Goal: Task Accomplishment & Management: Use online tool/utility

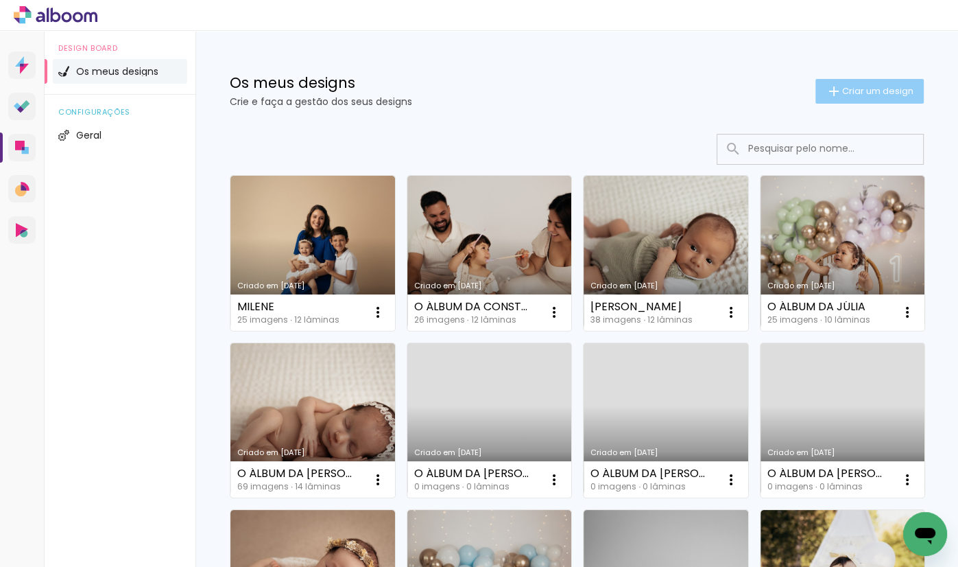
click at [864, 94] on span "Criar um design" at bounding box center [877, 90] width 71 height 9
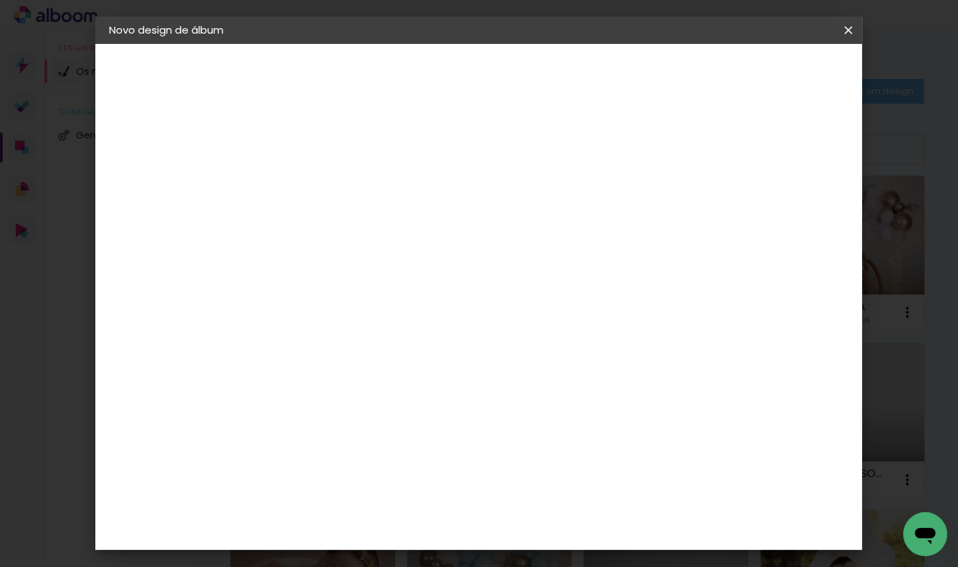
click at [333, 176] on input at bounding box center [333, 184] width 0 height 21
type input "O ÁLBUM DO MARTIM"
type paper-input "O ÁLBUM DO MARTIM"
click at [393, 57] on header "Informações Dê um título ao seu álbum. Avançar" at bounding box center [333, 85] width 119 height 82
drag, startPoint x: 796, startPoint y: 72, endPoint x: 793, endPoint y: 82, distance: 10.6
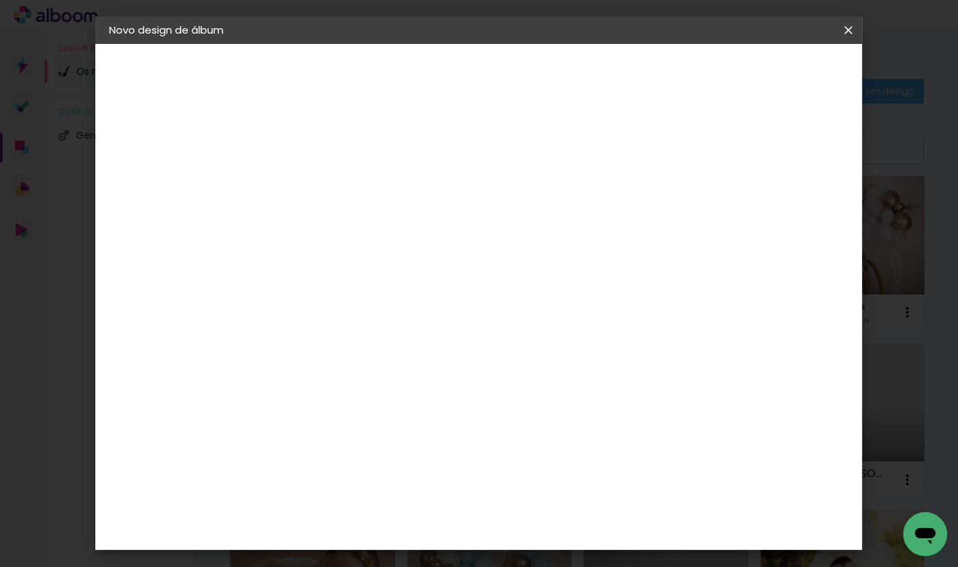
click at [0, 0] on slot "Avançar" at bounding box center [0, 0] width 0 height 0
click at [414, 305] on div "DreambooksPro" at bounding box center [368, 310] width 89 height 11
click at [0, 0] on slot "Avançar" at bounding box center [0, 0] width 0 height 0
click at [387, 228] on input "text" at bounding box center [360, 238] width 54 height 21
click at [0, 0] on slot "Álbum" at bounding box center [0, 0] width 0 height 0
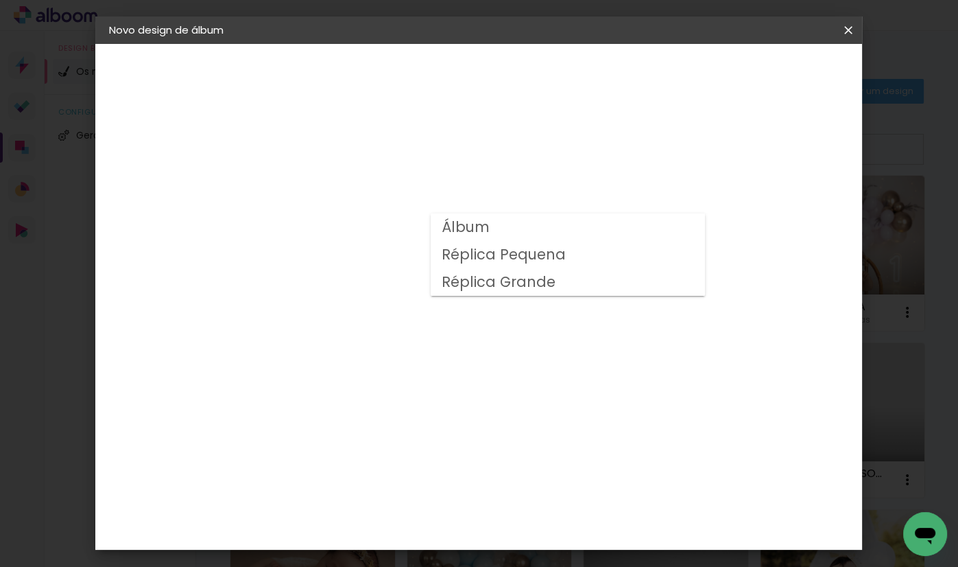
type input "Álbum"
click at [426, 292] on span "20 × 20" at bounding box center [394, 306] width 64 height 28
click at [0, 0] on slot "Avançar" at bounding box center [0, 0] width 0 height 0
click at [772, 68] on span "Iniciar design" at bounding box center [741, 73] width 62 height 10
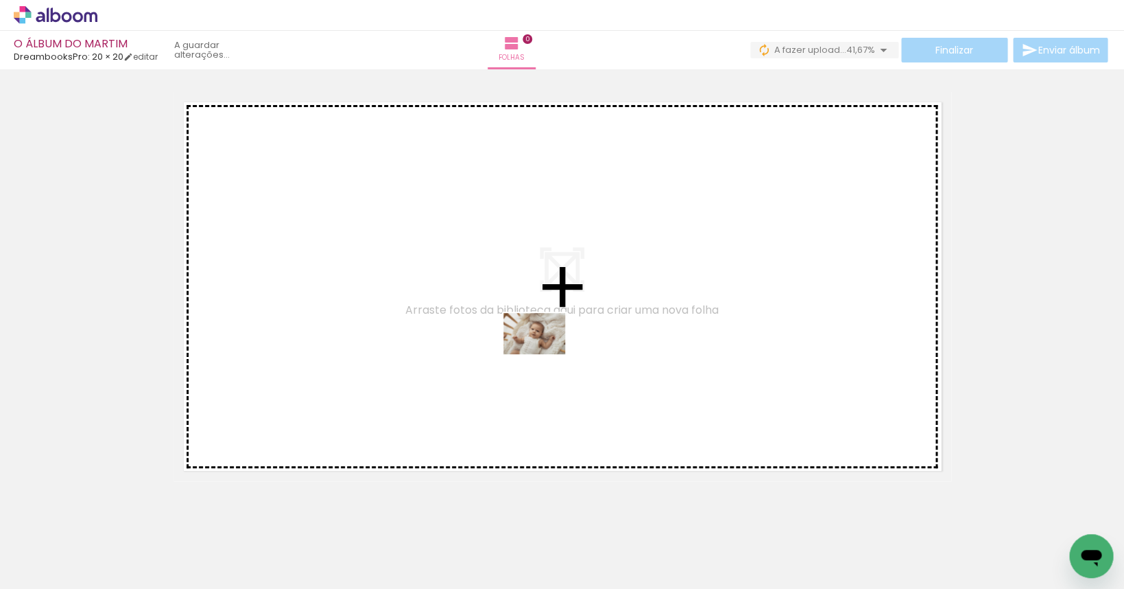
drag, startPoint x: 623, startPoint y: 549, endPoint x: 545, endPoint y: 354, distance: 210.6
click at [545, 354] on quentale-workspace at bounding box center [562, 294] width 1124 height 589
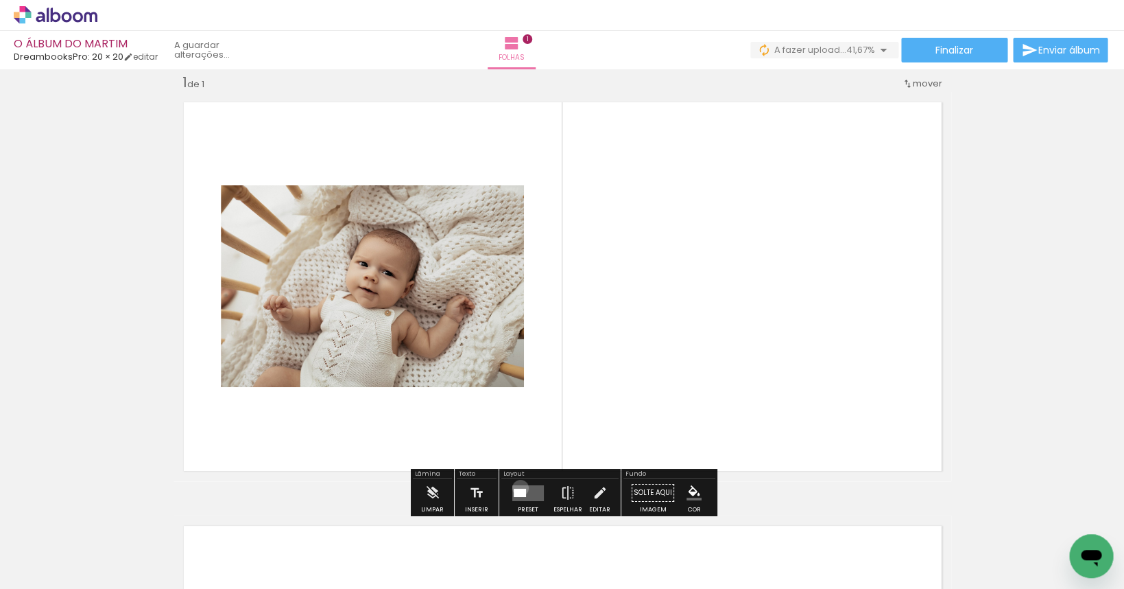
drag, startPoint x: 517, startPoint y: 488, endPoint x: 528, endPoint y: 488, distance: 11.0
click at [528, 488] on quentale-layouter at bounding box center [528, 492] width 32 height 16
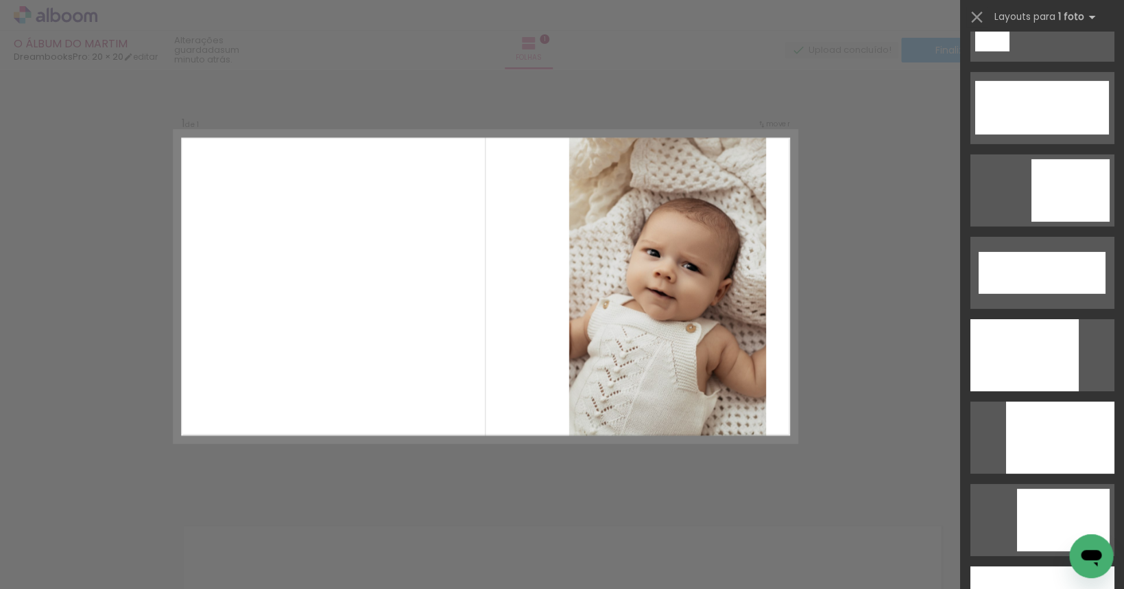
scroll to position [3498, 0]
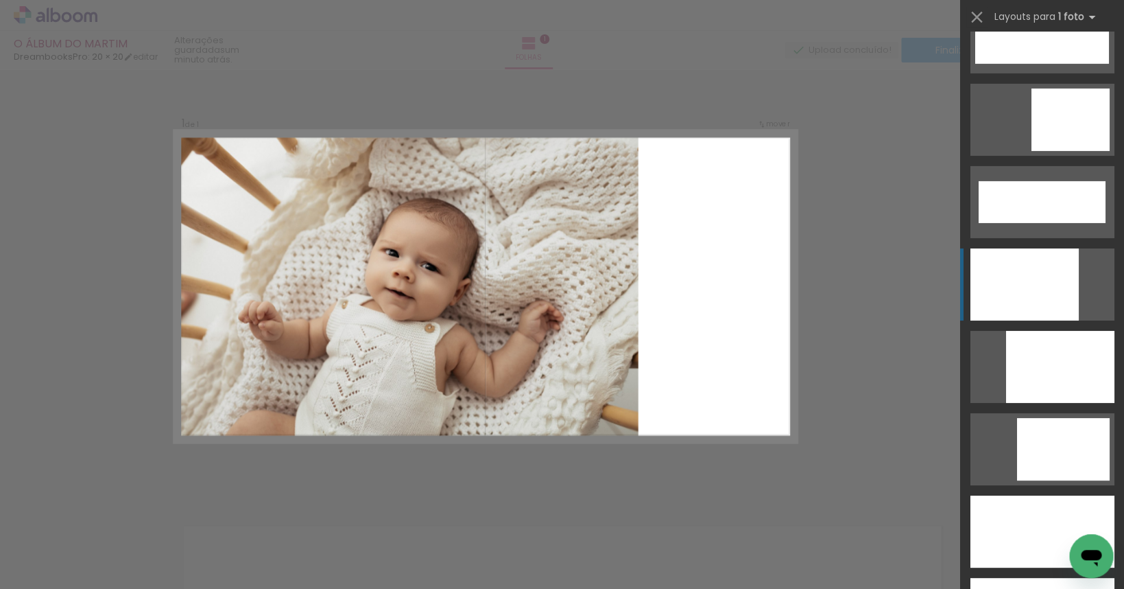
click at [958, 297] on div at bounding box center [1024, 284] width 108 height 72
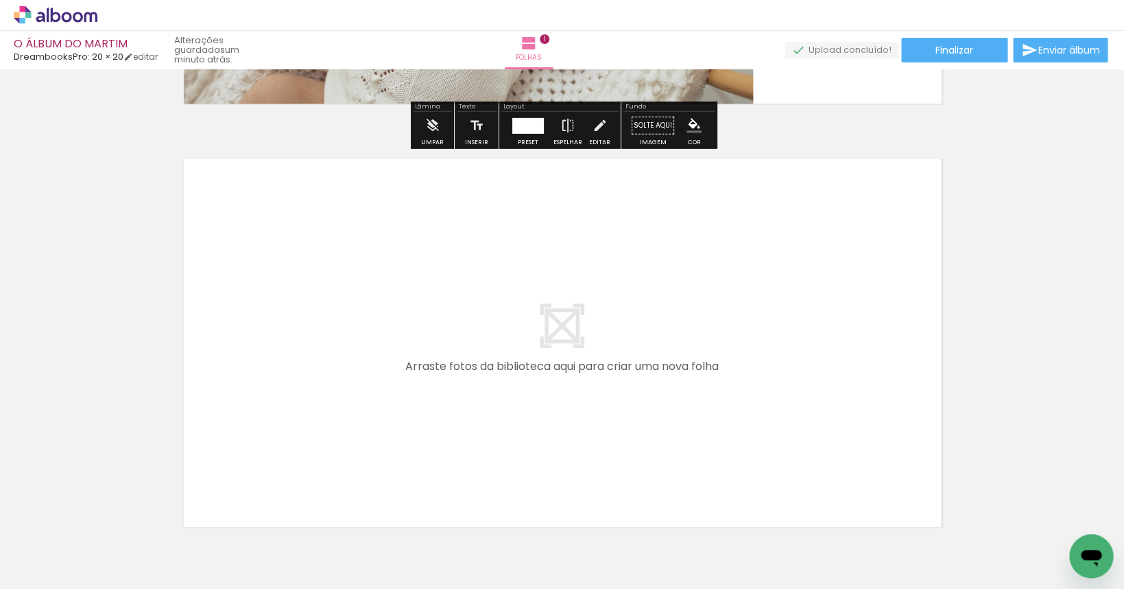
scroll to position [466, 0]
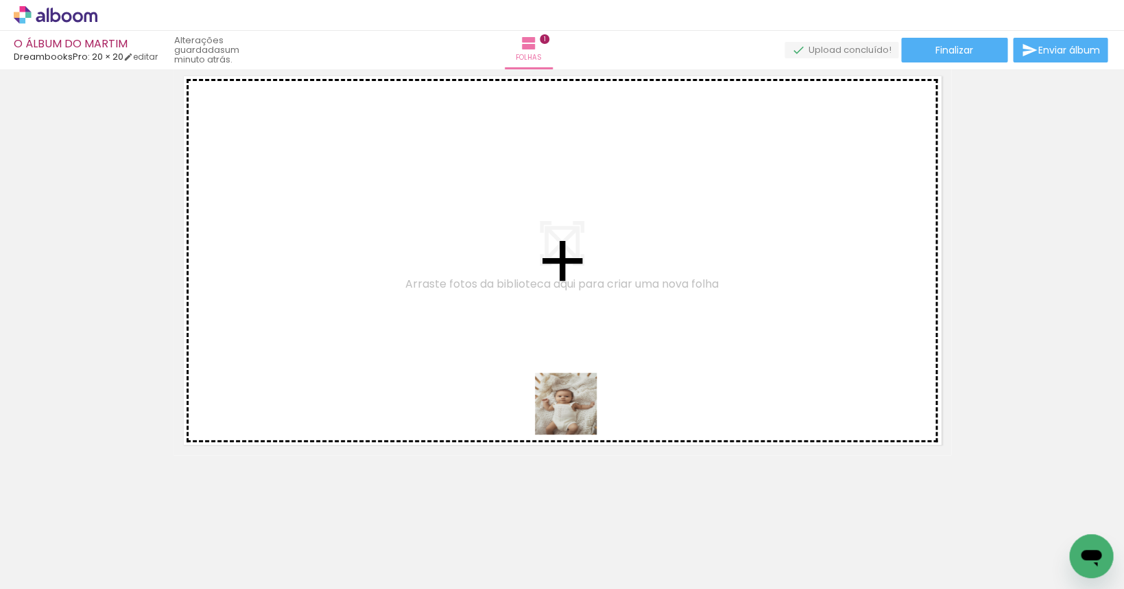
drag, startPoint x: 687, startPoint y: 545, endPoint x: 526, endPoint y: 370, distance: 238.4
click at [526, 370] on quentale-workspace at bounding box center [562, 294] width 1124 height 589
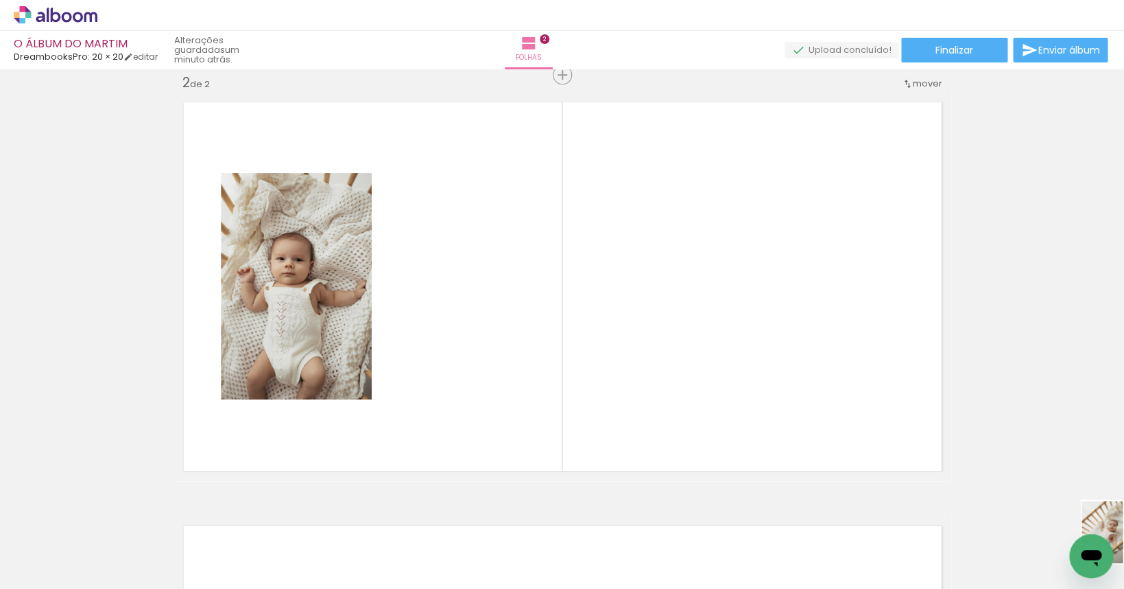
scroll to position [0, 198]
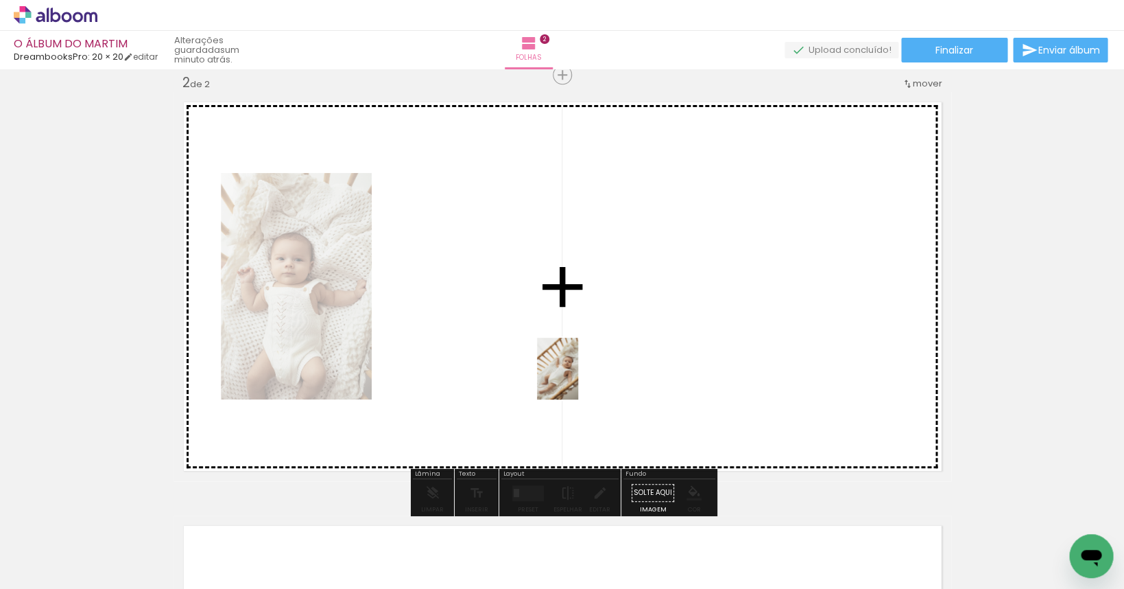
drag, startPoint x: 836, startPoint y: 552, endPoint x: 568, endPoint y: 354, distance: 333.1
click at [568, 354] on quentale-workspace at bounding box center [562, 294] width 1124 height 589
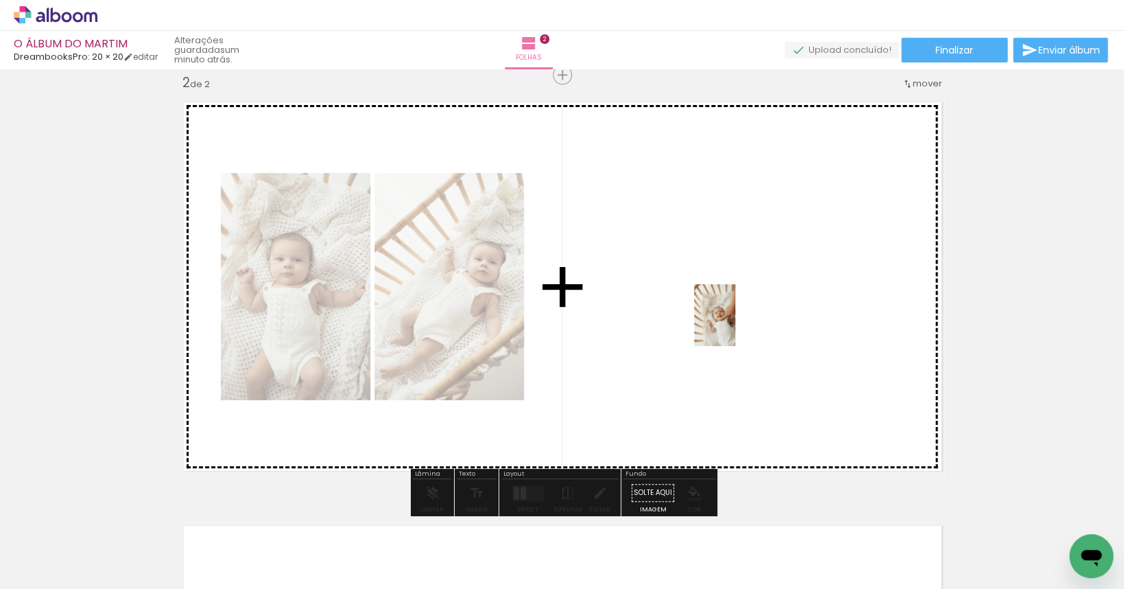
drag, startPoint x: 947, startPoint y: 557, endPoint x: 735, endPoint y: 325, distance: 313.7
click at [735, 325] on quentale-workspace at bounding box center [562, 294] width 1124 height 589
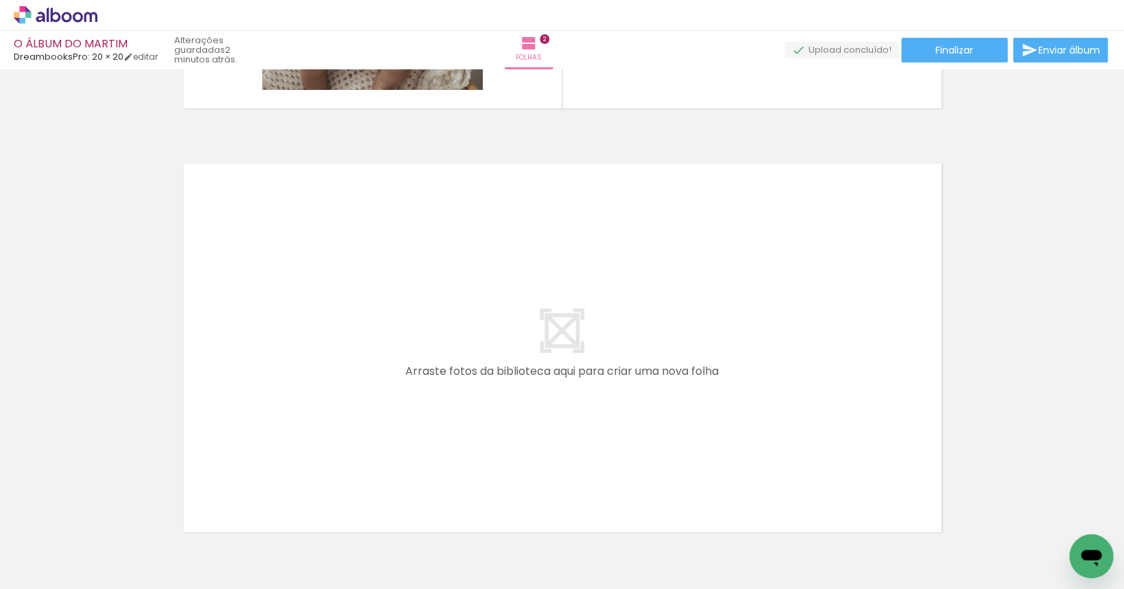
scroll to position [890, 0]
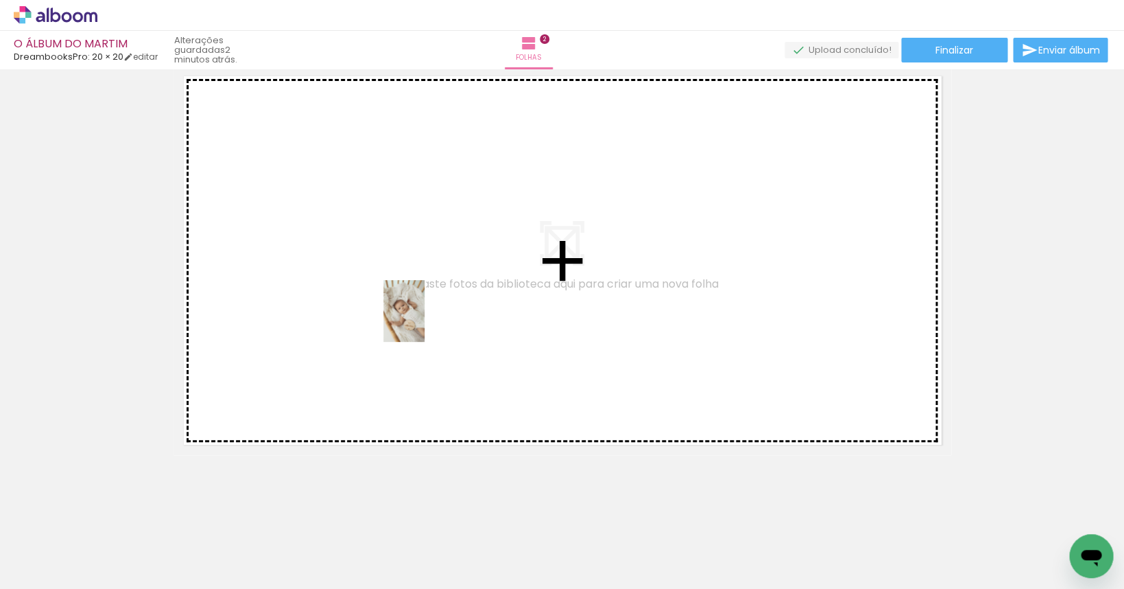
drag, startPoint x: 793, startPoint y: 548, endPoint x: 378, endPoint y: 280, distance: 494.1
click at [378, 280] on quentale-workspace at bounding box center [562, 294] width 1124 height 589
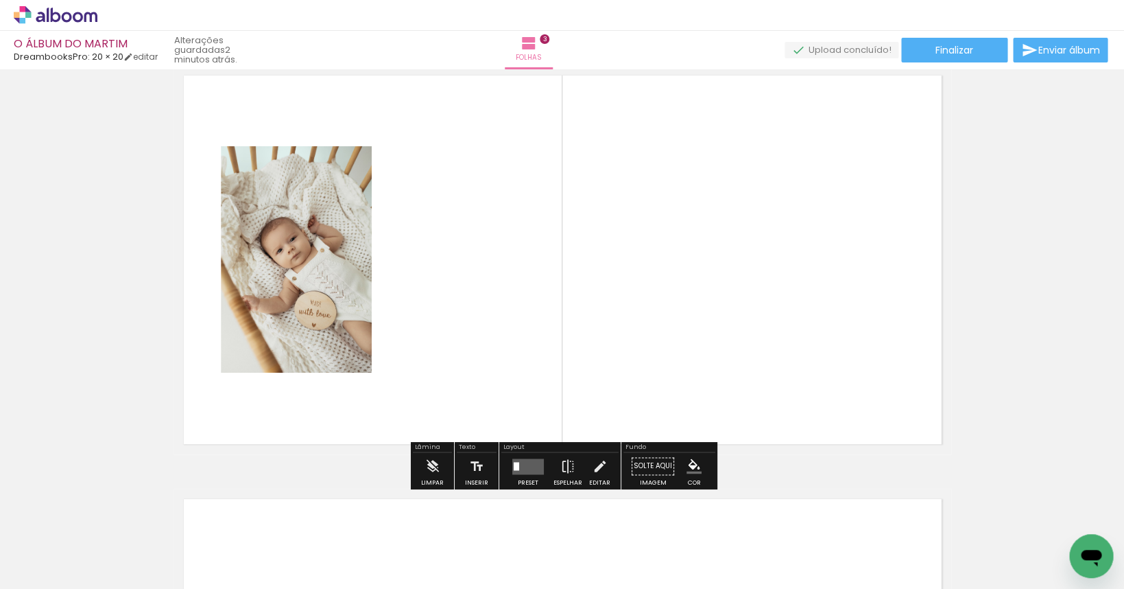
scroll to position [864, 0]
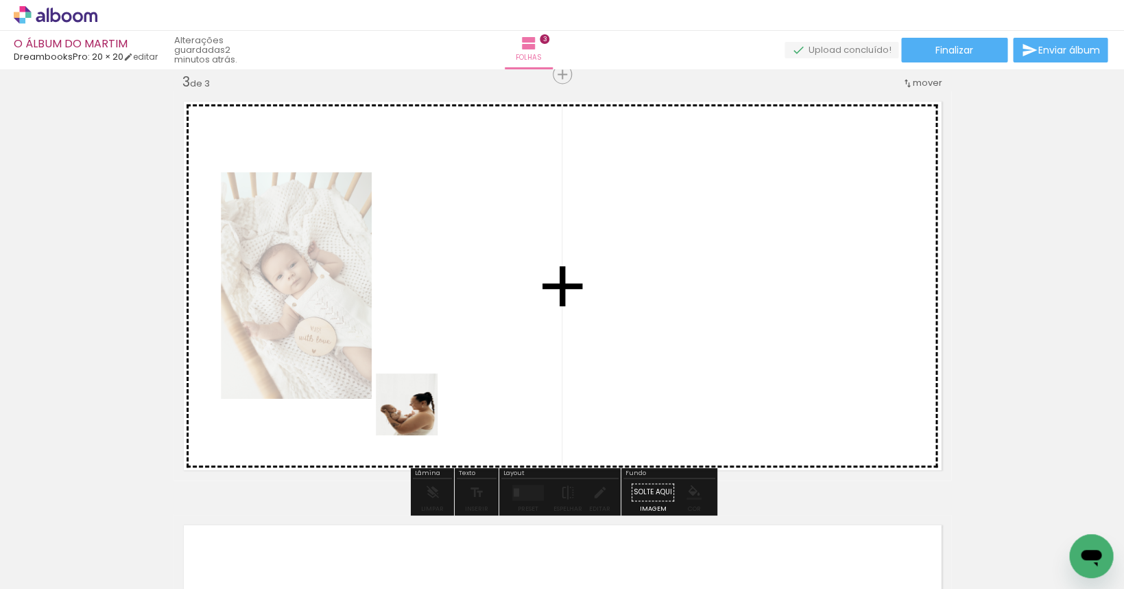
drag, startPoint x: 374, startPoint y: 497, endPoint x: 475, endPoint y: 337, distance: 189.3
click at [475, 337] on quentale-workspace at bounding box center [562, 294] width 1124 height 589
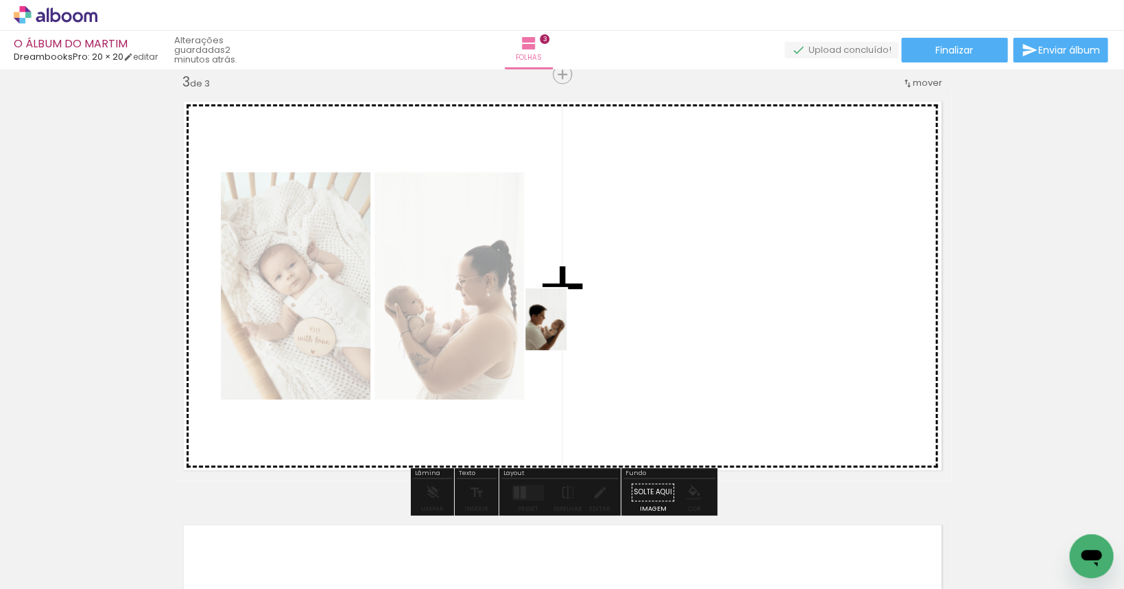
drag, startPoint x: 189, startPoint y: 534, endPoint x: 567, endPoint y: 329, distance: 430.6
click at [567, 329] on quentale-workspace at bounding box center [562, 294] width 1124 height 589
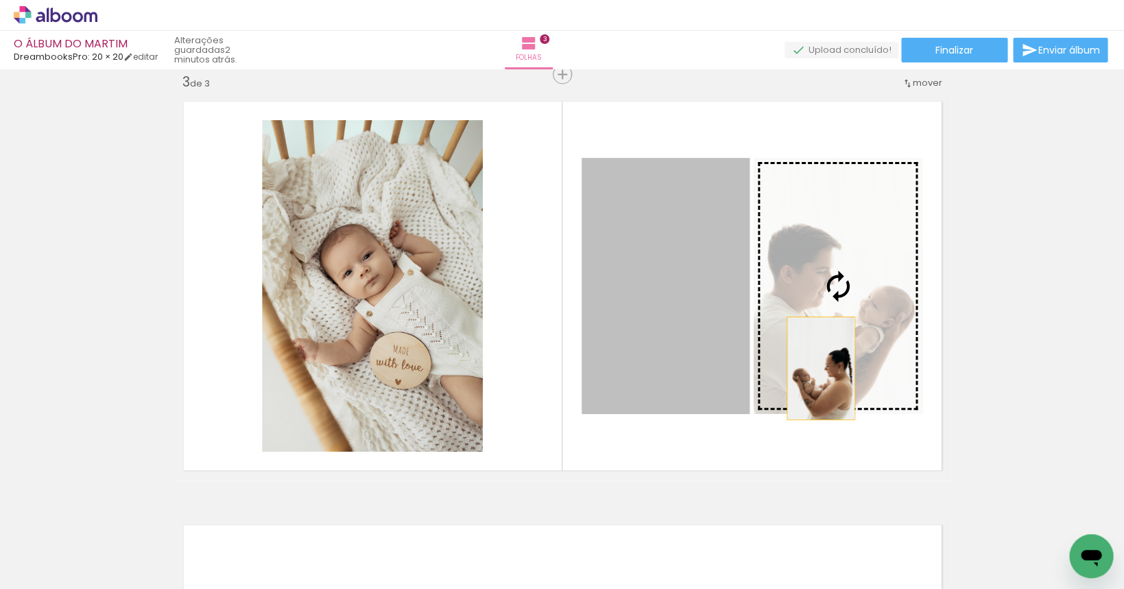
drag, startPoint x: 669, startPoint y: 389, endPoint x: 827, endPoint y: 367, distance: 158.6
click at [0, 0] on slot at bounding box center [0, 0] width 0 height 0
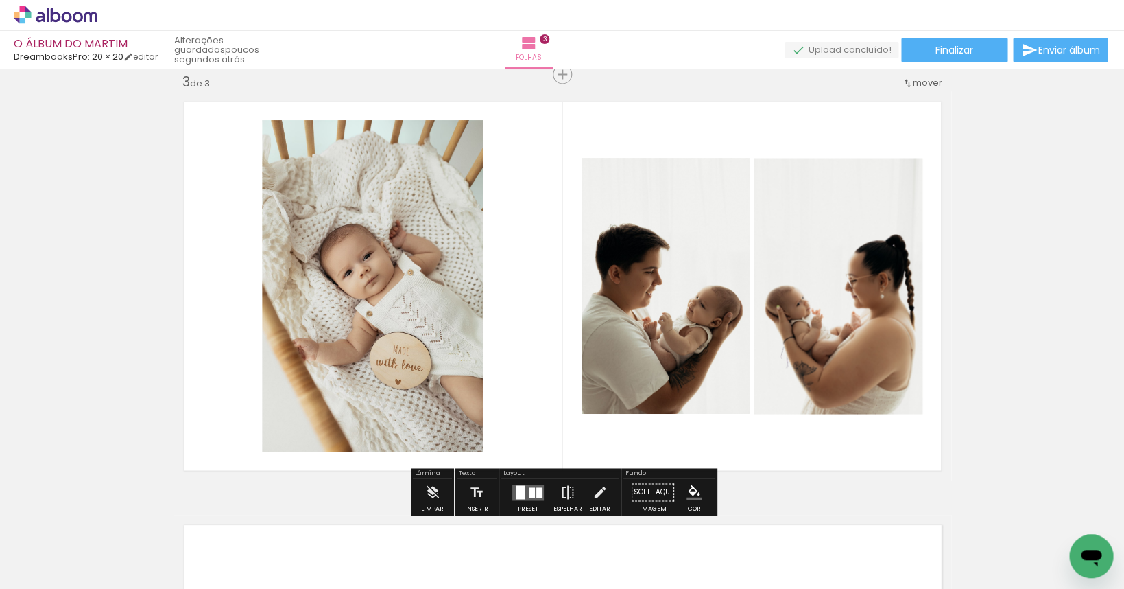
click at [0, 0] on slot "P&B" at bounding box center [0, 0] width 0 height 0
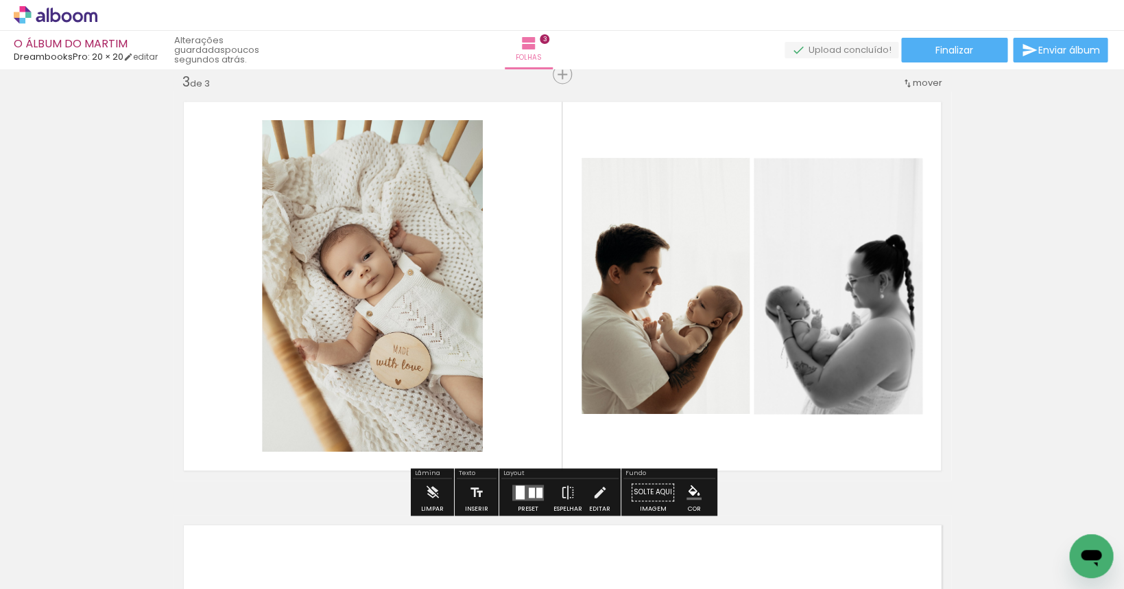
click at [0, 0] on slot "P&B" at bounding box center [0, 0] width 0 height 0
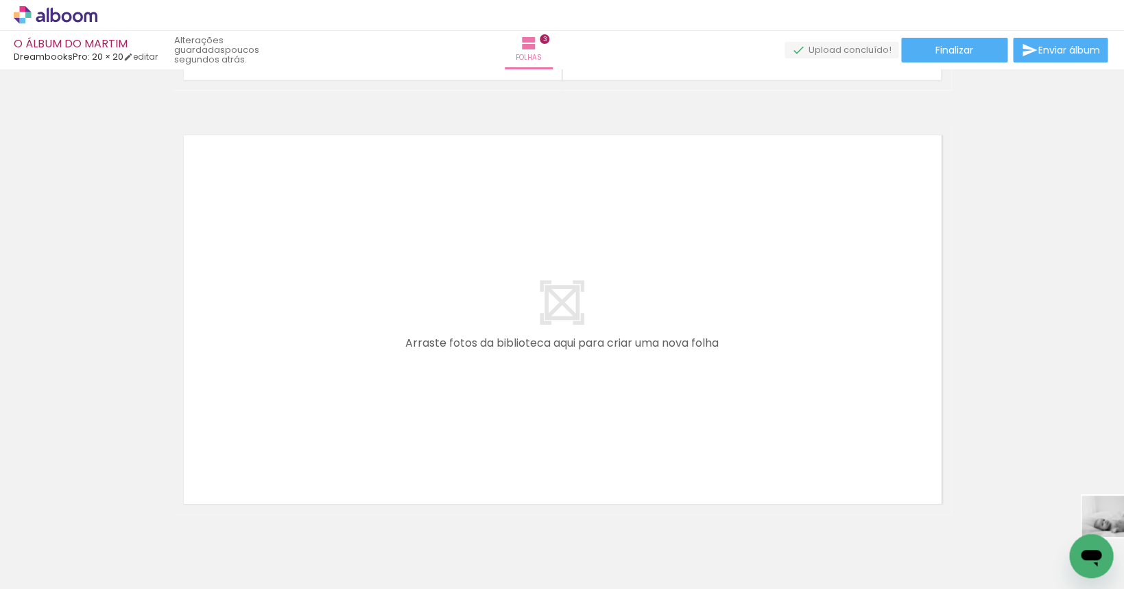
scroll to position [0, 605]
drag, startPoint x: 1017, startPoint y: 555, endPoint x: 596, endPoint y: 565, distance: 421.3
click at [596, 565] on quentale-thumb at bounding box center [607, 542] width 77 height 79
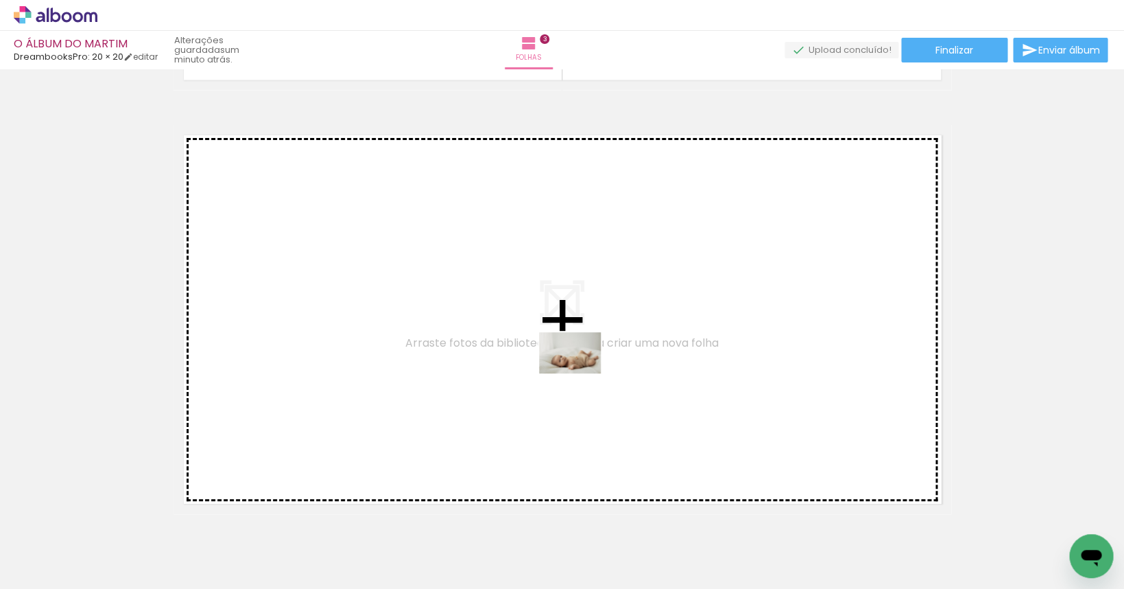
drag, startPoint x: 691, startPoint y: 549, endPoint x: 580, endPoint y: 373, distance: 208.4
click at [580, 373] on quentale-workspace at bounding box center [562, 294] width 1124 height 589
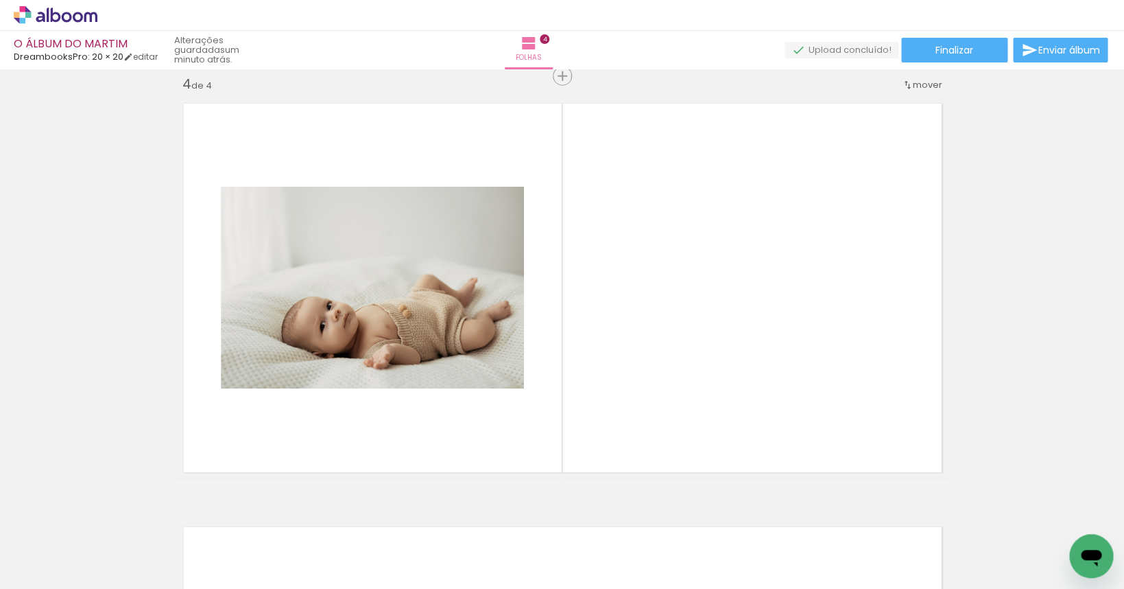
scroll to position [1288, 0]
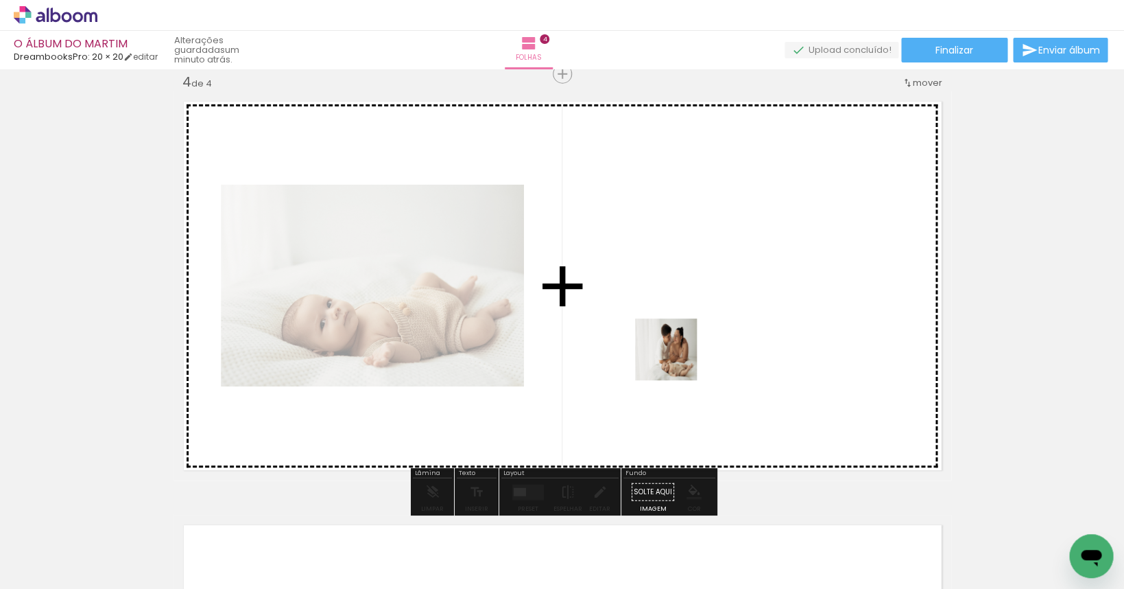
drag, startPoint x: 859, startPoint y: 544, endPoint x: 675, endPoint y: 359, distance: 261.0
click at [675, 359] on quentale-workspace at bounding box center [562, 294] width 1124 height 589
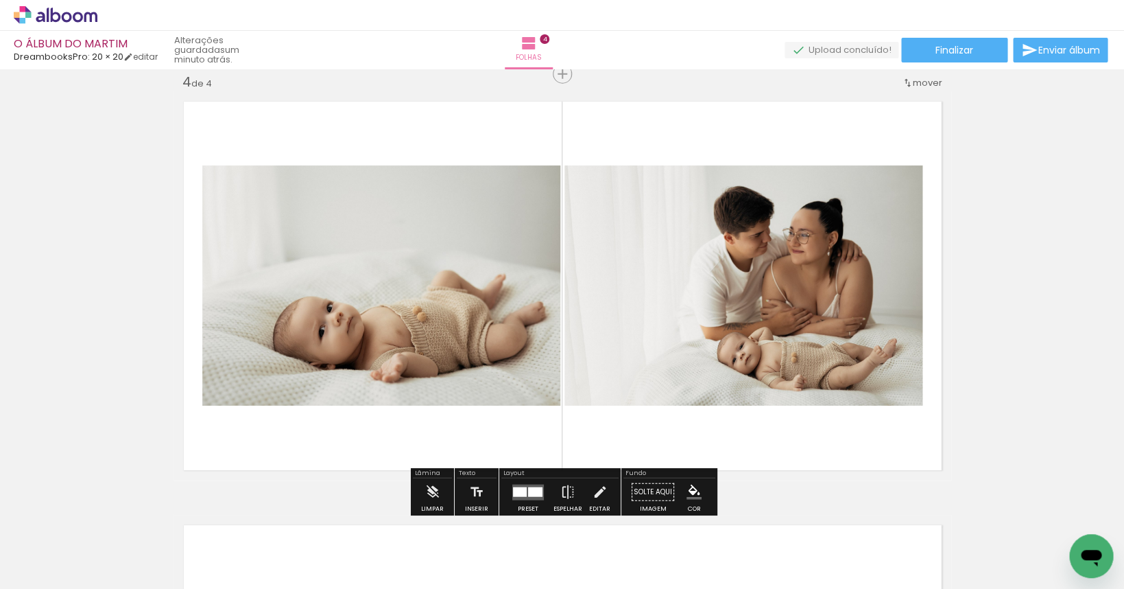
click at [513, 491] on div at bounding box center [520, 491] width 14 height 10
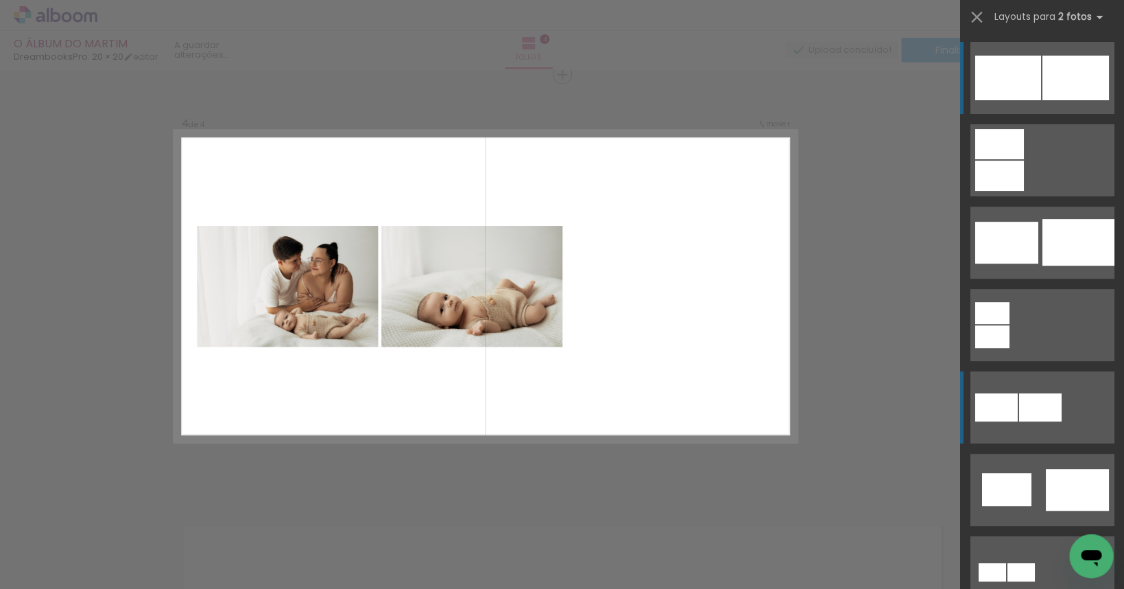
scroll to position [3, 0]
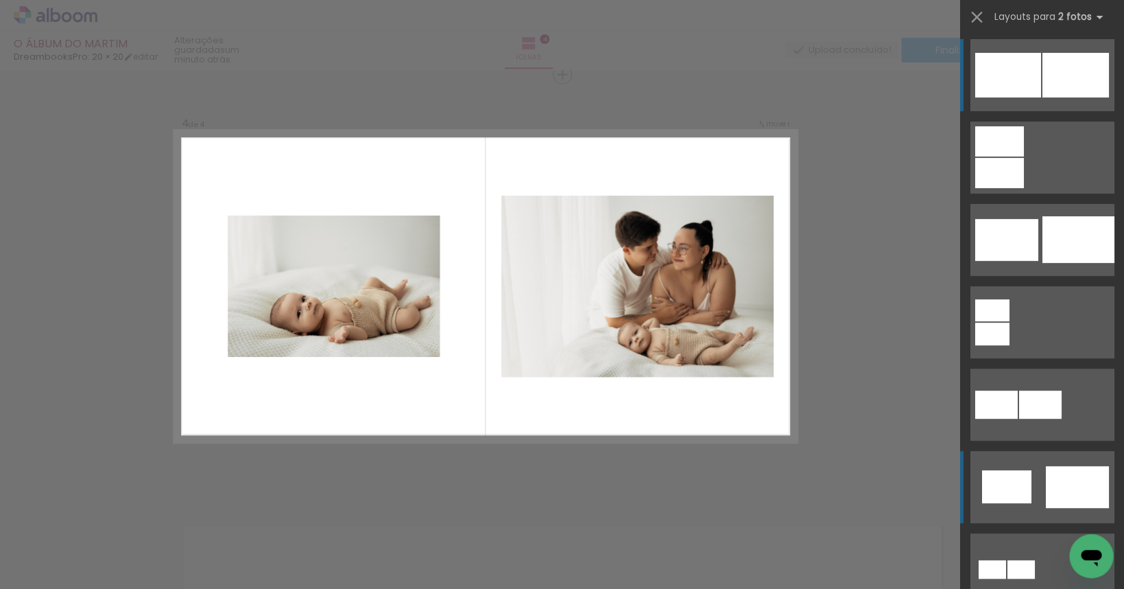
click at [958, 474] on div at bounding box center [1076, 487] width 63 height 42
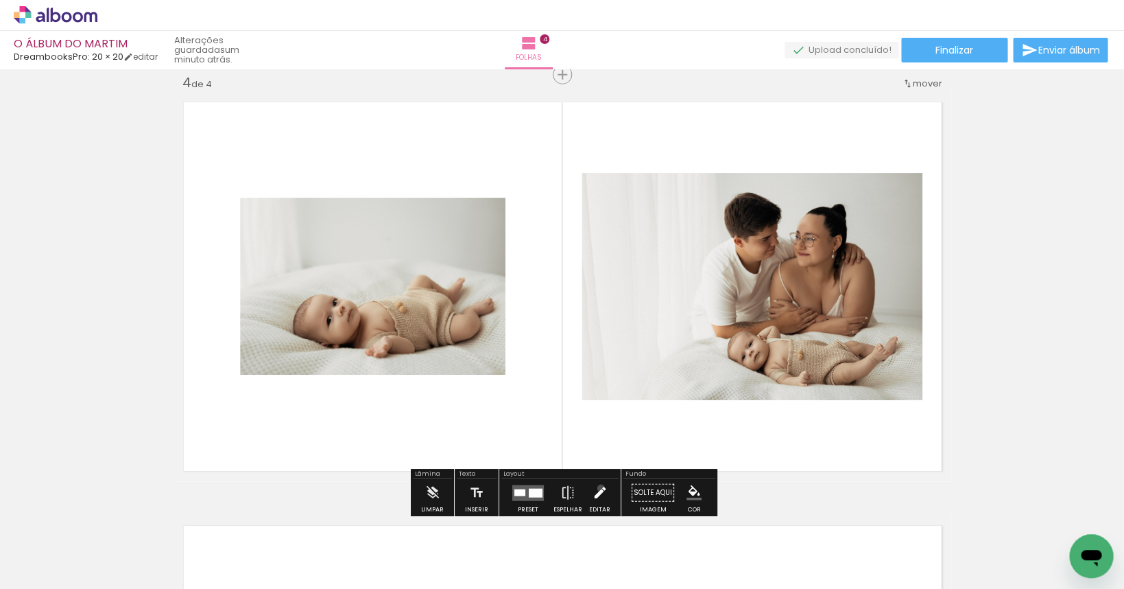
click at [597, 488] on iron-icon at bounding box center [599, 492] width 15 height 27
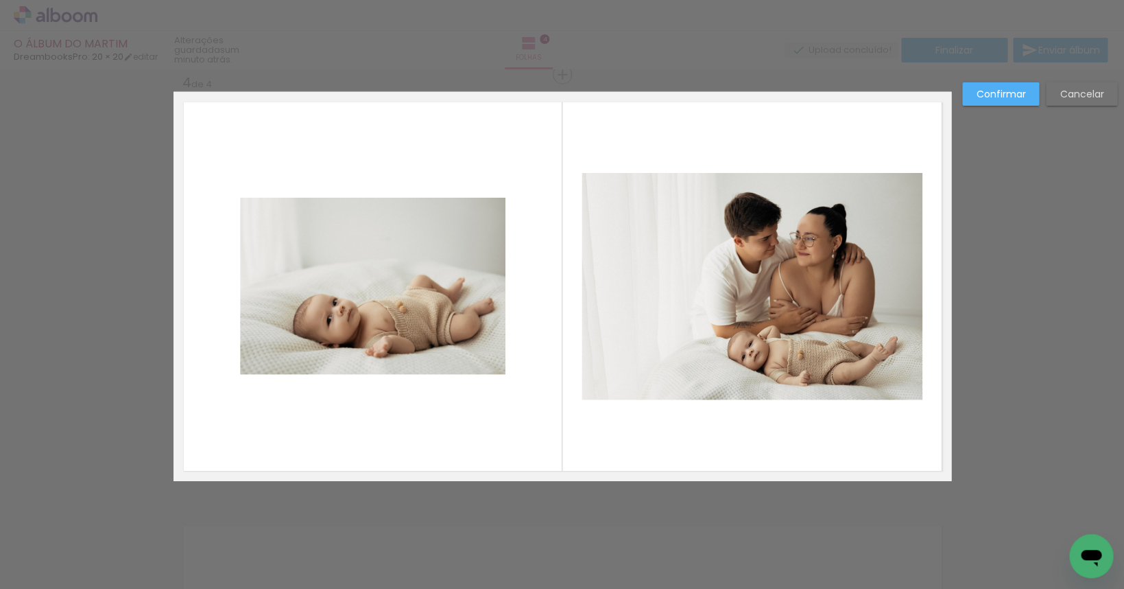
click at [621, 349] on quentale-photo at bounding box center [752, 286] width 341 height 227
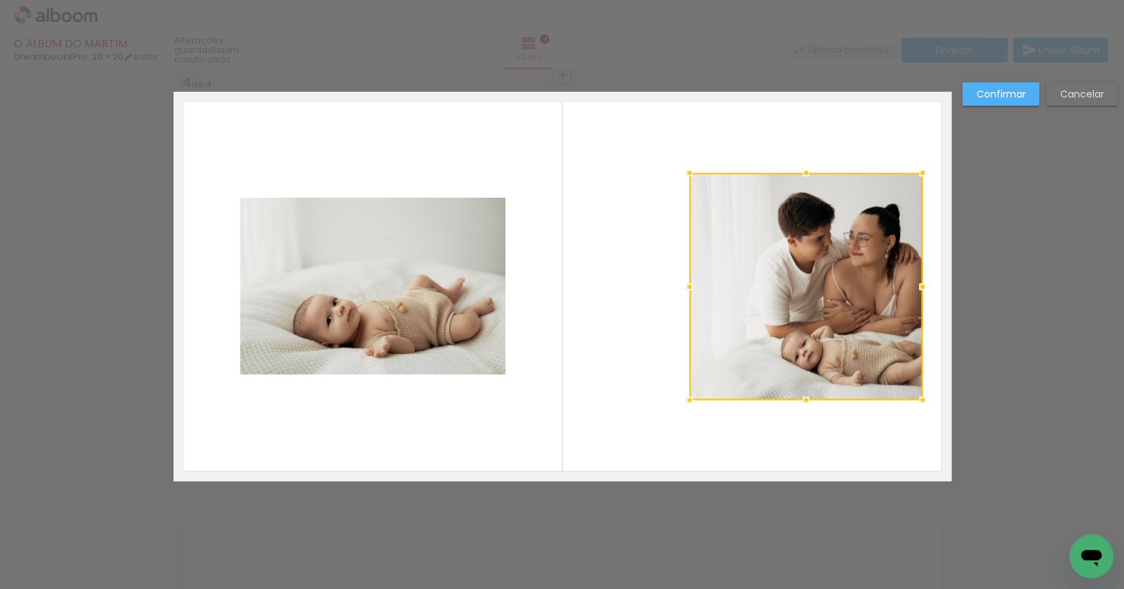
drag, startPoint x: 583, startPoint y: 283, endPoint x: 691, endPoint y: 288, distance: 107.8
click at [691, 288] on div at bounding box center [689, 286] width 27 height 27
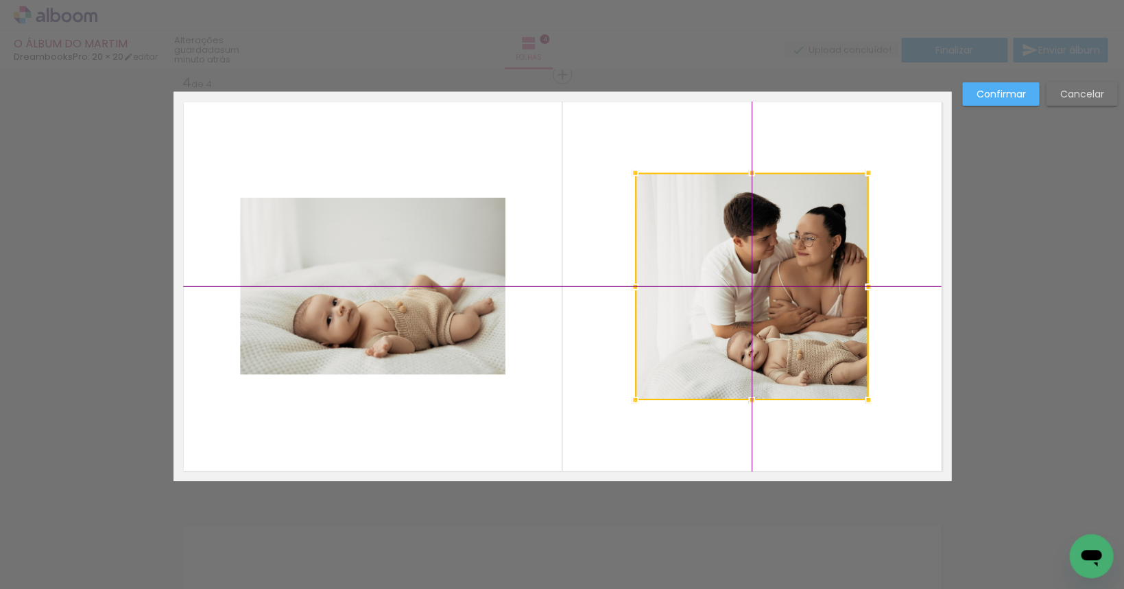
drag, startPoint x: 821, startPoint y: 290, endPoint x: 762, endPoint y: 289, distance: 59.0
click at [762, 289] on div at bounding box center [751, 286] width 233 height 227
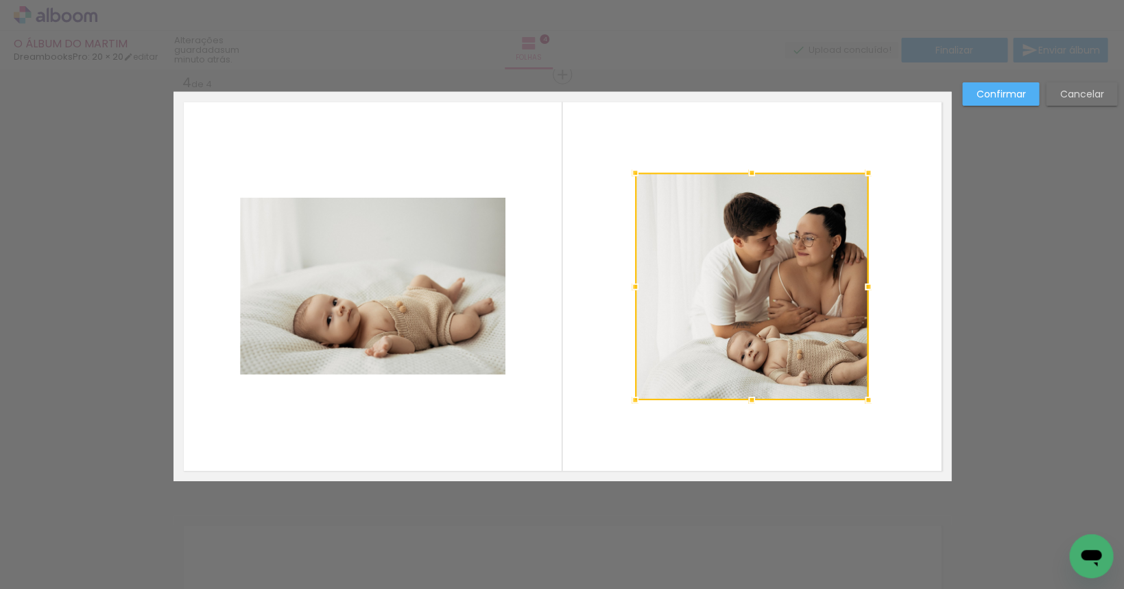
click at [0, 0] on slot "Confirmar" at bounding box center [0, 0] width 0 height 0
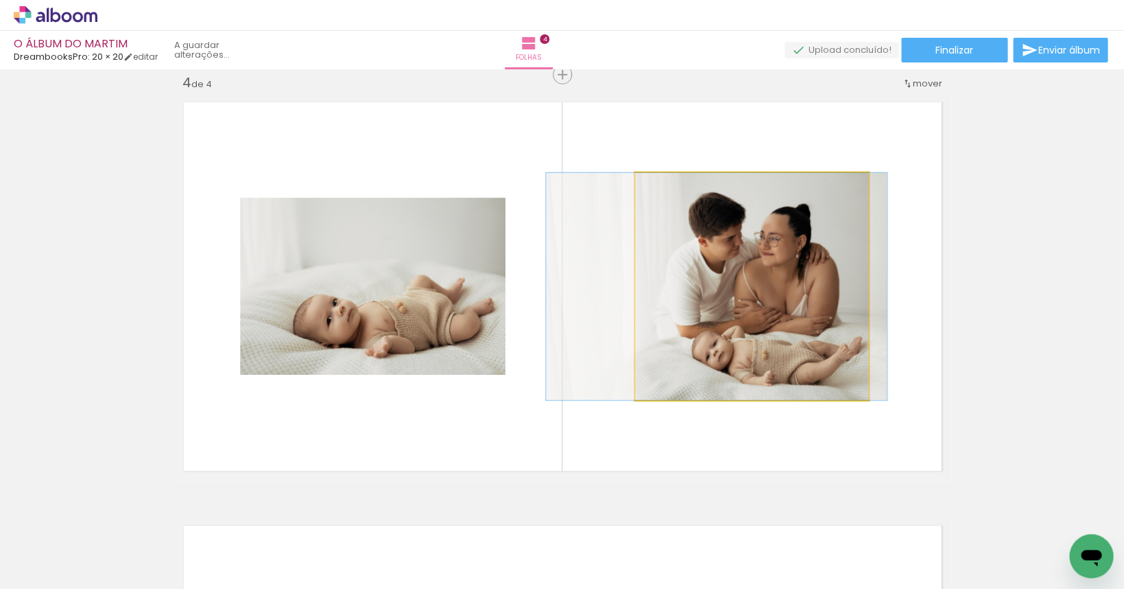
drag, startPoint x: 785, startPoint y: 274, endPoint x: 750, endPoint y: 271, distance: 35.1
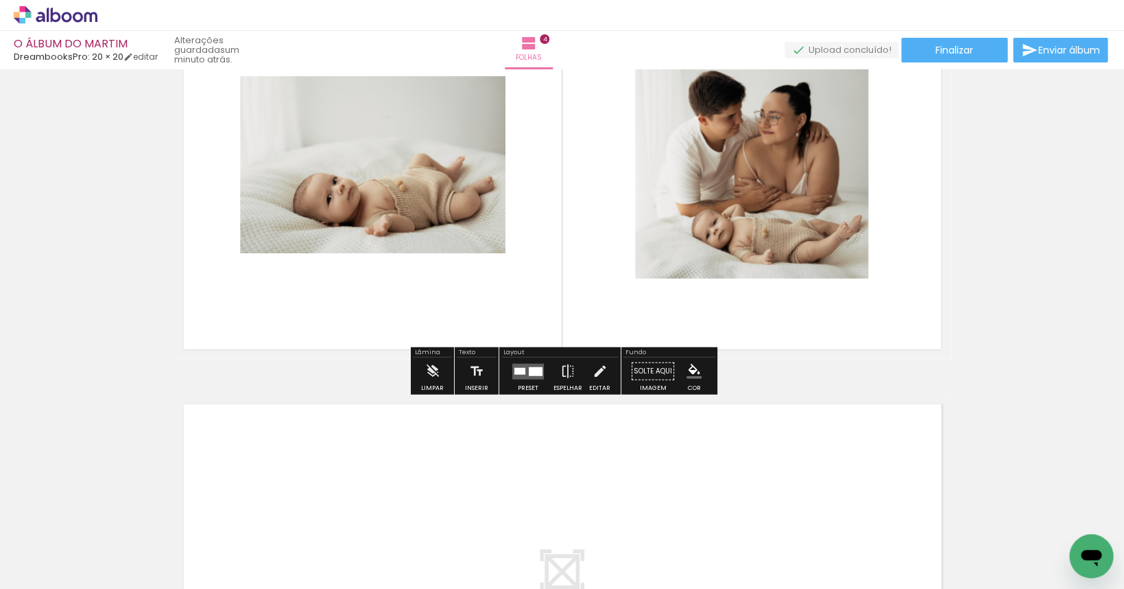
scroll to position [1277, 0]
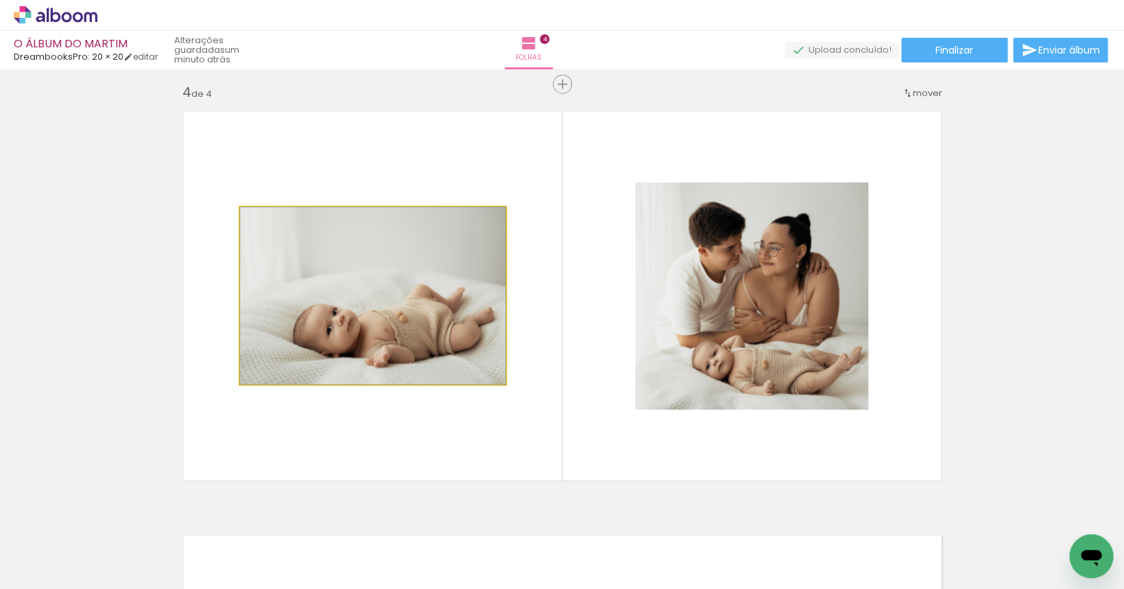
click at [401, 239] on quentale-photo at bounding box center [372, 295] width 265 height 177
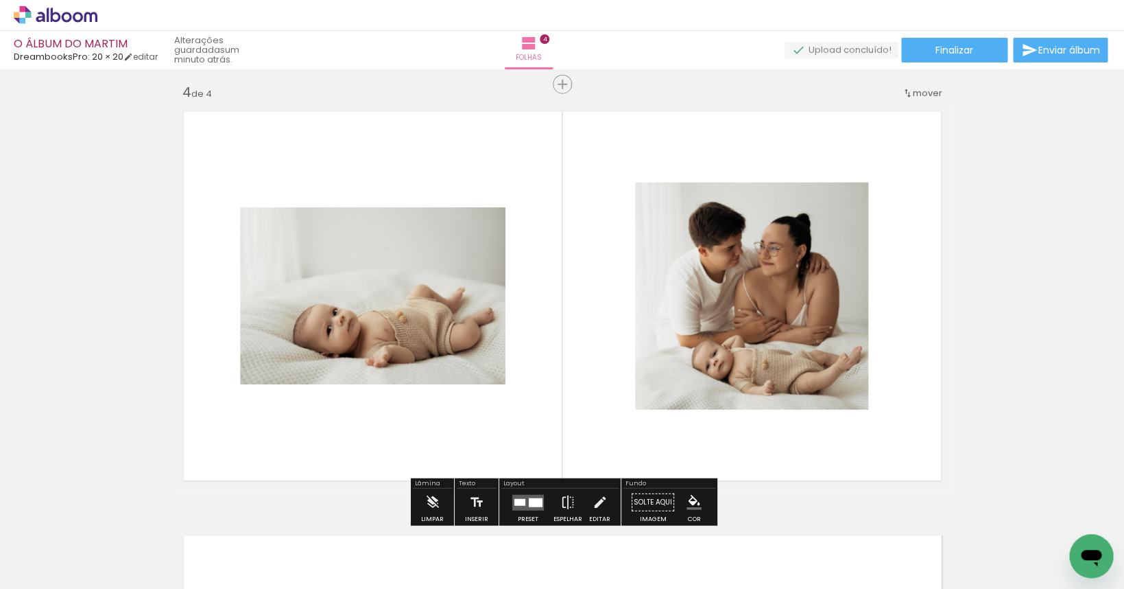
click at [377, 217] on div at bounding box center [379, 222] width 16 height 14
click at [381, 269] on paper-item at bounding box center [379, 273] width 25 height 10
click at [375, 312] on iron-icon "color picker" at bounding box center [380, 309] width 16 height 13
click at [376, 220] on paper-item "#bcaaa4" at bounding box center [374, 218] width 14 height 14
click at [381, 308] on iron-icon "color picker" at bounding box center [380, 309] width 16 height 13
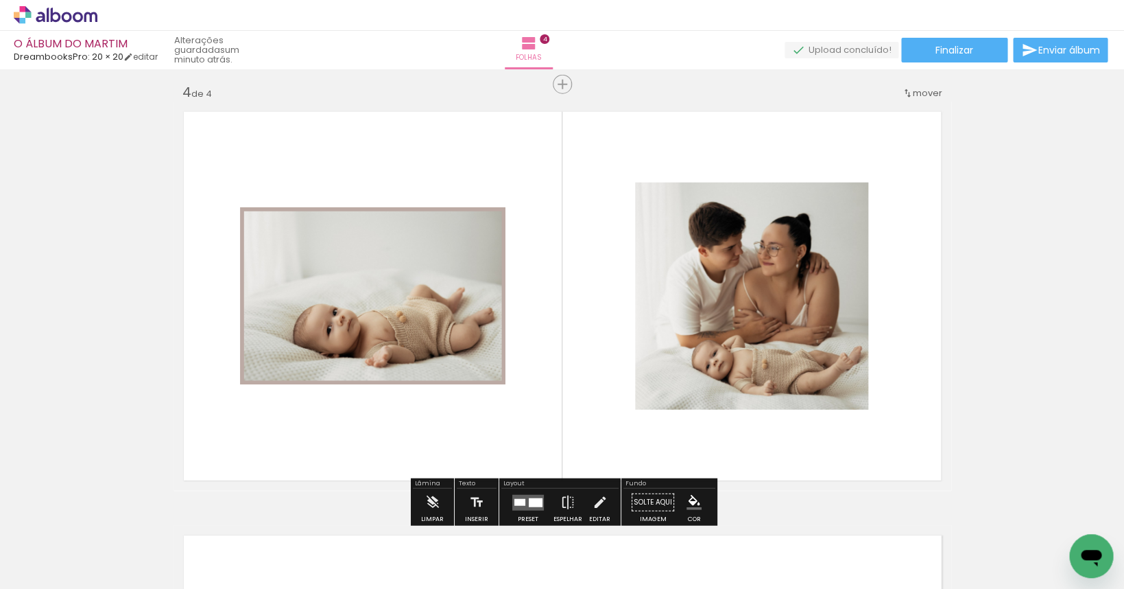
click at [344, 188] on paper-item "#fff3e0" at bounding box center [347, 191] width 14 height 14
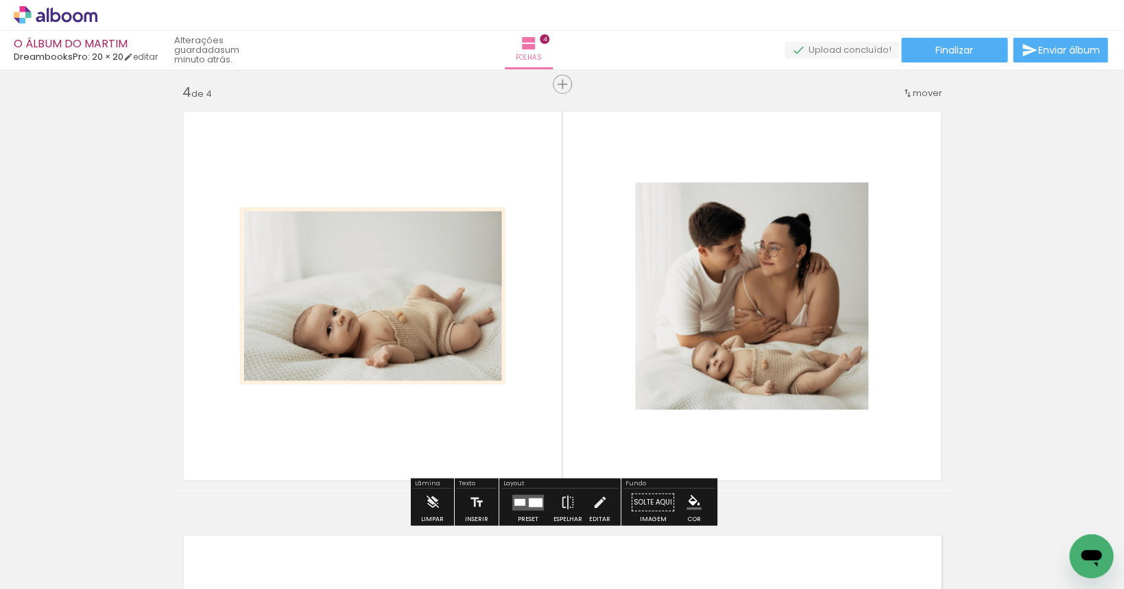
click at [378, 220] on div at bounding box center [379, 222] width 16 height 14
click at [381, 316] on iron-icon "color picker" at bounding box center [380, 309] width 16 height 13
click at [368, 204] on paper-item "#d7ccc8" at bounding box center [374, 205] width 14 height 14
click at [384, 225] on div at bounding box center [379, 222] width 16 height 14
drag, startPoint x: 384, startPoint y: 289, endPoint x: 445, endPoint y: 261, distance: 66.6
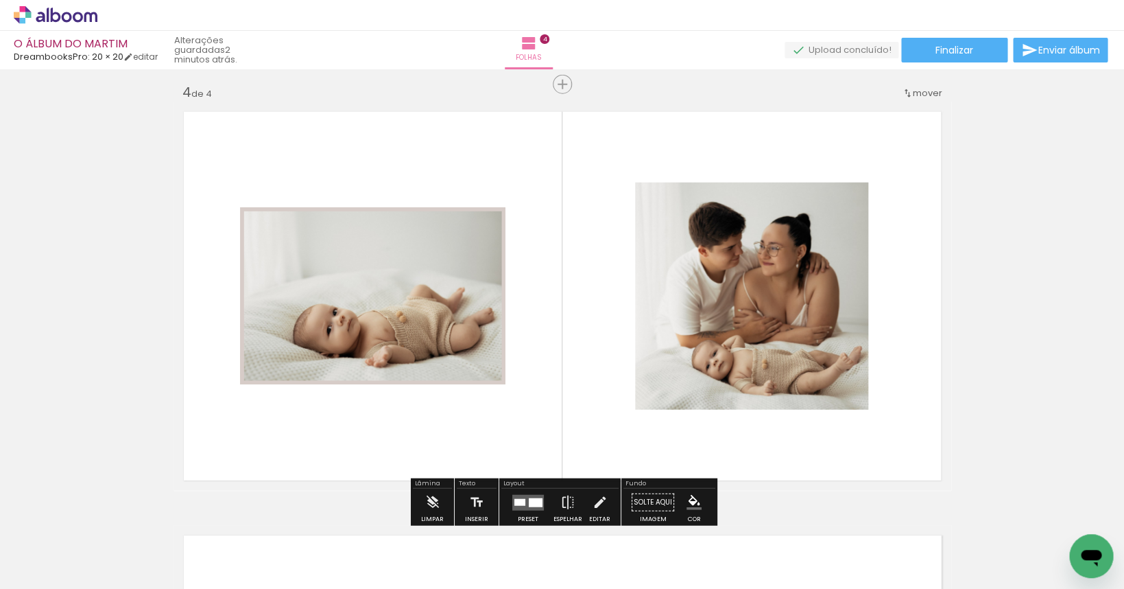
click at [0, 0] on paper-item at bounding box center [0, 0] width 0 height 0
click at [376, 272] on paper-item at bounding box center [379, 273] width 25 height 10
click at [379, 307] on iron-icon "color picker" at bounding box center [380, 309] width 16 height 13
click at [383, 221] on paper-item "#eeeeee" at bounding box center [388, 218] width 14 height 14
click at [379, 219] on div at bounding box center [379, 222] width 16 height 14
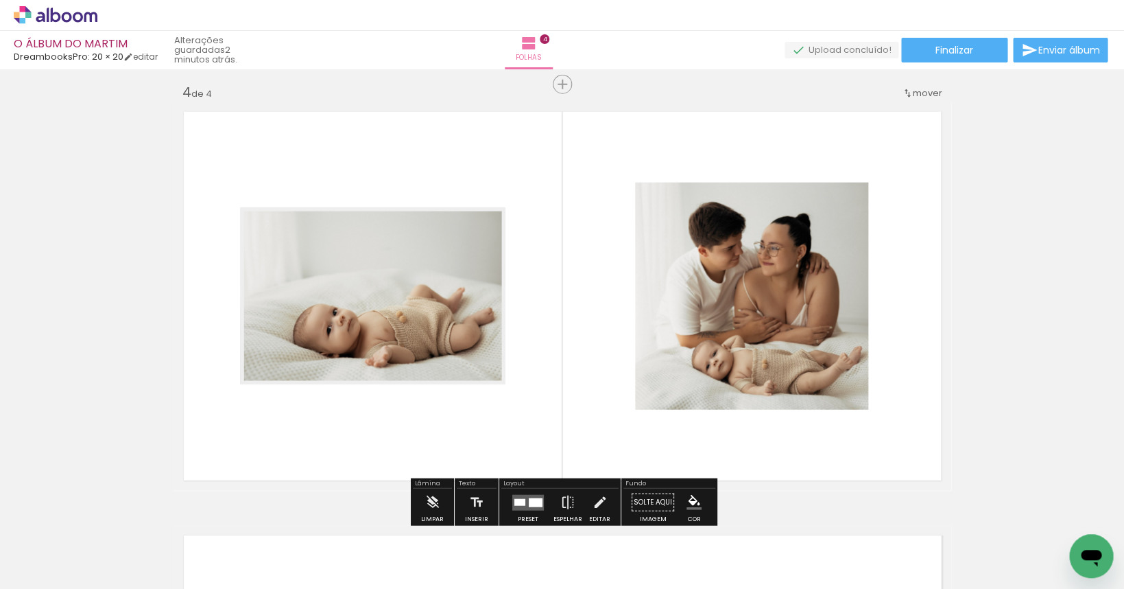
click at [382, 222] on div at bounding box center [379, 222] width 16 height 14
click at [383, 315] on iron-icon "color picker" at bounding box center [380, 309] width 16 height 13
click at [340, 192] on paper-item "#fff3e0" at bounding box center [347, 191] width 14 height 14
click at [380, 219] on div at bounding box center [379, 222] width 16 height 14
click at [387, 311] on iron-icon "color picker" at bounding box center [380, 309] width 16 height 13
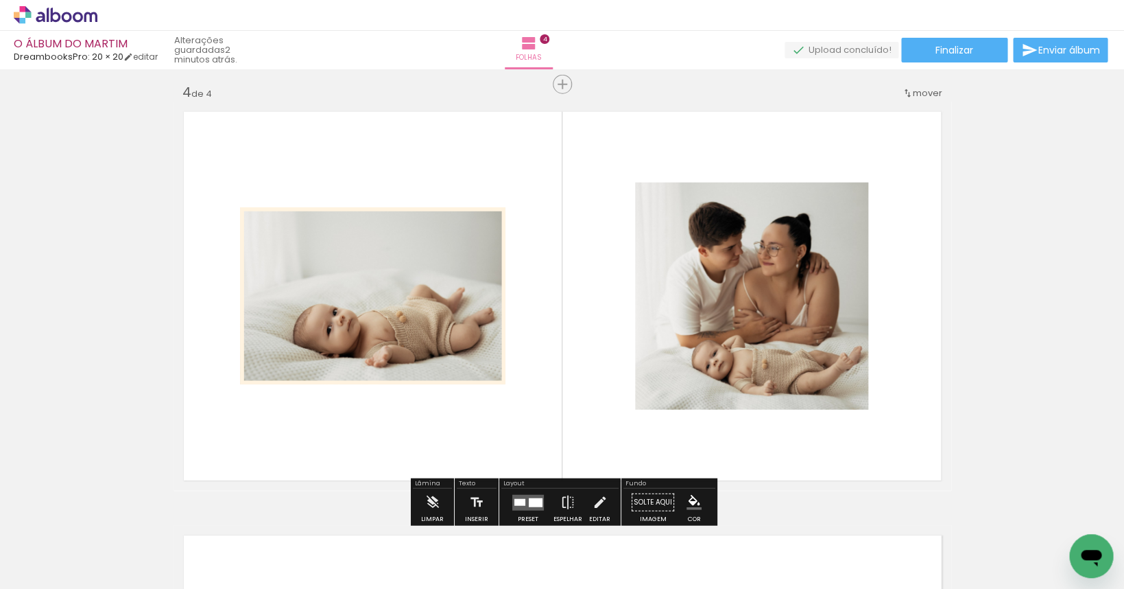
click at [388, 230] on paper-item "#e0e0e0" at bounding box center [388, 232] width 14 height 14
click at [0, 0] on slot "P&B" at bounding box center [0, 0] width 0 height 0
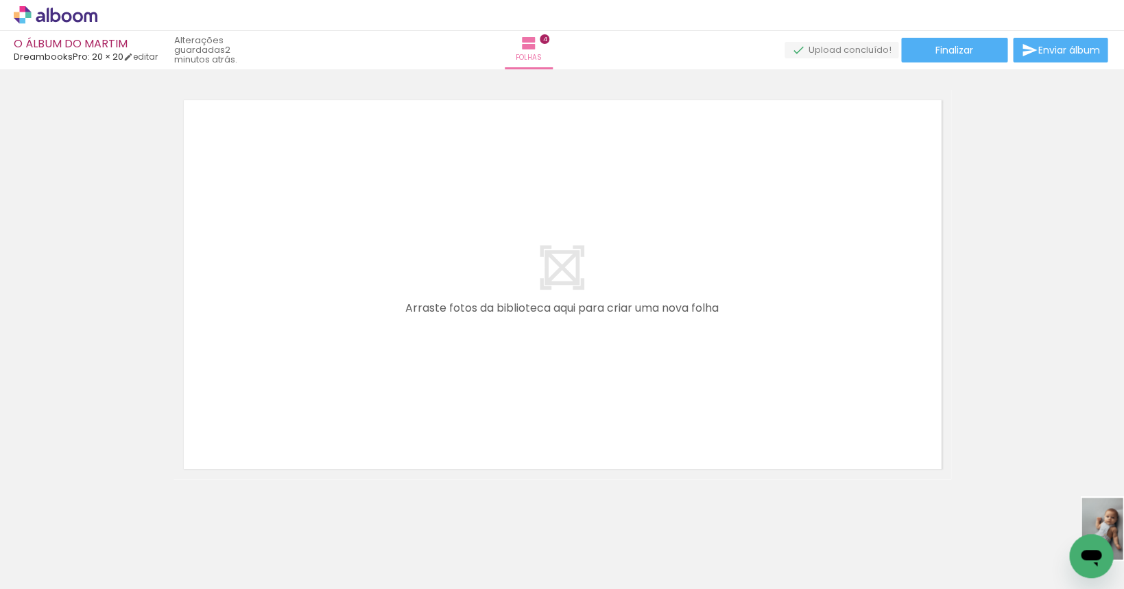
scroll to position [0, 678]
drag, startPoint x: 993, startPoint y: 542, endPoint x: 1007, endPoint y: 552, distance: 17.7
click at [0, 0] on slot at bounding box center [0, 0] width 0 height 0
drag, startPoint x: 1066, startPoint y: 538, endPoint x: 888, endPoint y: 568, distance: 180.9
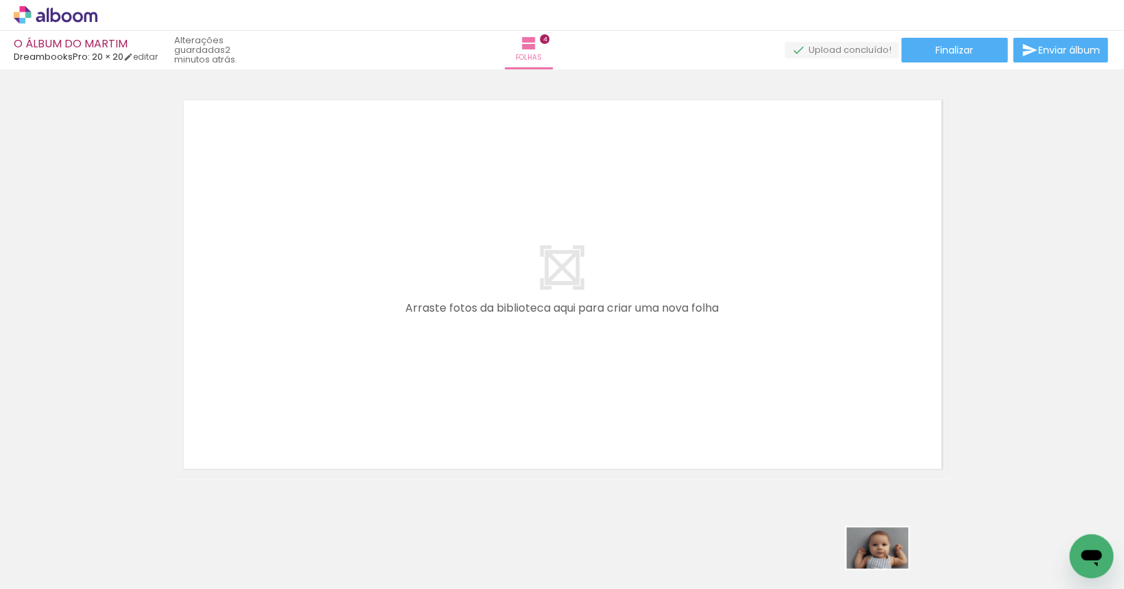
click at [0, 0] on slot at bounding box center [0, 0] width 0 height 0
drag, startPoint x: 335, startPoint y: 510, endPoint x: 415, endPoint y: 355, distance: 173.6
click at [415, 355] on quentale-workspace at bounding box center [562, 294] width 1124 height 589
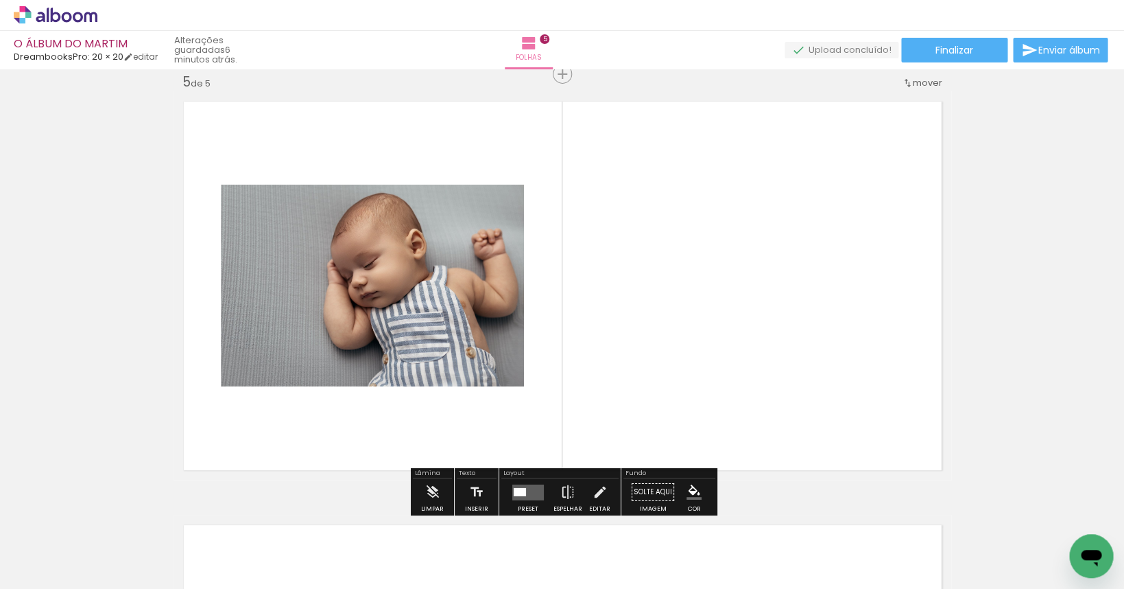
scroll to position [1710, 0]
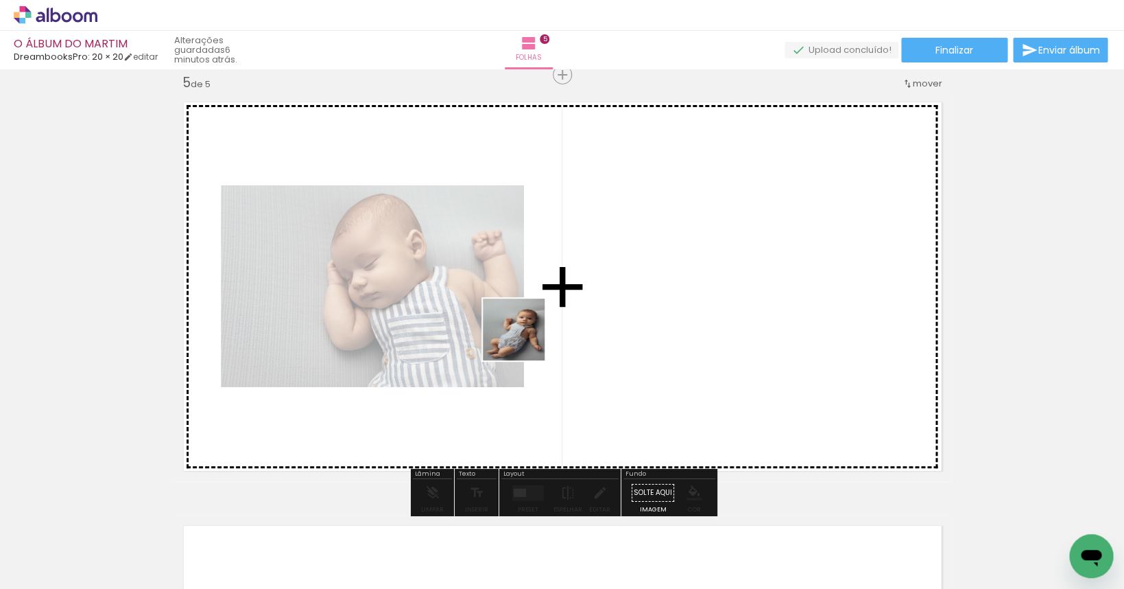
drag, startPoint x: 403, startPoint y: 543, endPoint x: 525, endPoint y: 333, distance: 242.8
click at [525, 333] on quentale-workspace at bounding box center [562, 294] width 1124 height 589
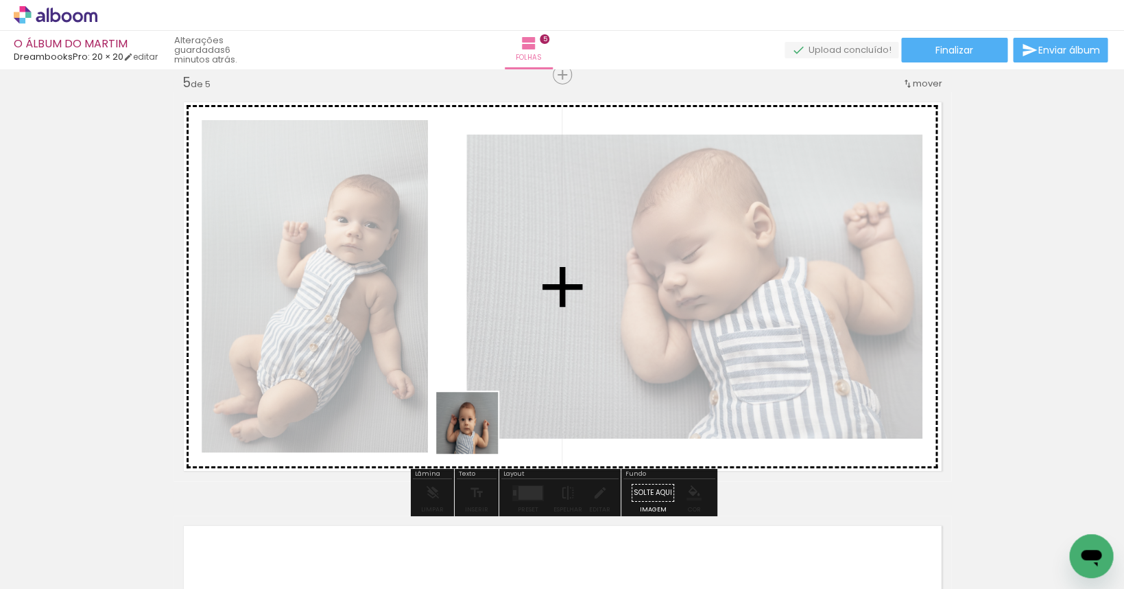
drag, startPoint x: 464, startPoint y: 543, endPoint x: 486, endPoint y: 386, distance: 159.3
click at [486, 386] on quentale-workspace at bounding box center [562, 294] width 1124 height 589
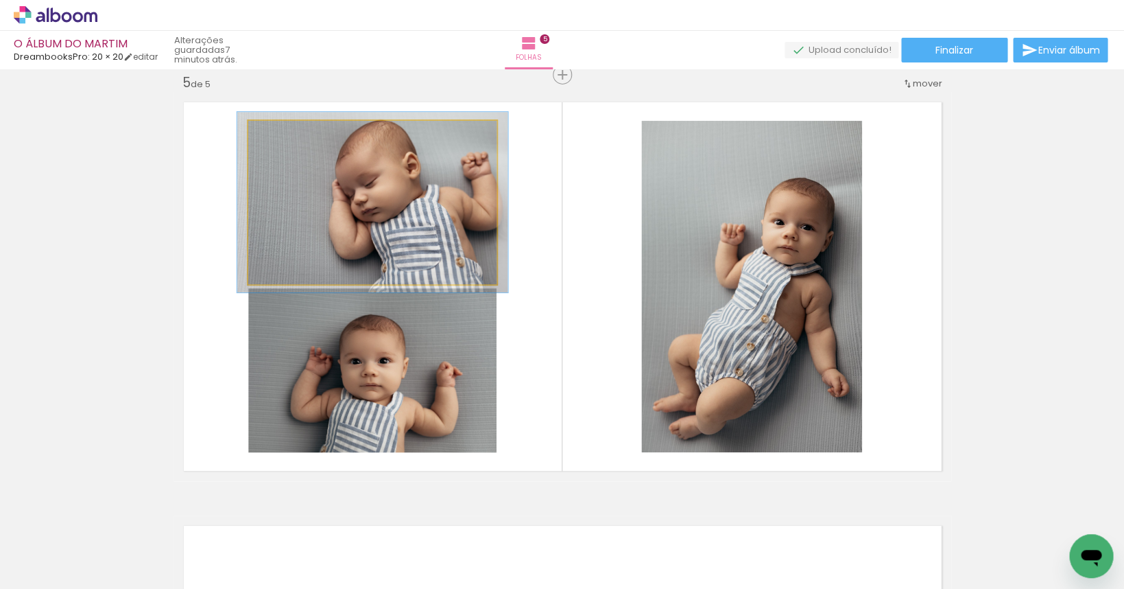
type paper-slider "109"
click at [287, 134] on div at bounding box center [285, 135] width 12 height 12
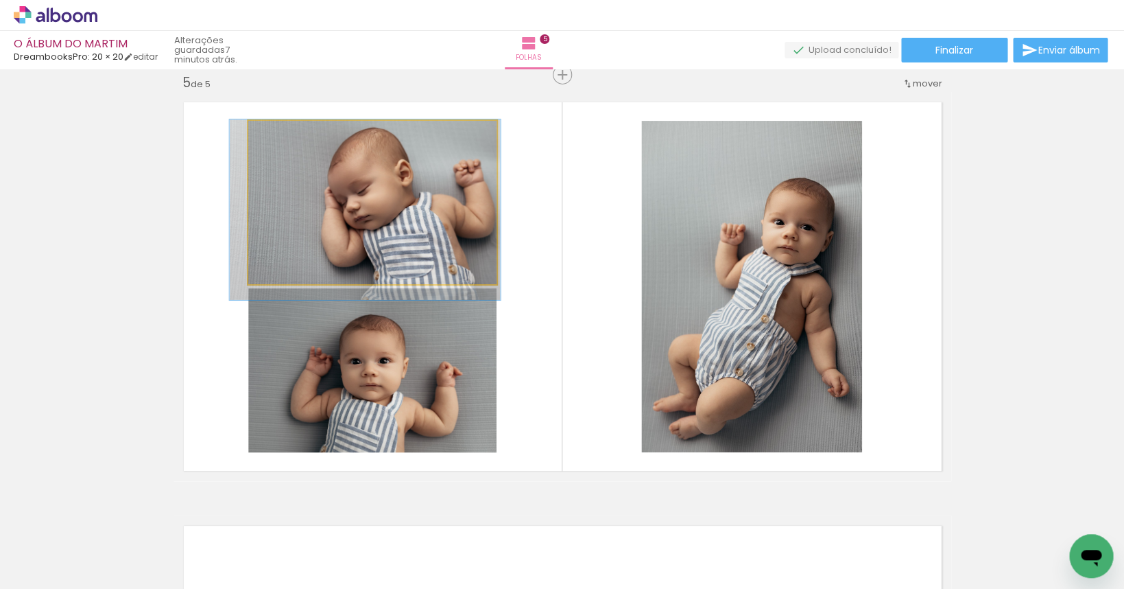
drag, startPoint x: 307, startPoint y: 187, endPoint x: 299, endPoint y: 195, distance: 11.2
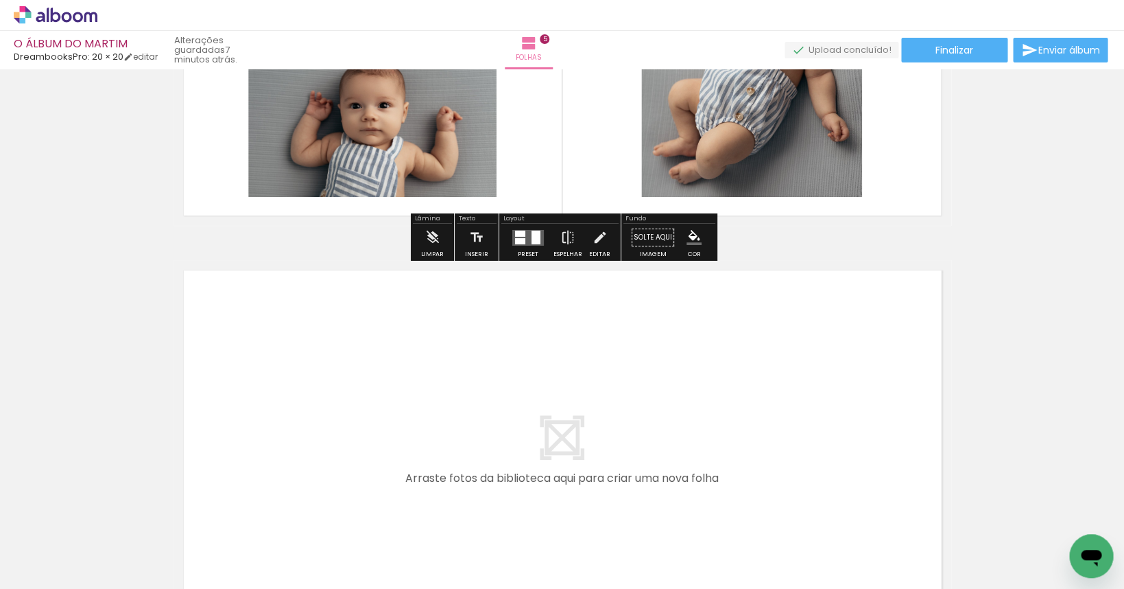
scroll to position [2157, 0]
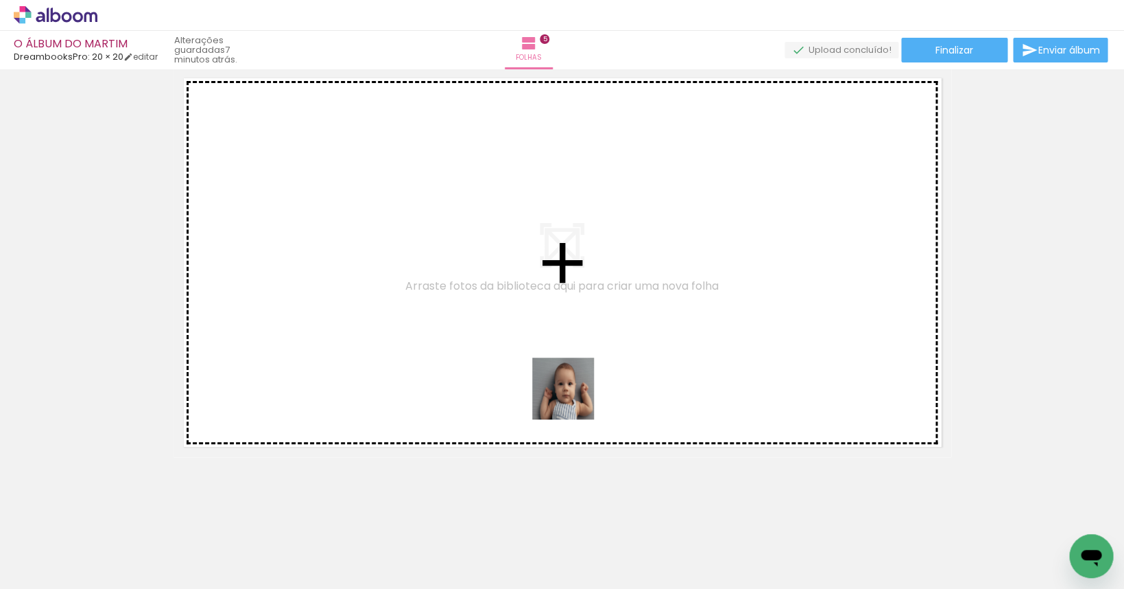
drag, startPoint x: 545, startPoint y: 548, endPoint x: 575, endPoint y: 323, distance: 226.9
click at [575, 323] on quentale-workspace at bounding box center [562, 294] width 1124 height 589
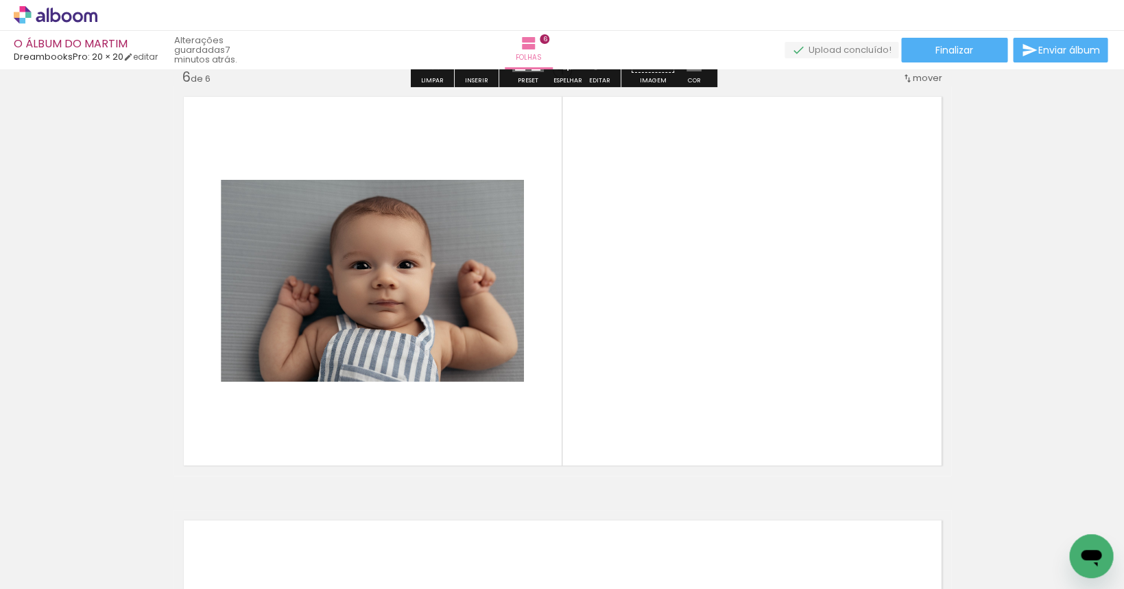
scroll to position [2133, 0]
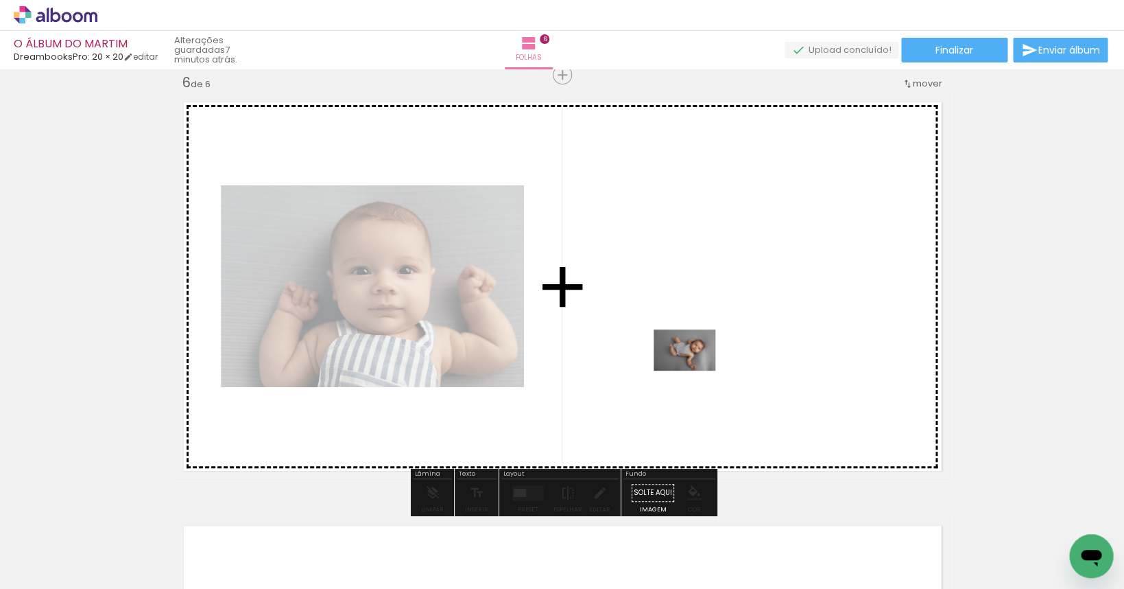
drag, startPoint x: 623, startPoint y: 547, endPoint x: 695, endPoint y: 370, distance: 190.4
click at [695, 370] on quentale-workspace at bounding box center [562, 294] width 1124 height 589
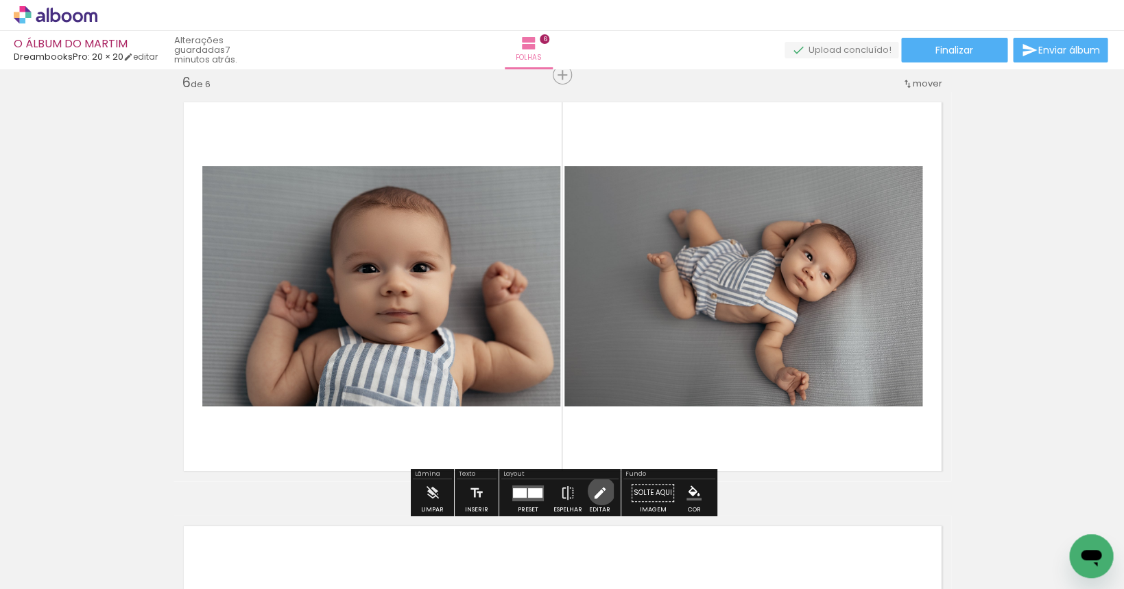
click at [598, 490] on iron-icon at bounding box center [599, 492] width 15 height 27
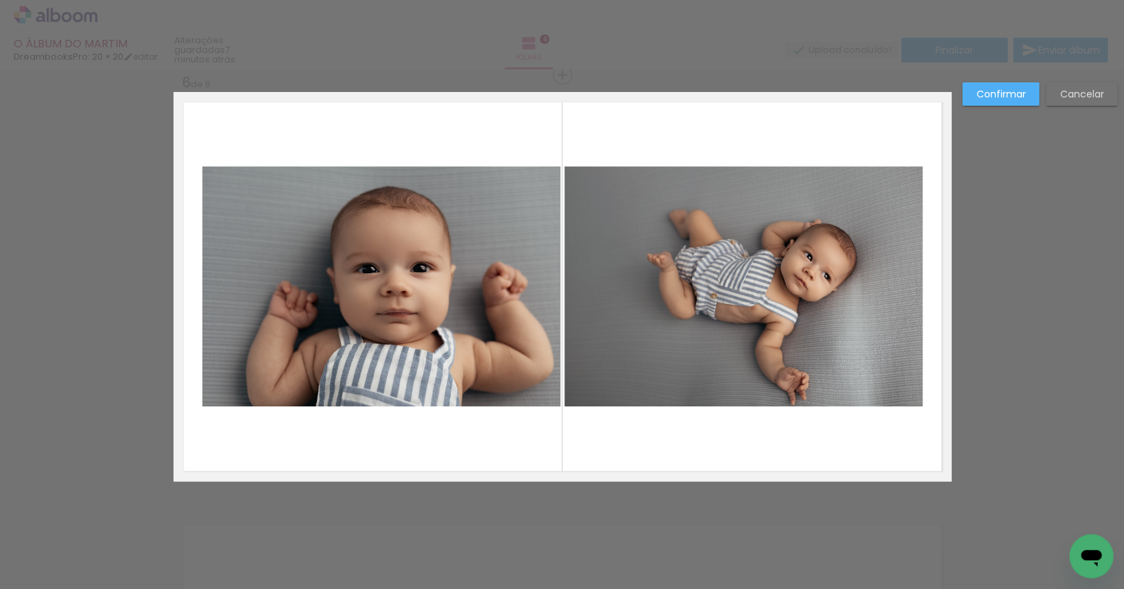
scroll to position [2134, 0]
click at [672, 303] on quentale-photo at bounding box center [744, 285] width 358 height 240
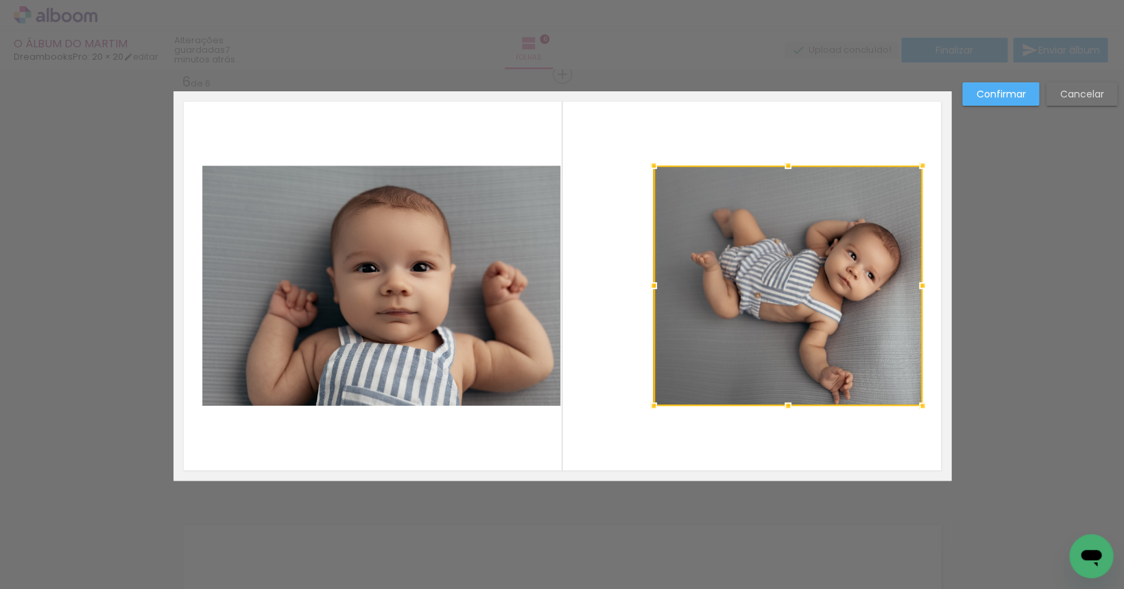
drag, startPoint x: 564, startPoint y: 283, endPoint x: 659, endPoint y: 286, distance: 94.7
click at [659, 286] on div at bounding box center [653, 285] width 27 height 27
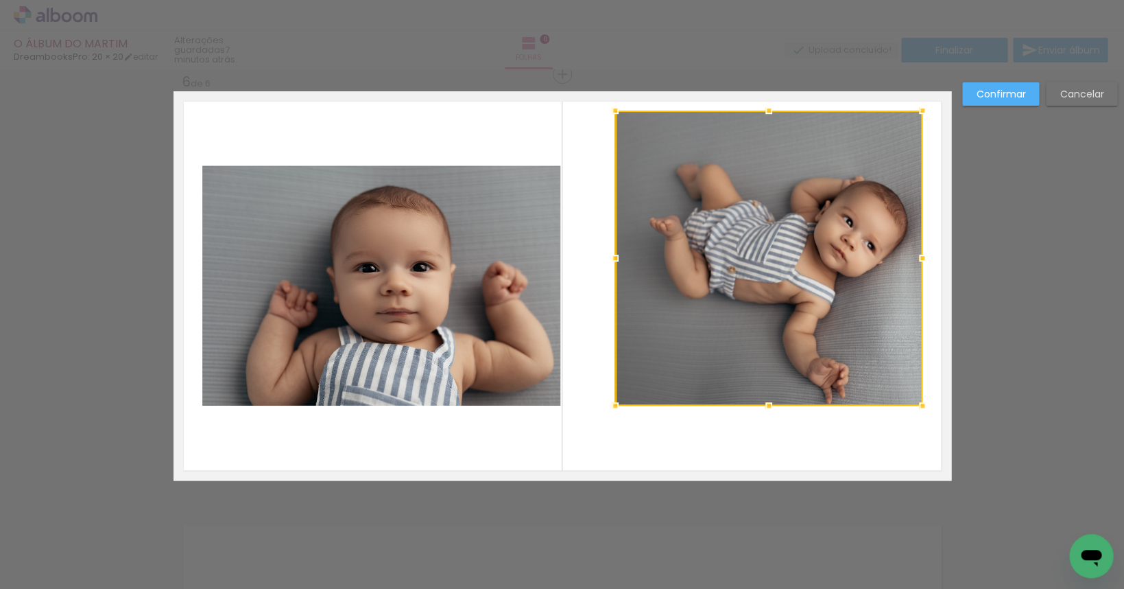
drag, startPoint x: 655, startPoint y: 165, endPoint x: 617, endPoint y: 110, distance: 67.0
click at [617, 110] on div at bounding box center [615, 110] width 27 height 27
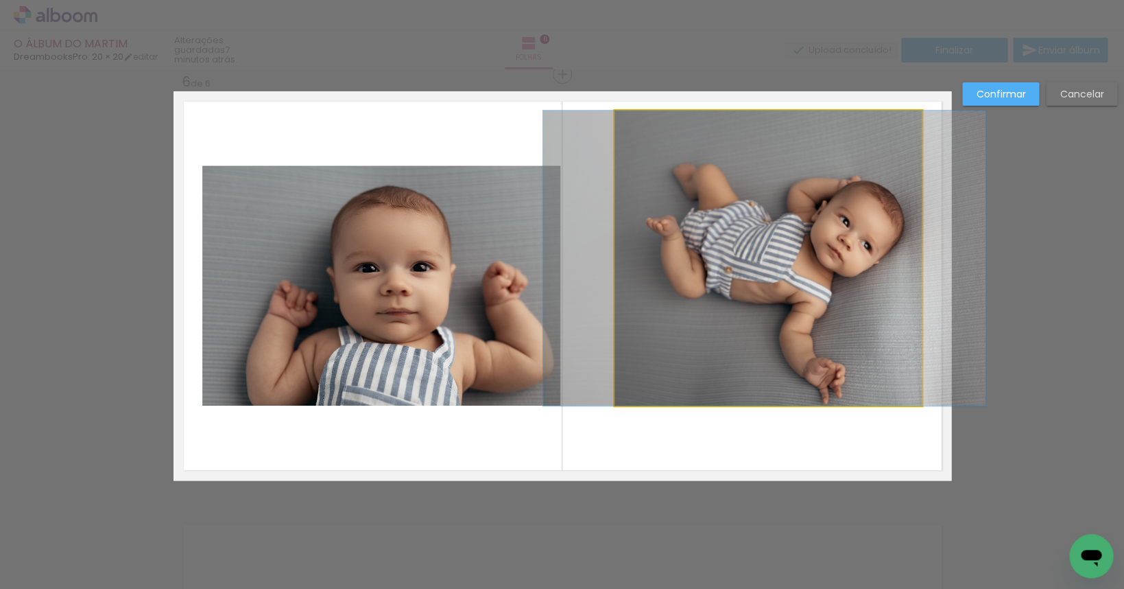
drag, startPoint x: 780, startPoint y: 220, endPoint x: 776, endPoint y: 230, distance: 11.1
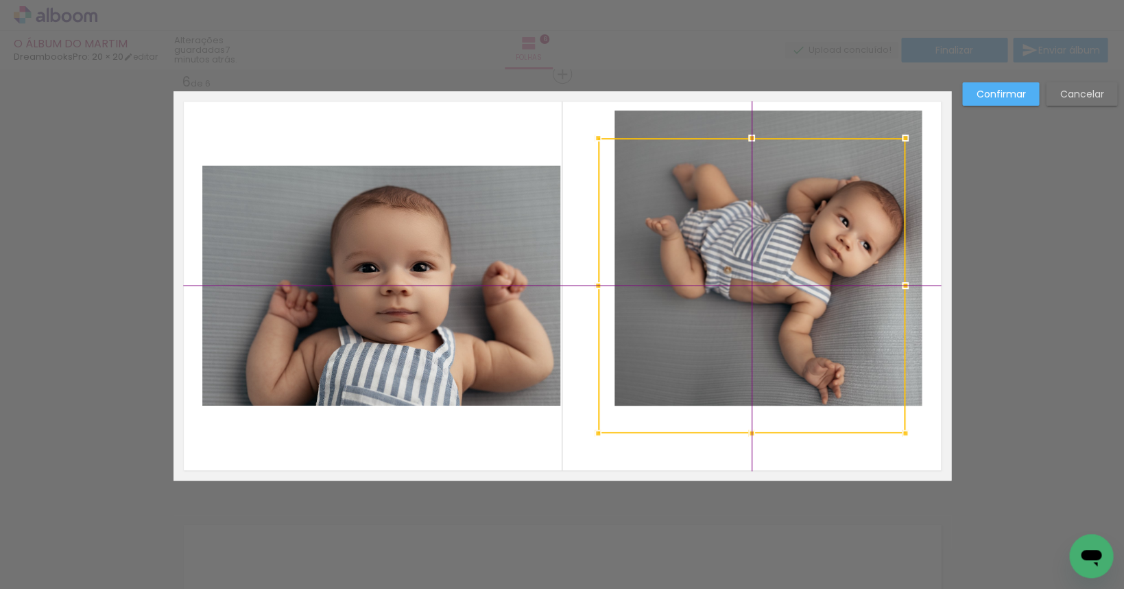
drag, startPoint x: 768, startPoint y: 230, endPoint x: 763, endPoint y: 250, distance: 20.5
click at [763, 250] on div at bounding box center [751, 285] width 307 height 295
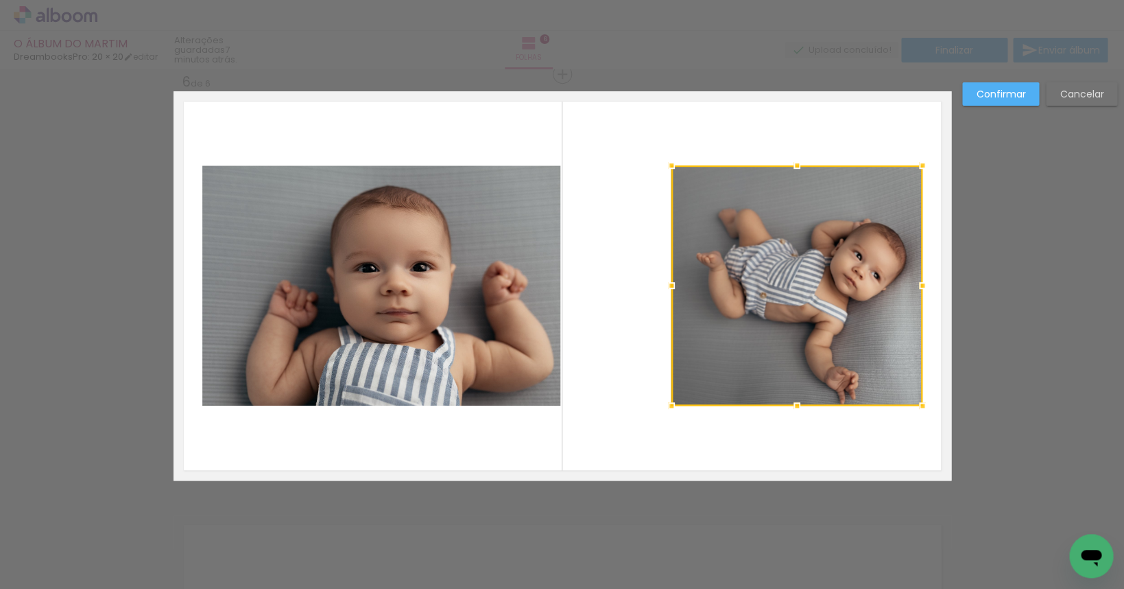
drag, startPoint x: 568, startPoint y: 283, endPoint x: 663, endPoint y: 277, distance: 94.9
click at [663, 277] on div at bounding box center [671, 285] width 27 height 27
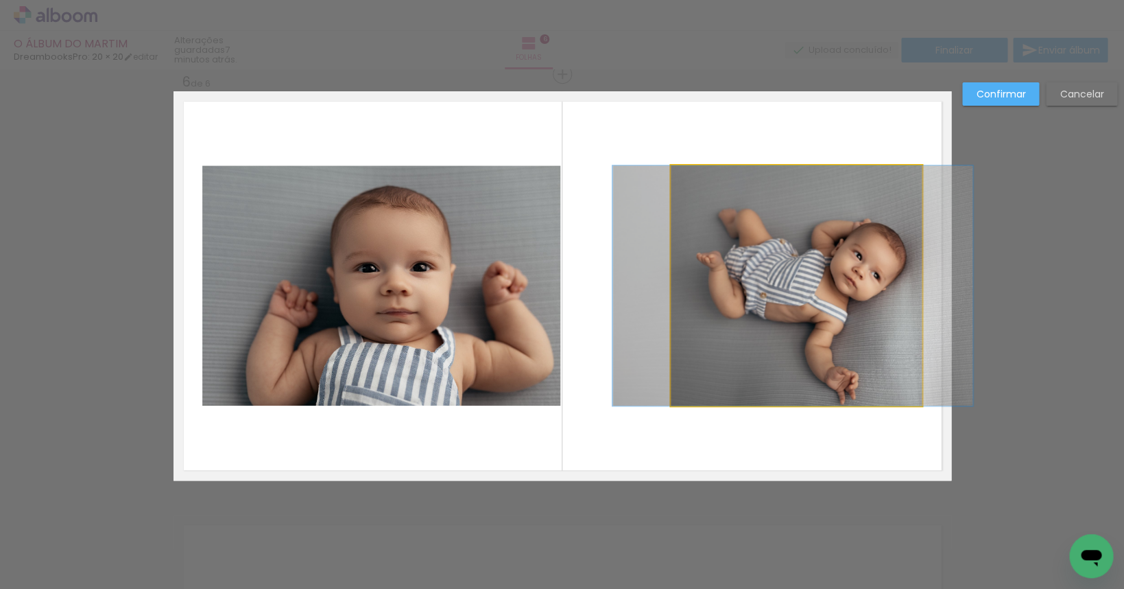
click at [680, 171] on quentale-photo at bounding box center [796, 285] width 251 height 240
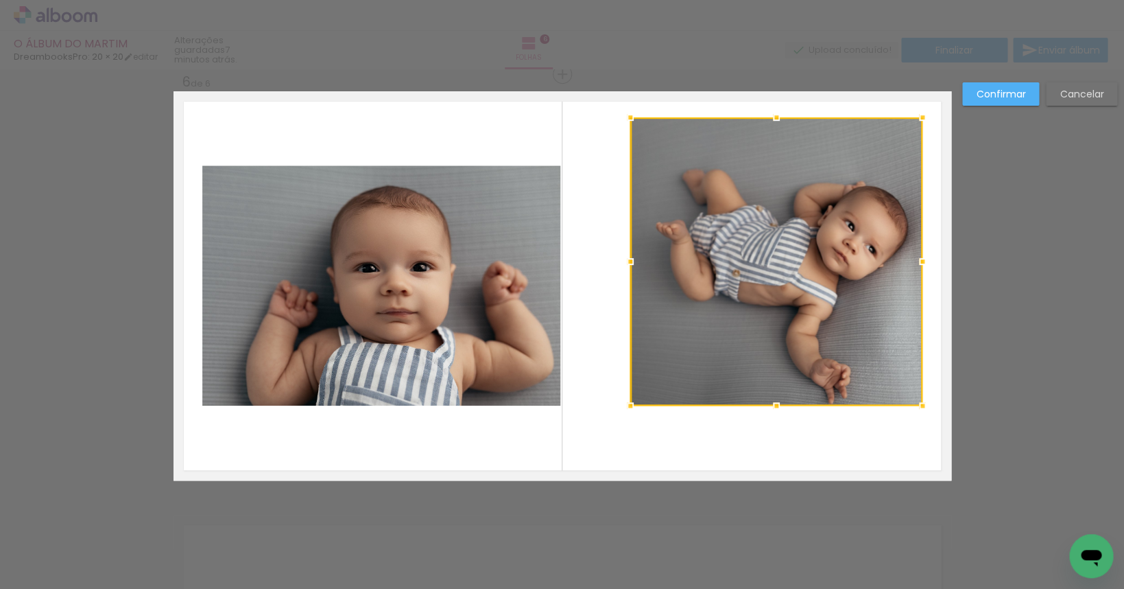
drag, startPoint x: 674, startPoint y: 165, endPoint x: 632, endPoint y: 117, distance: 63.2
click at [632, 117] on div at bounding box center [630, 117] width 27 height 27
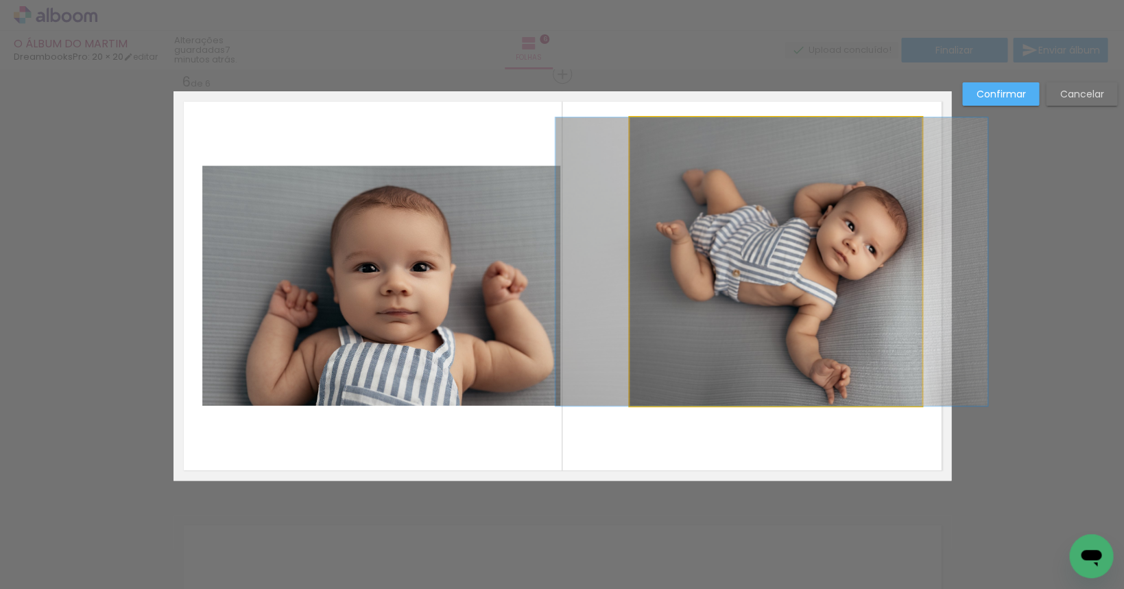
click at [785, 225] on quentale-photo at bounding box center [776, 261] width 292 height 288
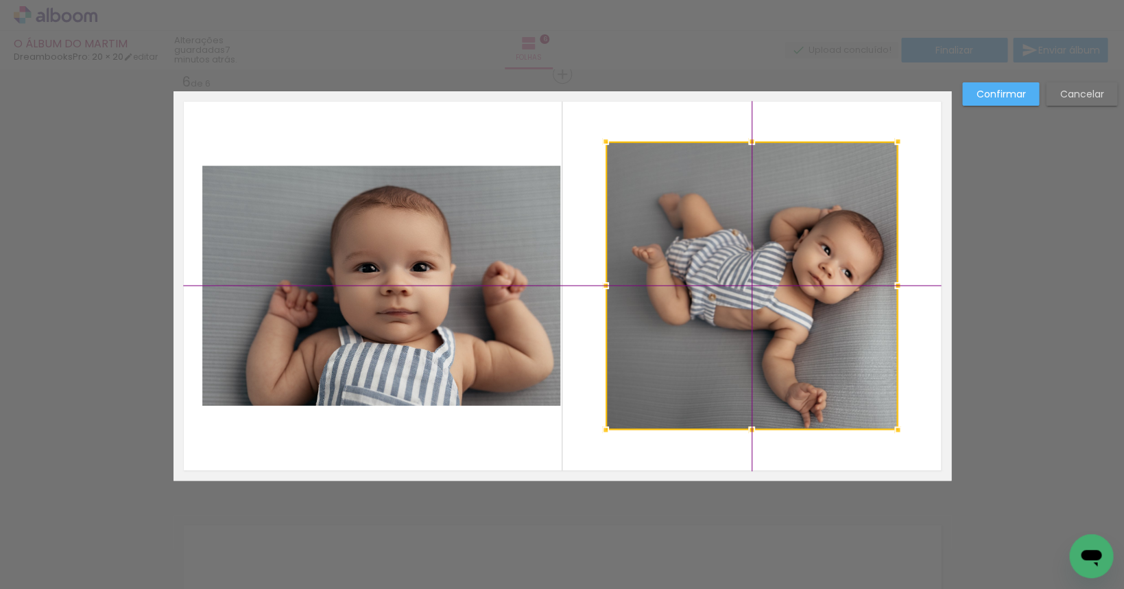
drag, startPoint x: 785, startPoint y: 229, endPoint x: 781, endPoint y: 243, distance: 14.3
click at [781, 243] on div at bounding box center [752, 285] width 292 height 288
click at [0, 0] on slot "Confirmar" at bounding box center [0, 0] width 0 height 0
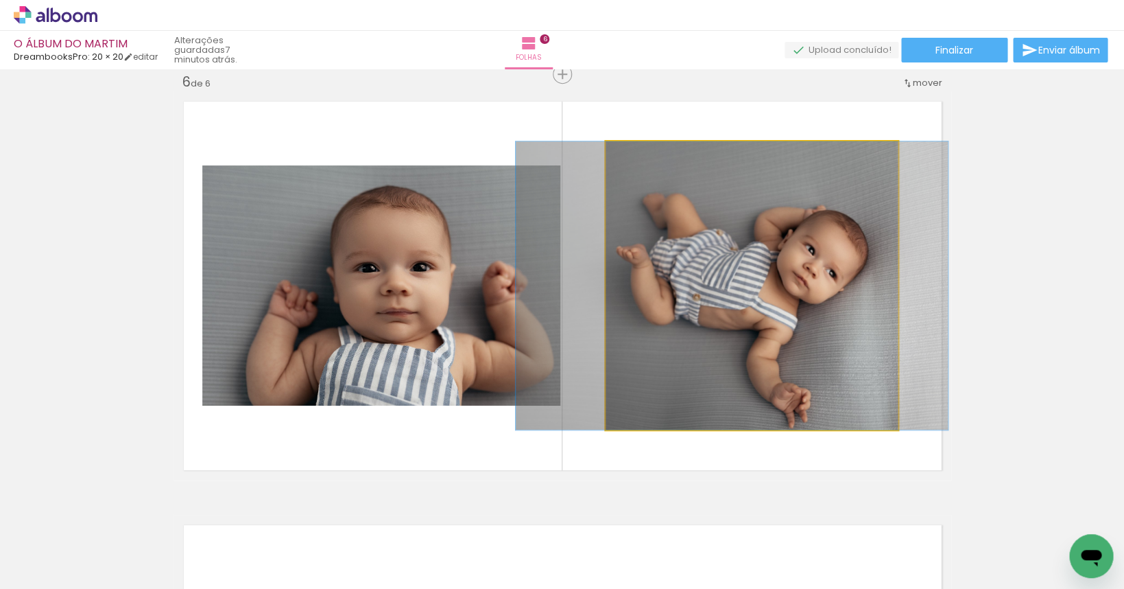
drag, startPoint x: 787, startPoint y: 273, endPoint x: 771, endPoint y: 274, distance: 15.8
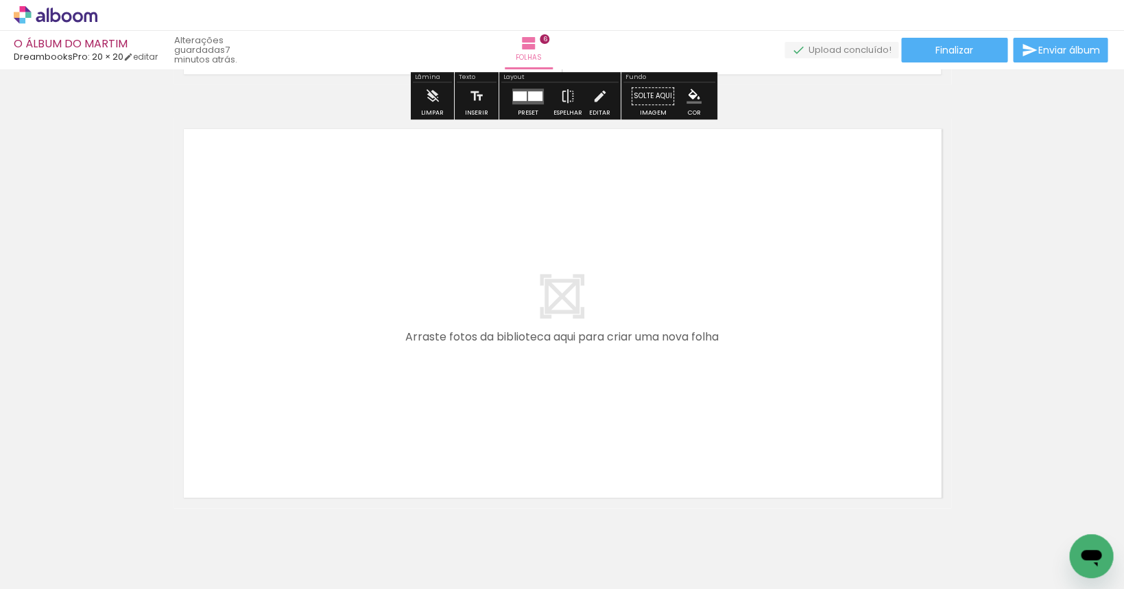
scroll to position [2583, 0]
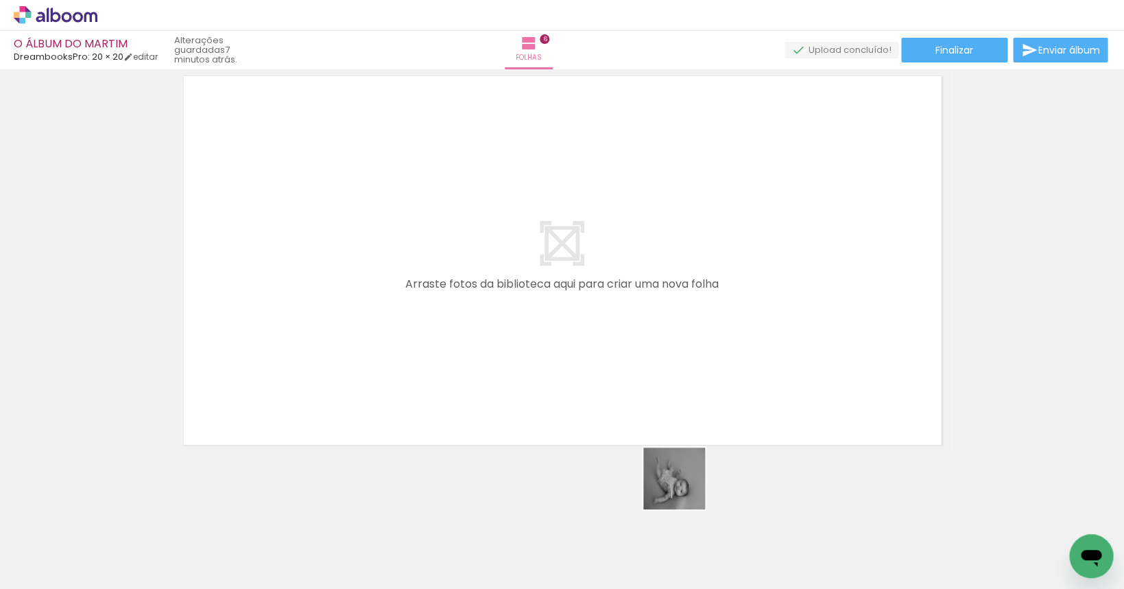
drag, startPoint x: 700, startPoint y: 549, endPoint x: 582, endPoint y: 357, distance: 224.8
click at [582, 357] on quentale-workspace at bounding box center [562, 294] width 1124 height 589
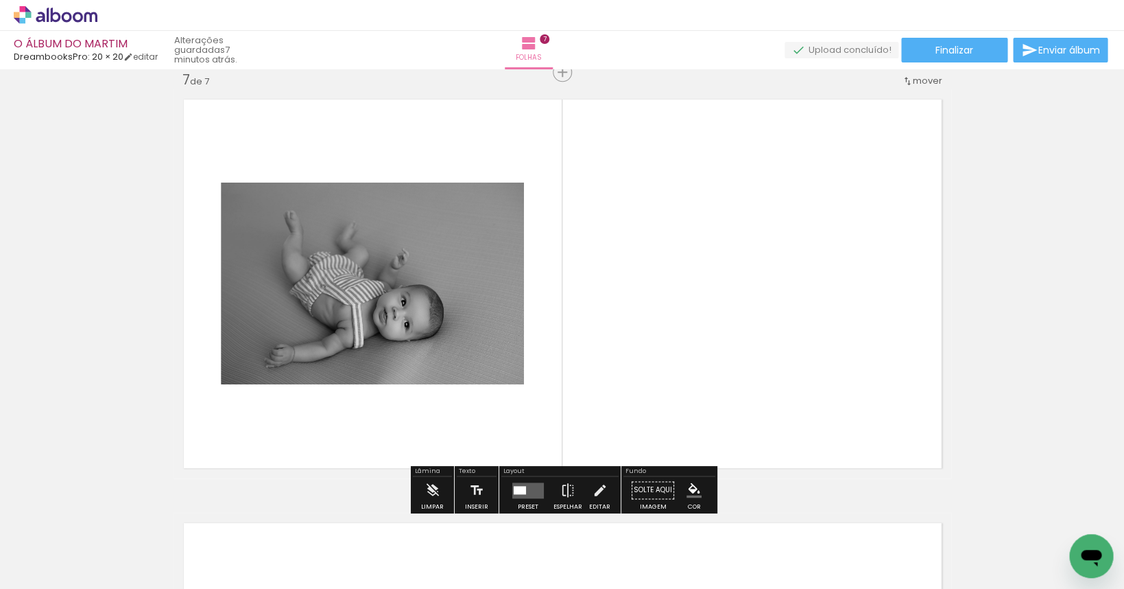
scroll to position [2557, 0]
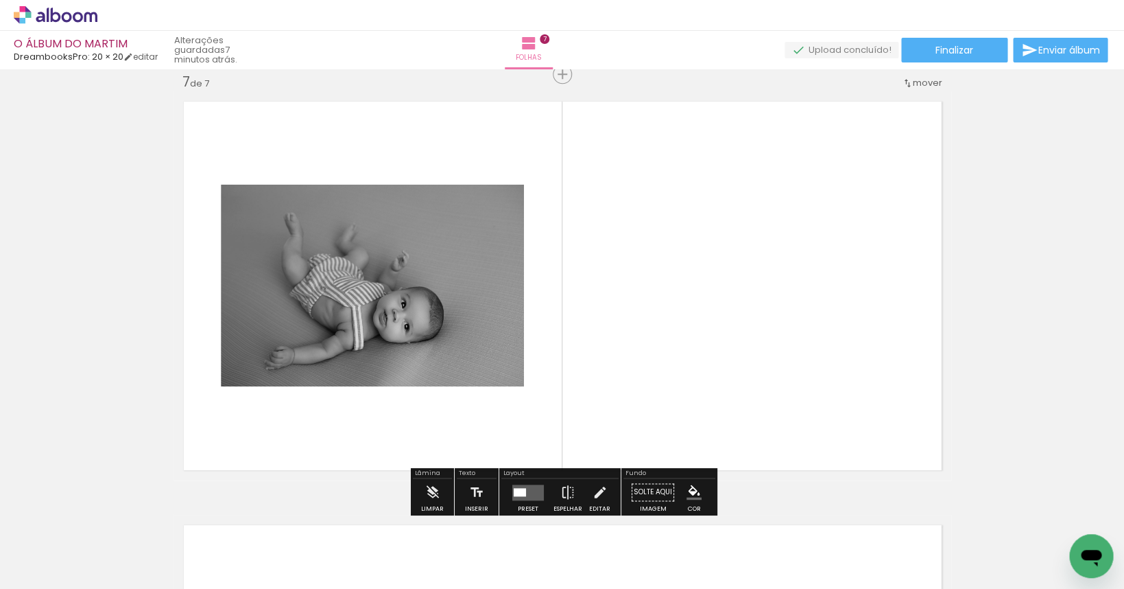
click at [530, 491] on quentale-layouter at bounding box center [528, 492] width 32 height 16
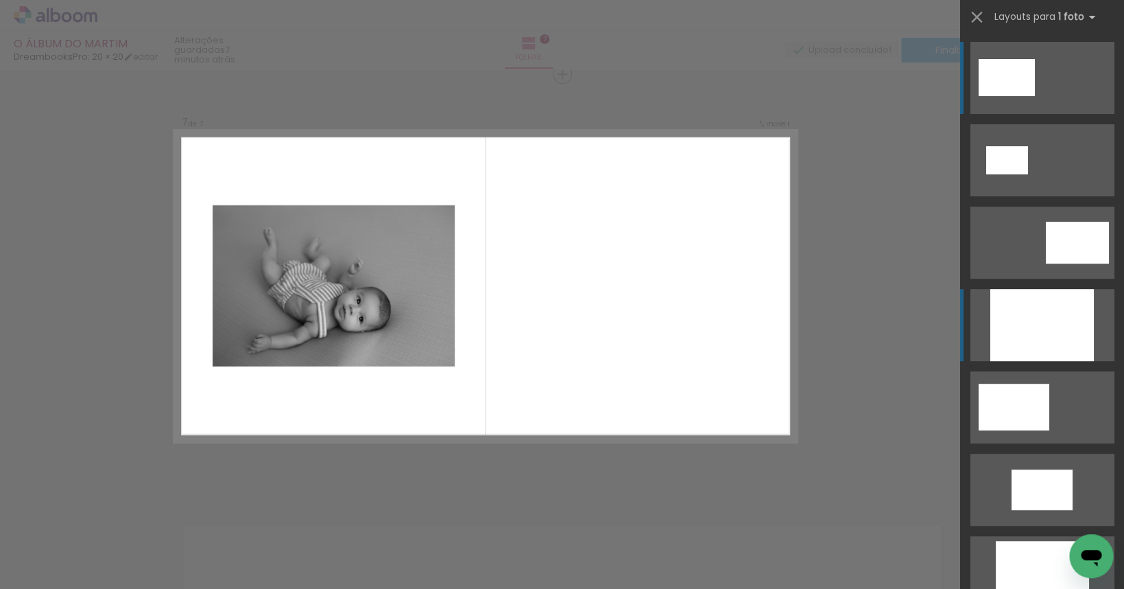
scroll to position [2557, 0]
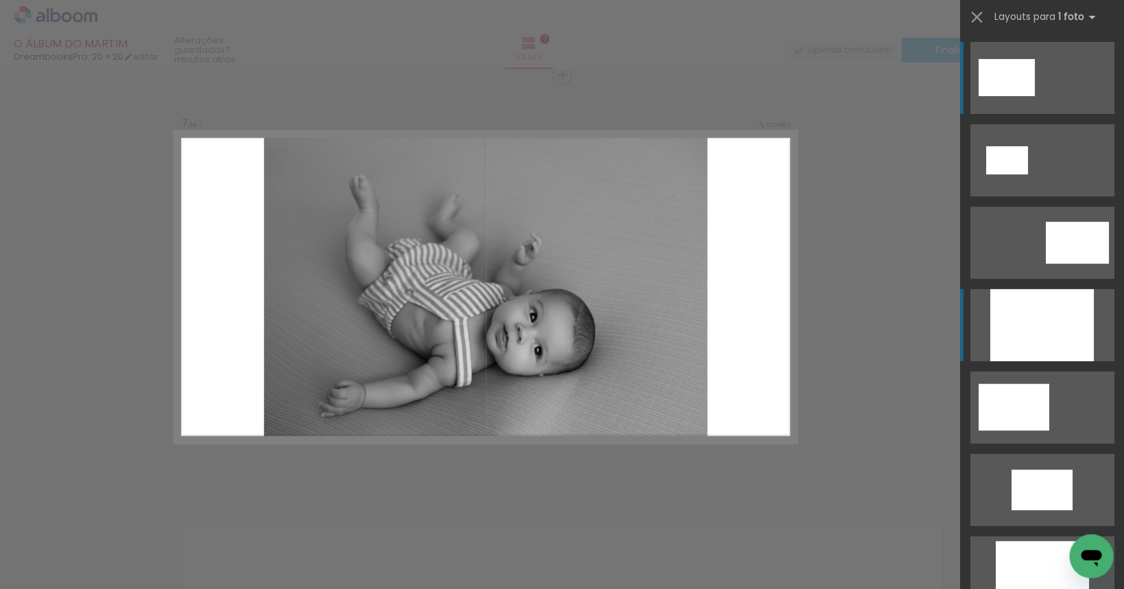
click at [958, 309] on div at bounding box center [1042, 325] width 104 height 72
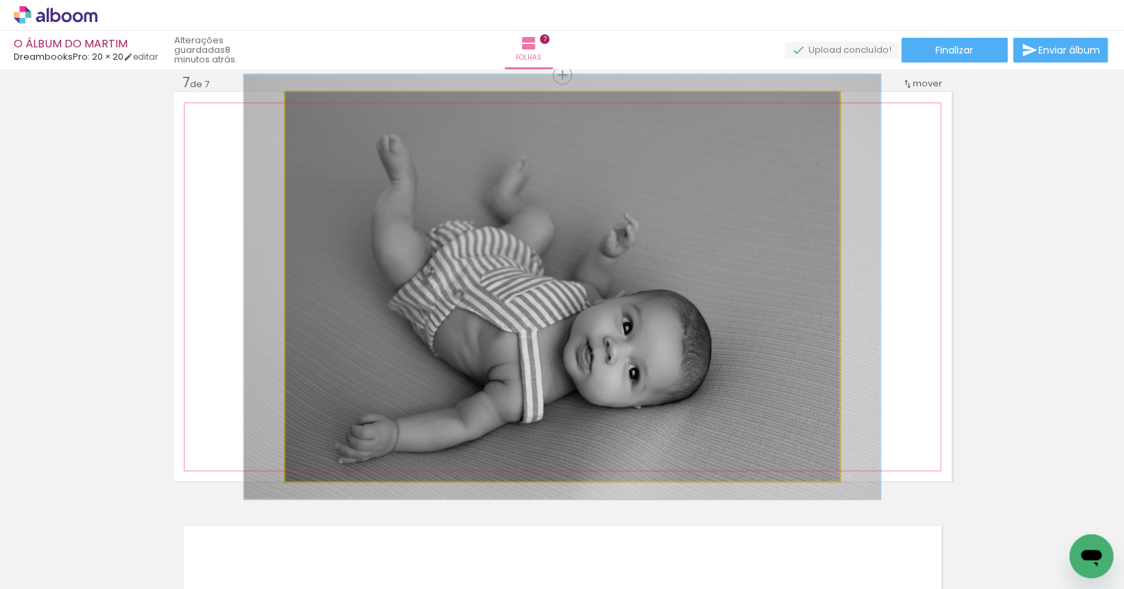
type paper-slider "109"
click at [326, 106] on div at bounding box center [322, 106] width 22 height 22
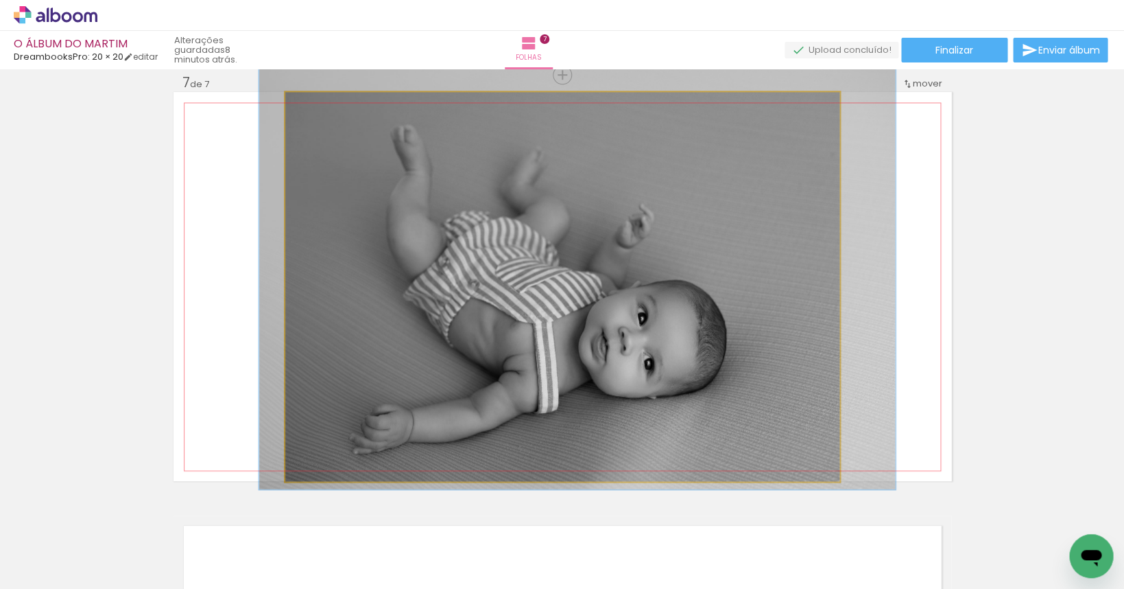
drag, startPoint x: 454, startPoint y: 289, endPoint x: 467, endPoint y: 283, distance: 14.4
click at [469, 277] on quentale-photo at bounding box center [562, 286] width 554 height 389
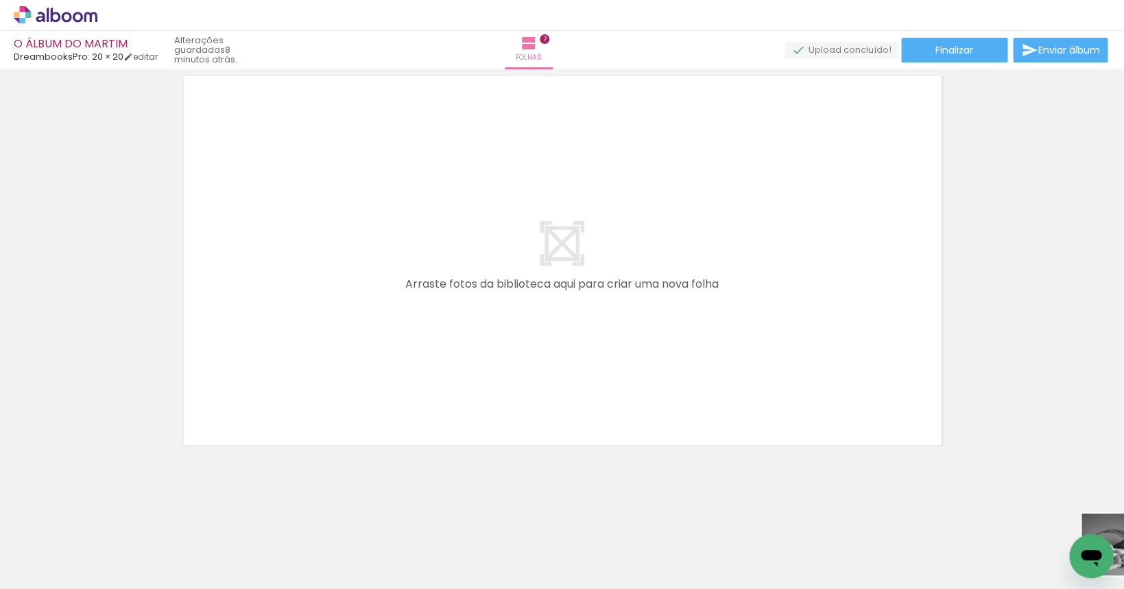
scroll to position [0, 1218]
drag, startPoint x: 855, startPoint y: 554, endPoint x: 908, endPoint y: 559, distance: 53.0
click at [860, 559] on div at bounding box center [839, 543] width 41 height 62
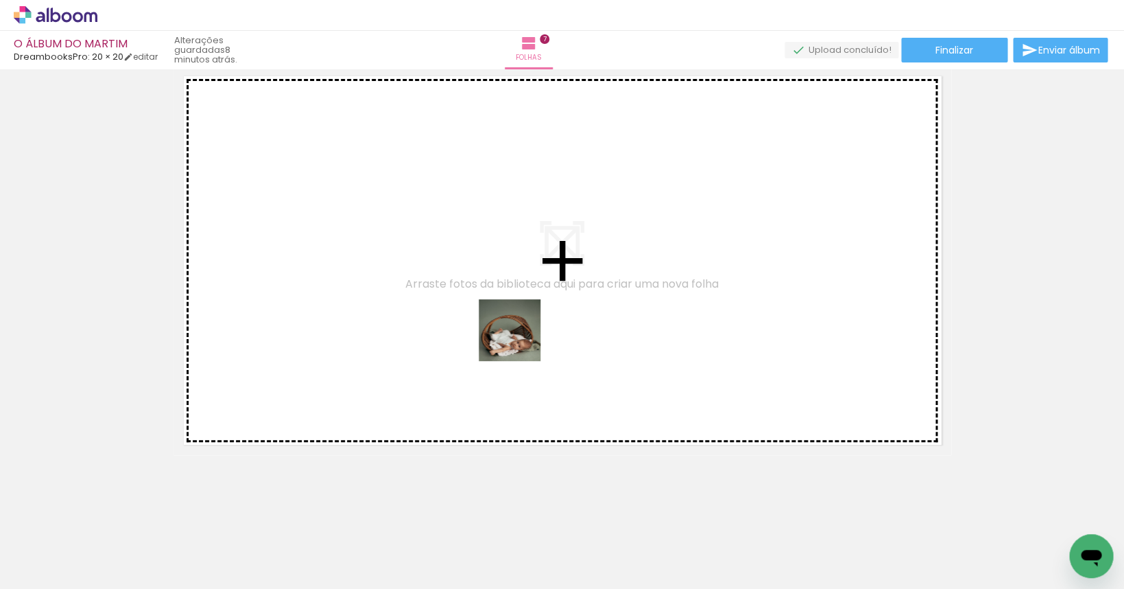
drag, startPoint x: 932, startPoint y: 564, endPoint x: 514, endPoint y: 337, distance: 475.1
click at [514, 337] on quentale-workspace at bounding box center [562, 294] width 1124 height 589
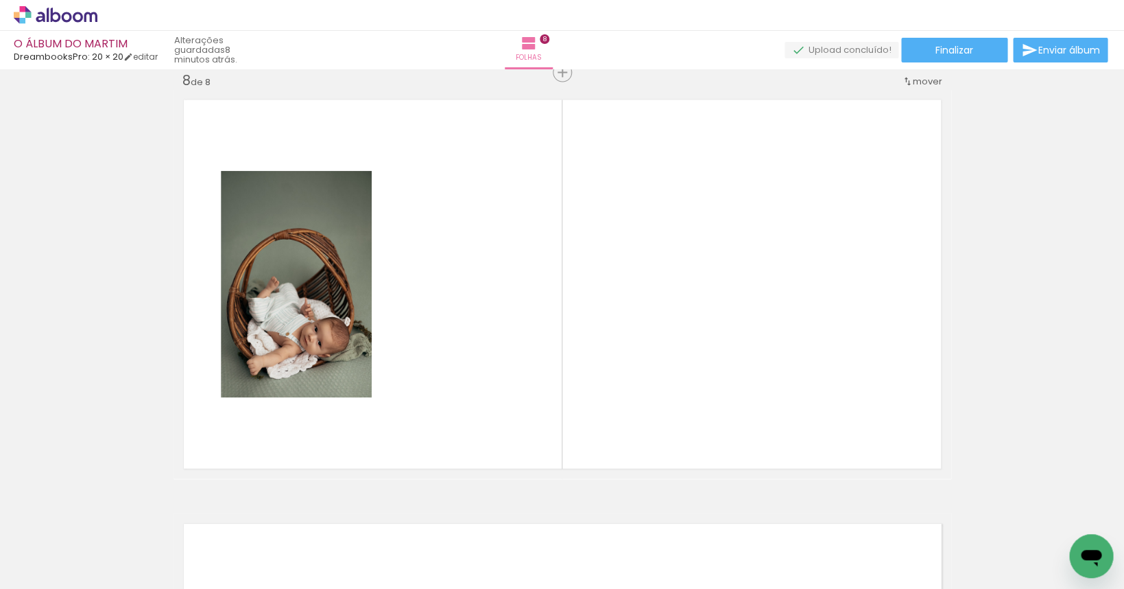
scroll to position [2980, 0]
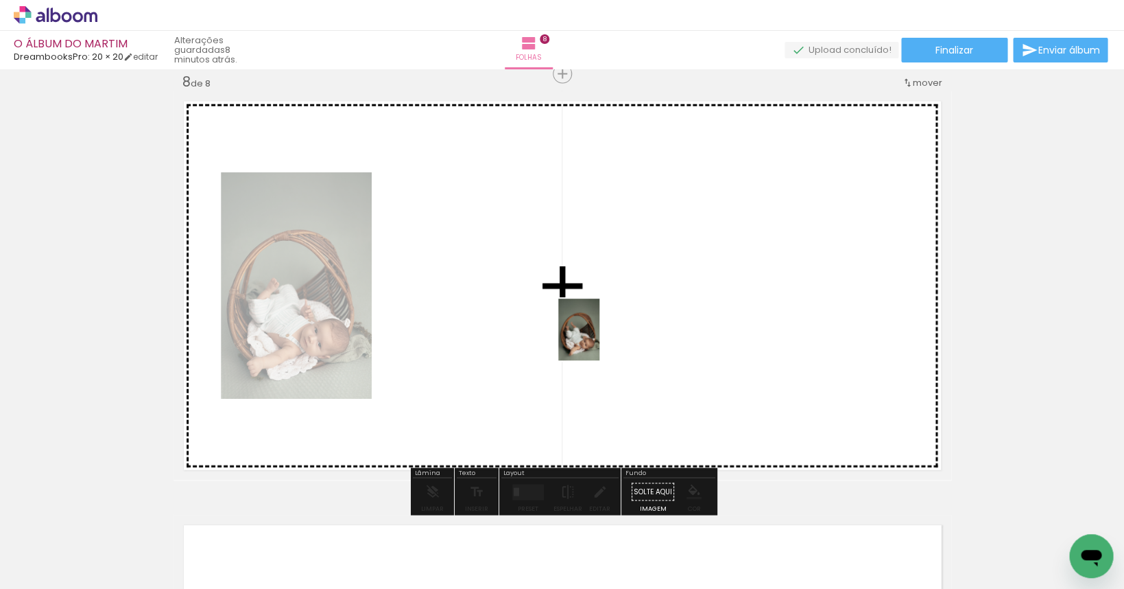
drag, startPoint x: 1010, startPoint y: 544, endPoint x: 600, endPoint y: 340, distance: 458.3
click at [600, 340] on quentale-workspace at bounding box center [562, 294] width 1124 height 589
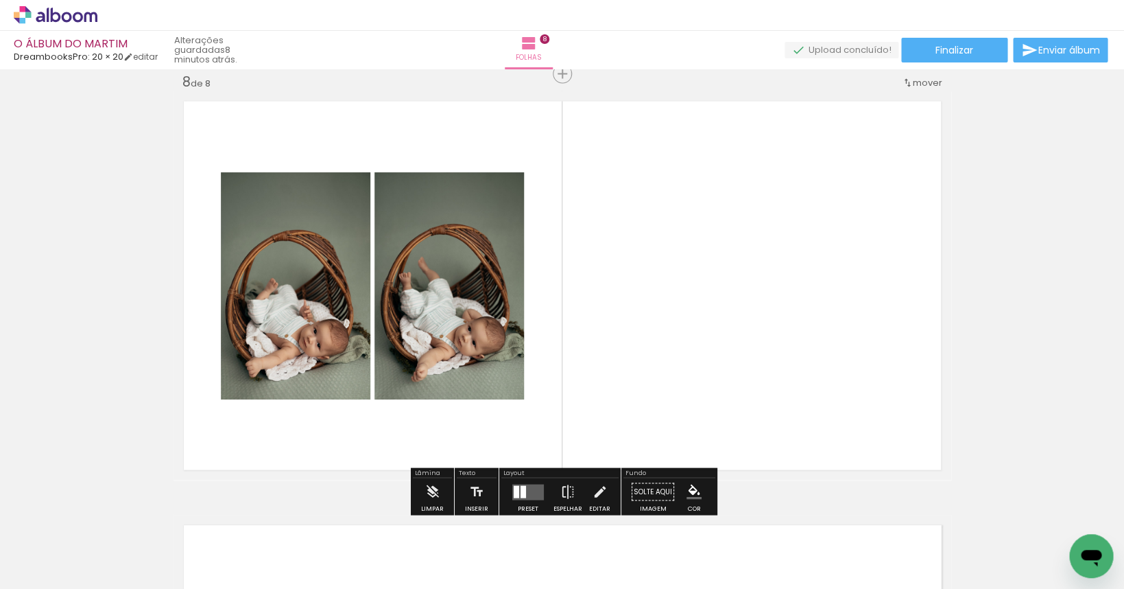
click at [527, 491] on quentale-layouter at bounding box center [528, 492] width 32 height 16
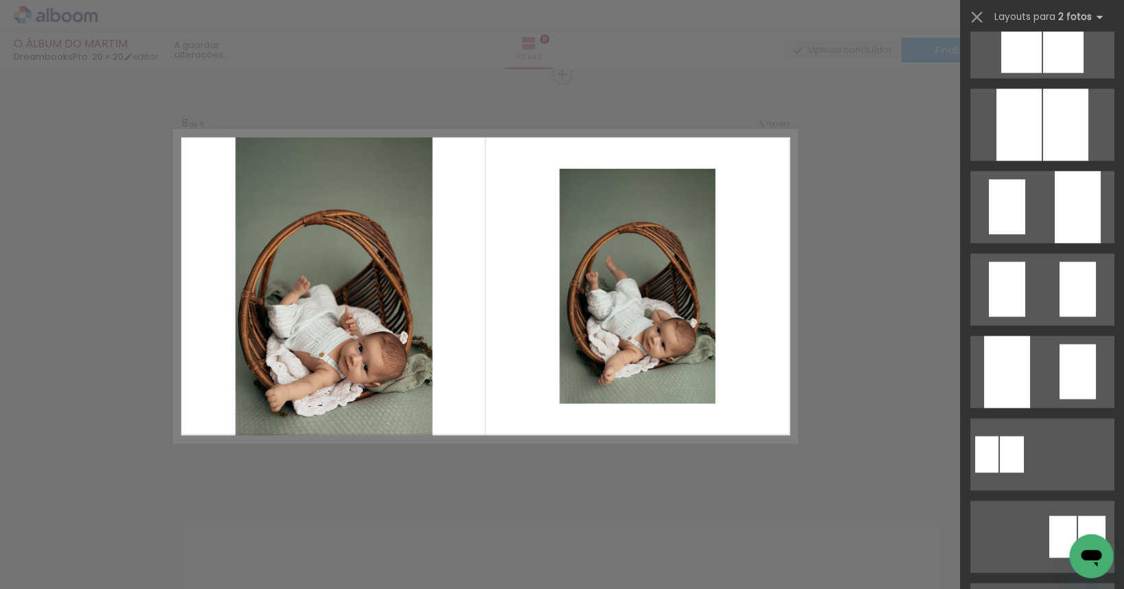
scroll to position [508, 0]
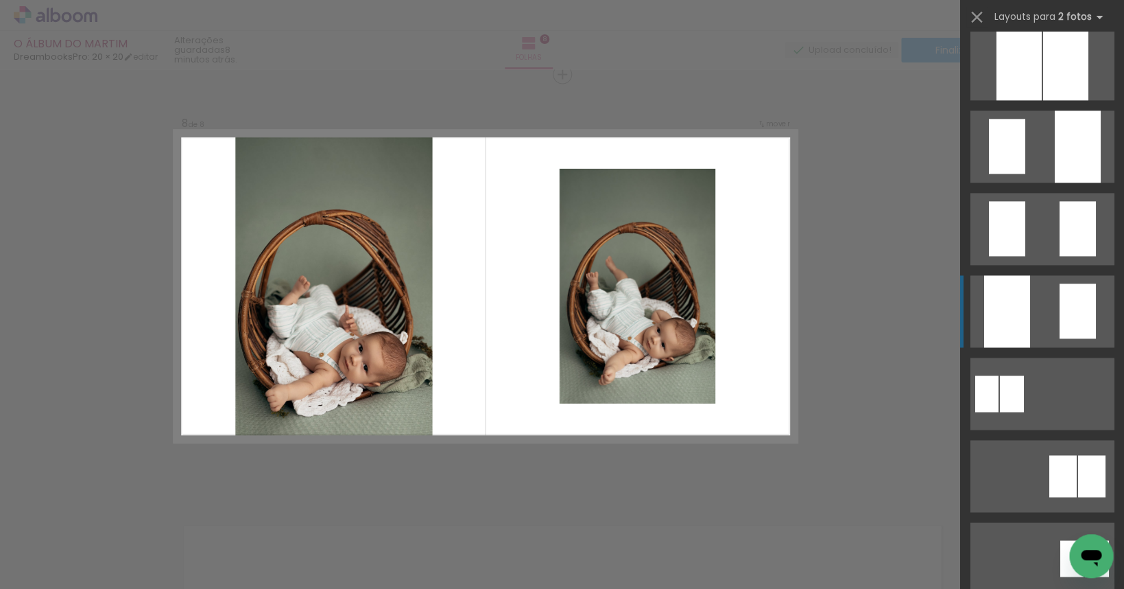
click at [958, 308] on div at bounding box center [1077, 310] width 36 height 55
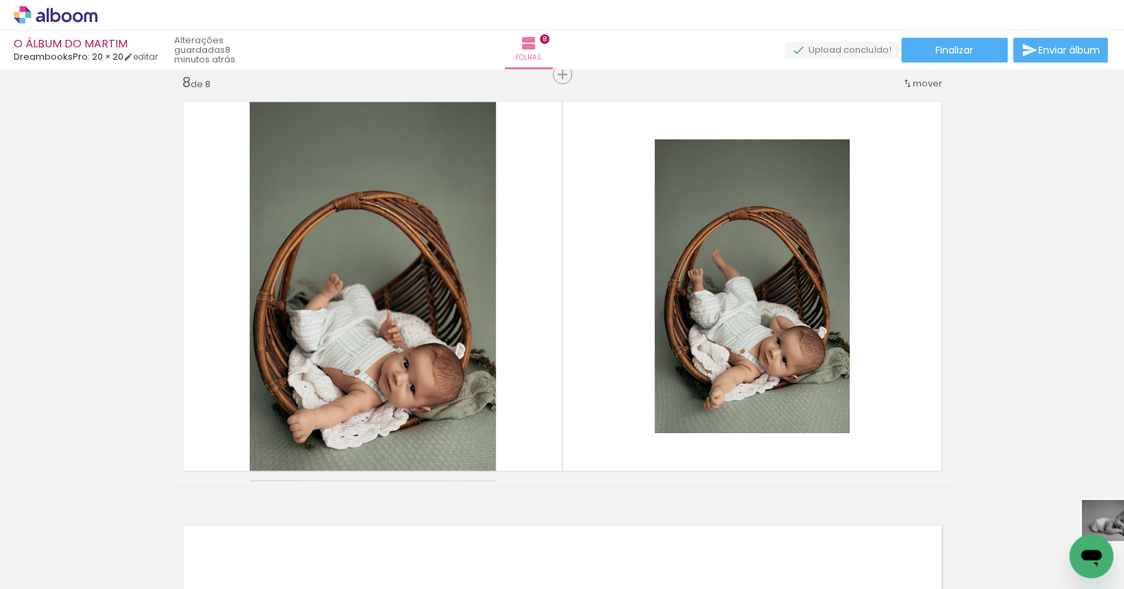
scroll to position [0, 1292]
drag, startPoint x: 1058, startPoint y: 541, endPoint x: 991, endPoint y: 549, distance: 67.0
click at [958, 549] on div at bounding box center [997, 542] width 68 height 45
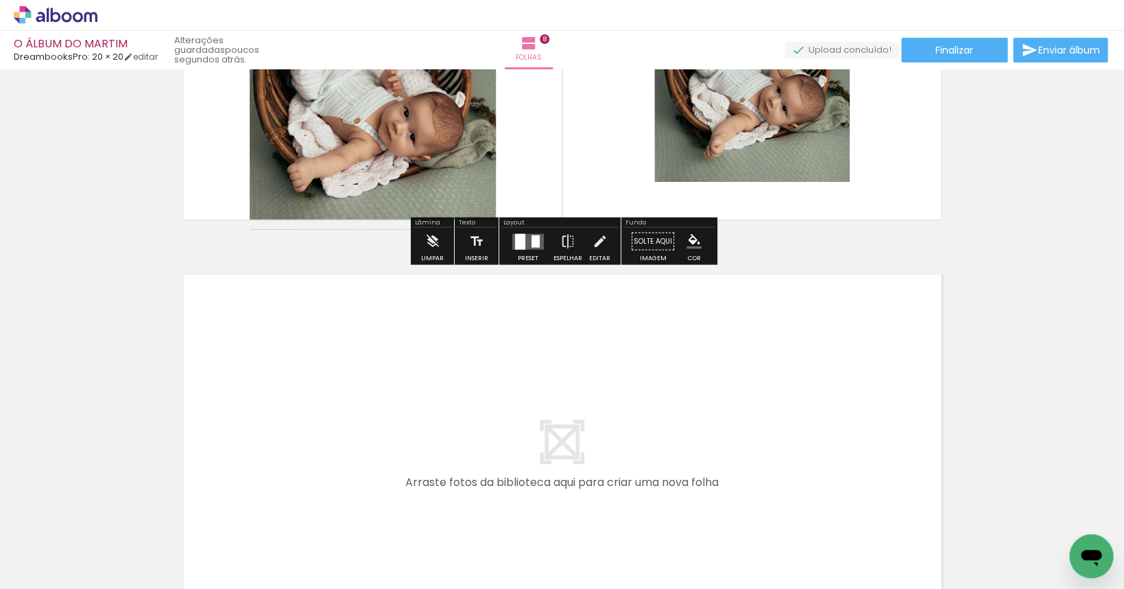
scroll to position [3361, 0]
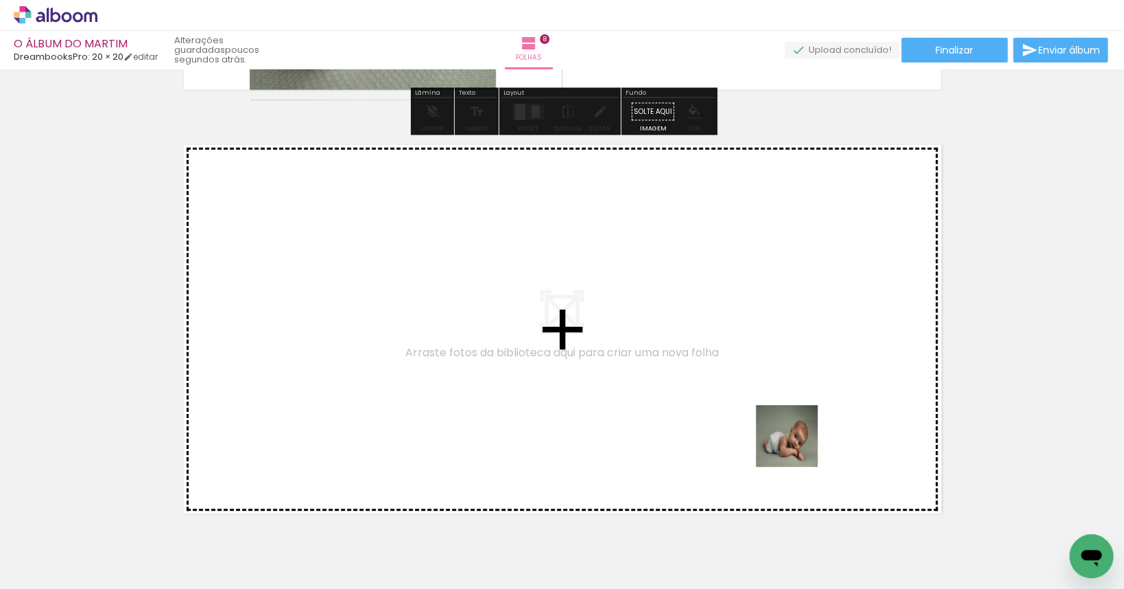
drag, startPoint x: 1052, startPoint y: 530, endPoint x: 618, endPoint y: 410, distance: 450.5
click at [618, 410] on quentale-workspace at bounding box center [562, 294] width 1124 height 589
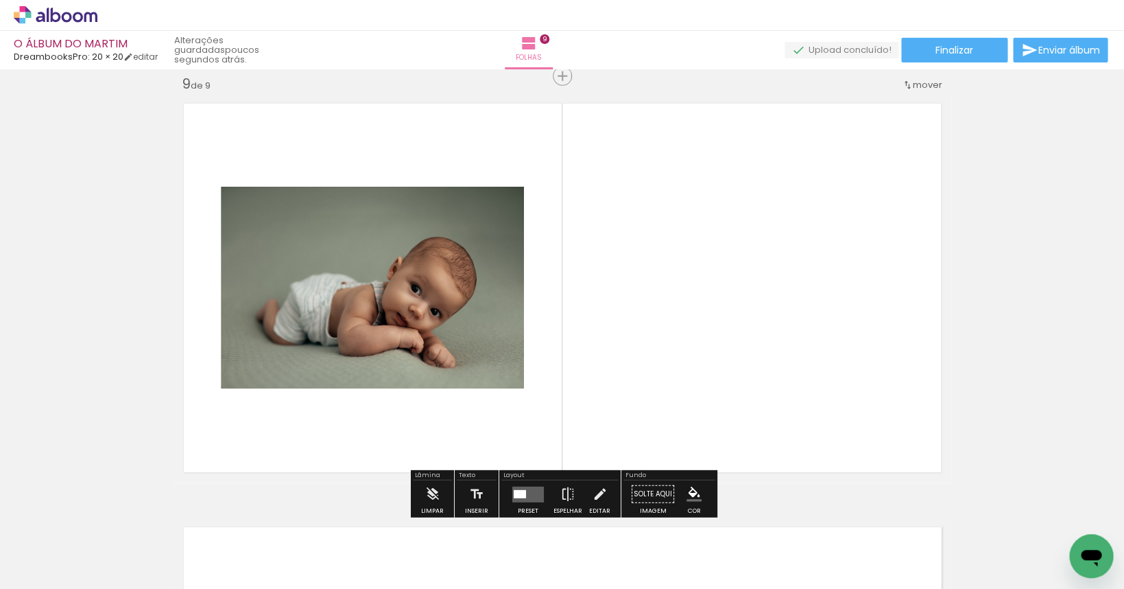
scroll to position [3430, 0]
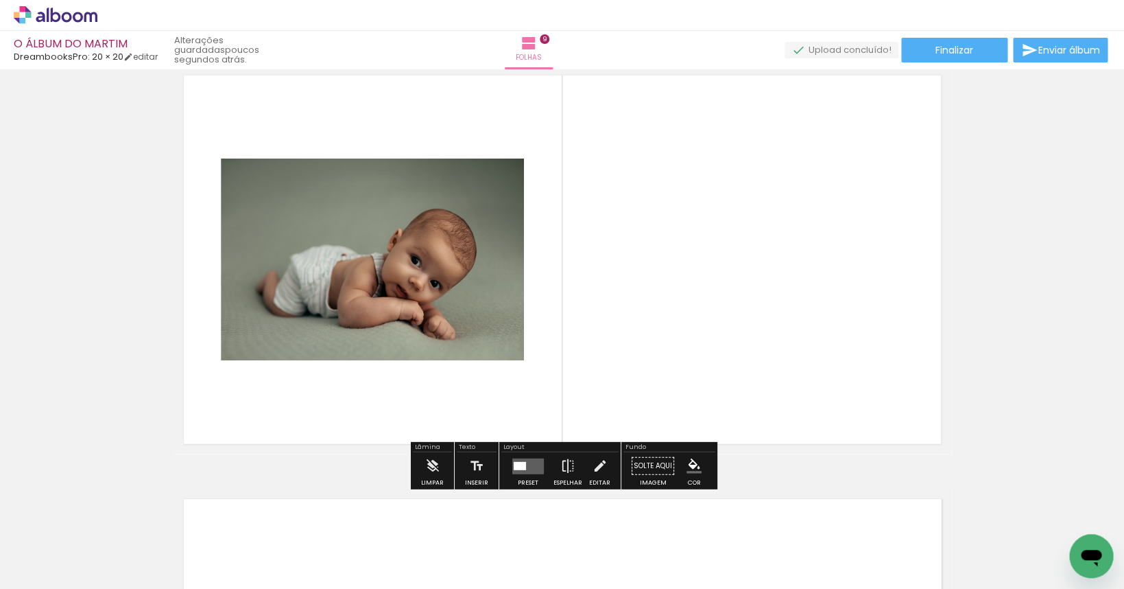
click at [538, 463] on quentale-layouter at bounding box center [528, 466] width 32 height 16
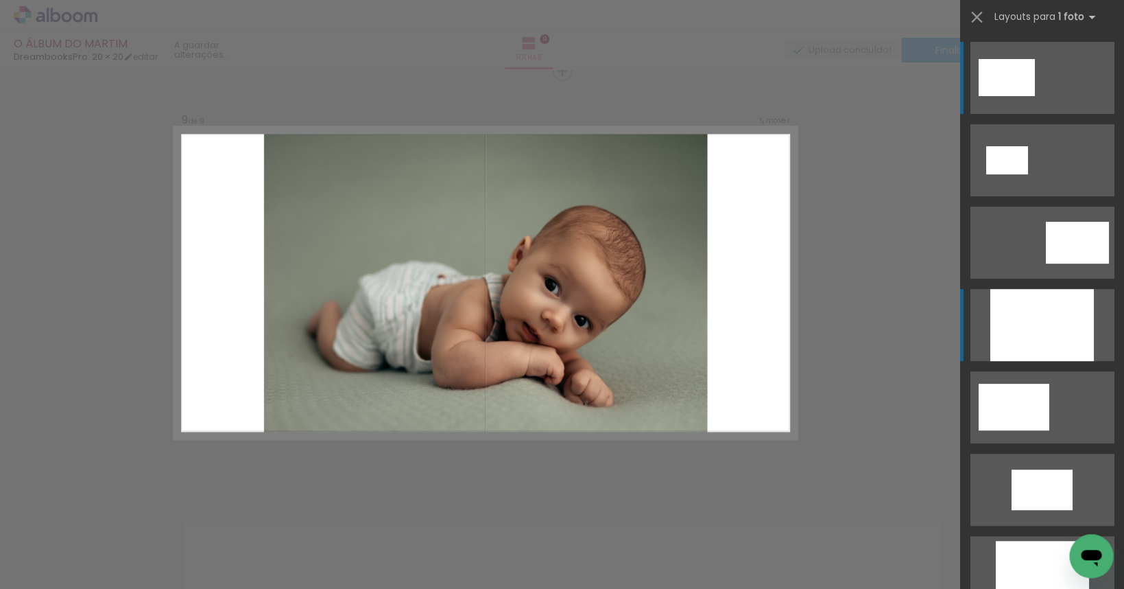
scroll to position [3403, 0]
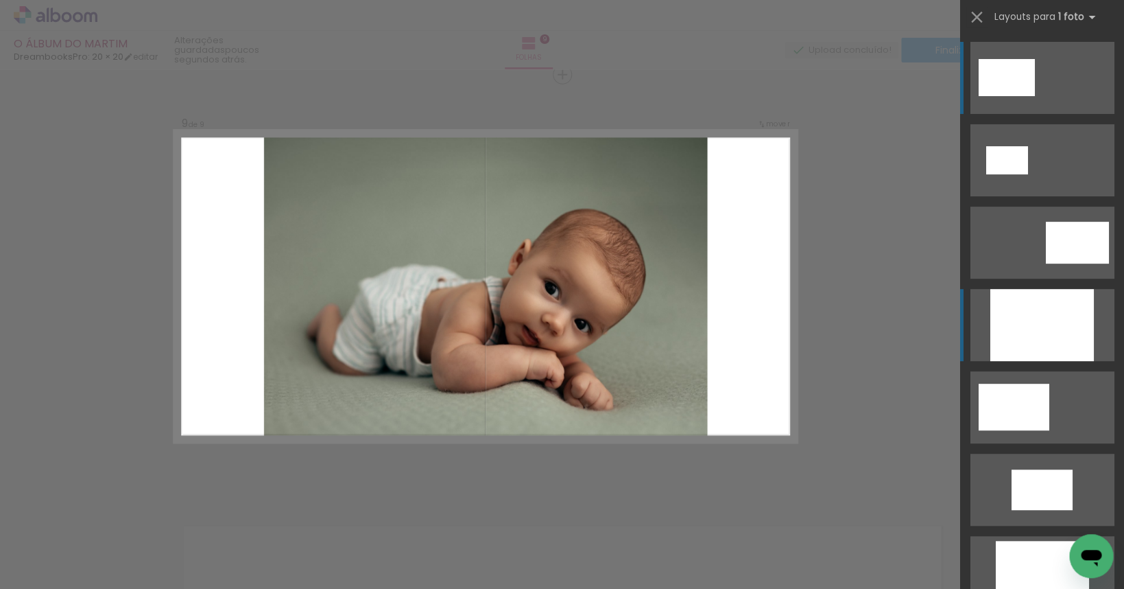
click at [958, 335] on div at bounding box center [1042, 325] width 104 height 72
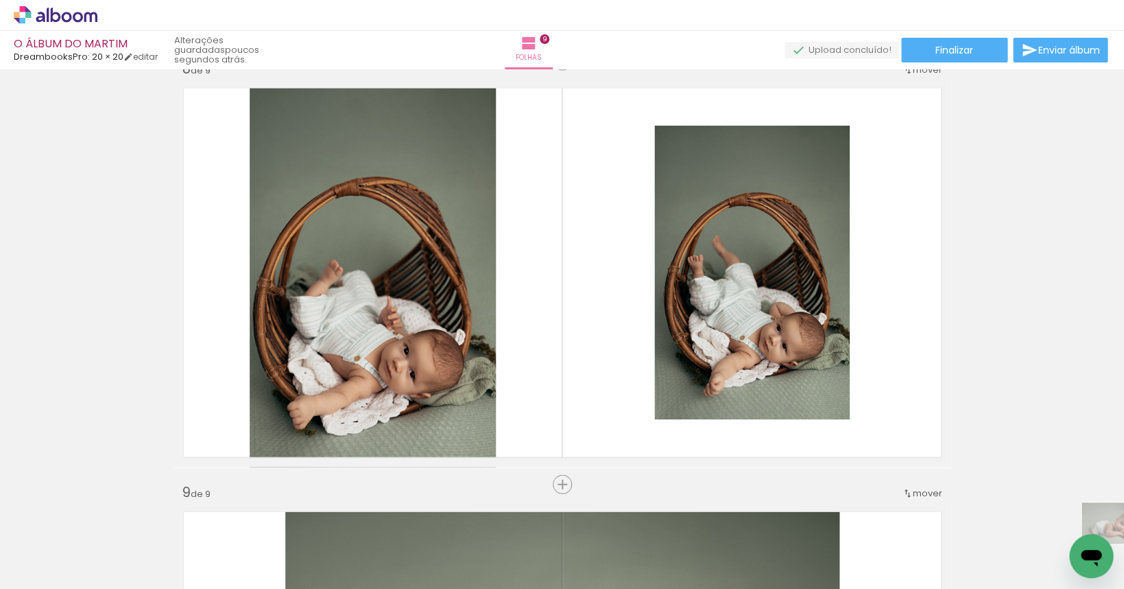
scroll to position [0, 1375]
drag, startPoint x: 1060, startPoint y: 537, endPoint x: 994, endPoint y: 561, distance: 70.7
click at [958, 561] on div at bounding box center [991, 542] width 68 height 45
drag, startPoint x: 1051, startPoint y: 543, endPoint x: 258, endPoint y: 571, distance: 793.4
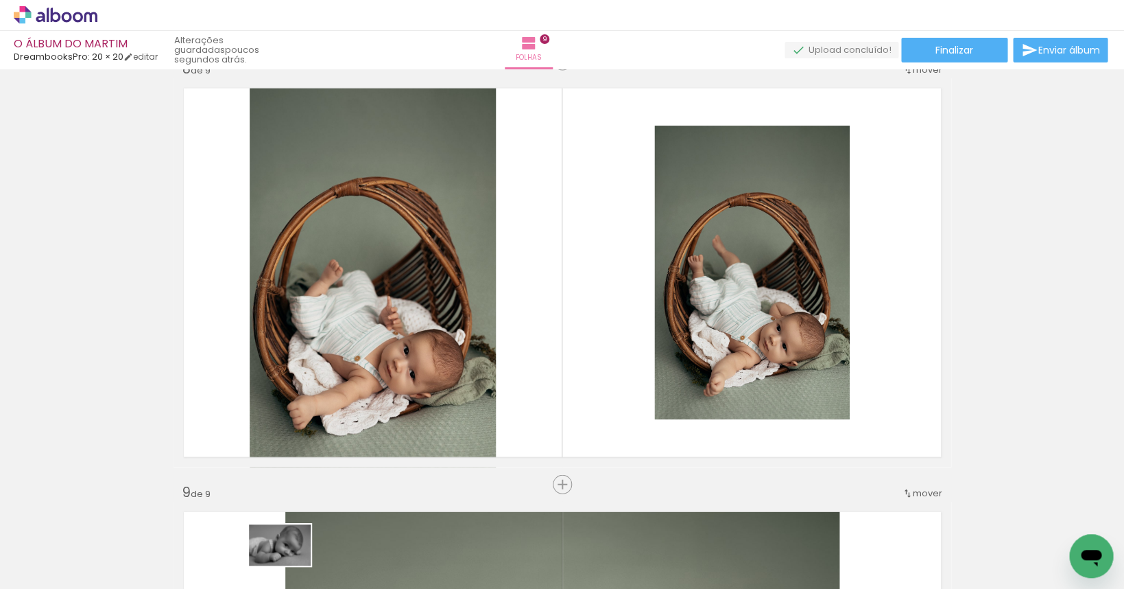
click at [0, 0] on slot at bounding box center [0, 0] width 0 height 0
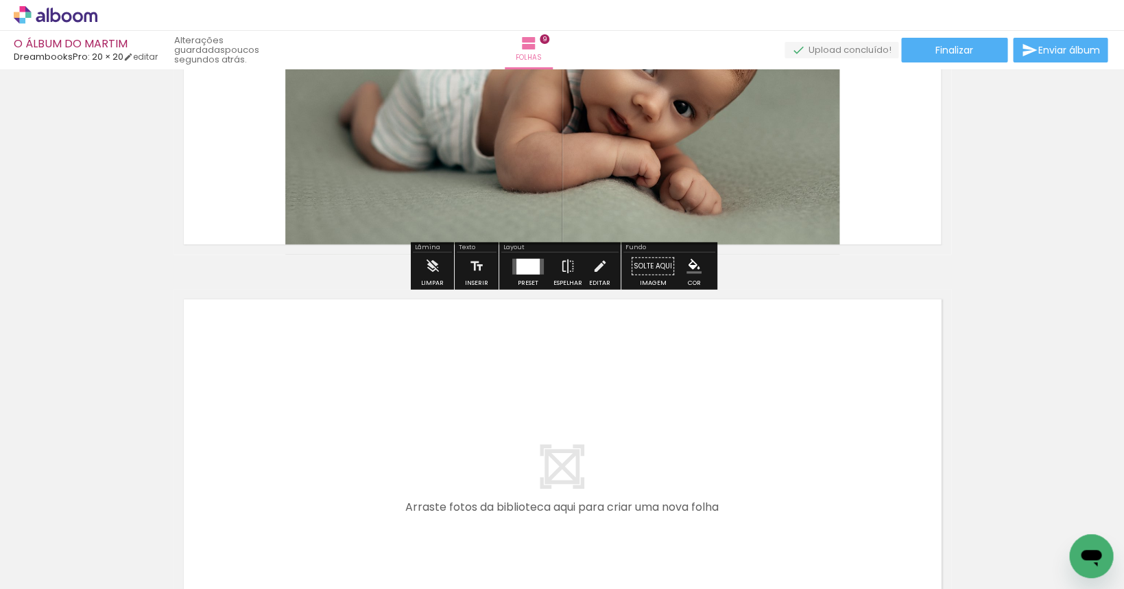
scroll to position [3680, 0]
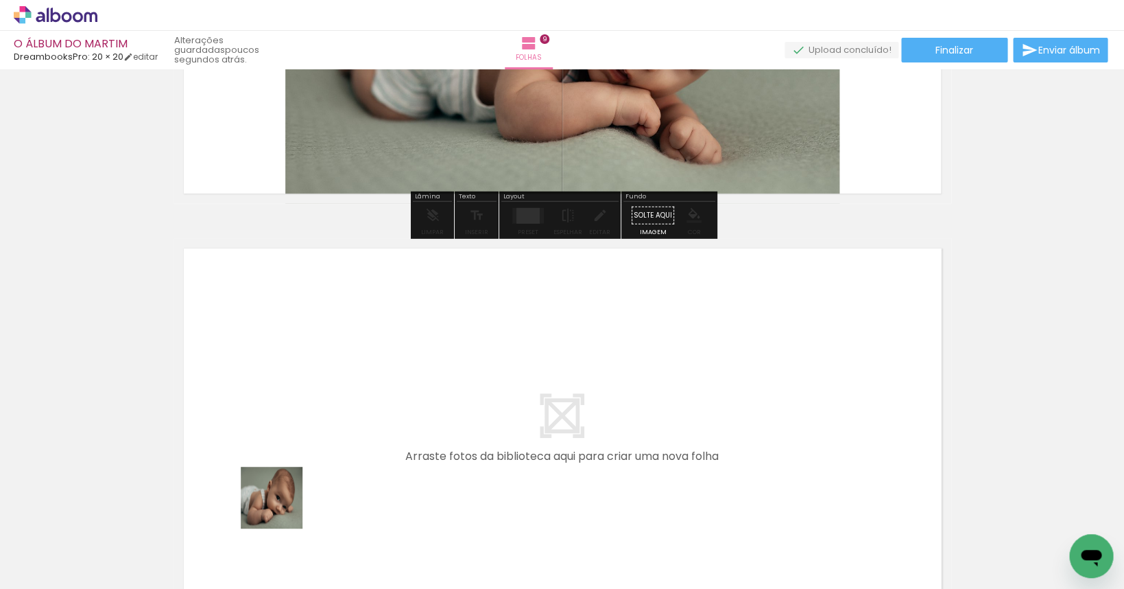
drag, startPoint x: 250, startPoint y: 541, endPoint x: 377, endPoint y: 423, distance: 173.3
click at [377, 423] on quentale-workspace at bounding box center [562, 294] width 1124 height 589
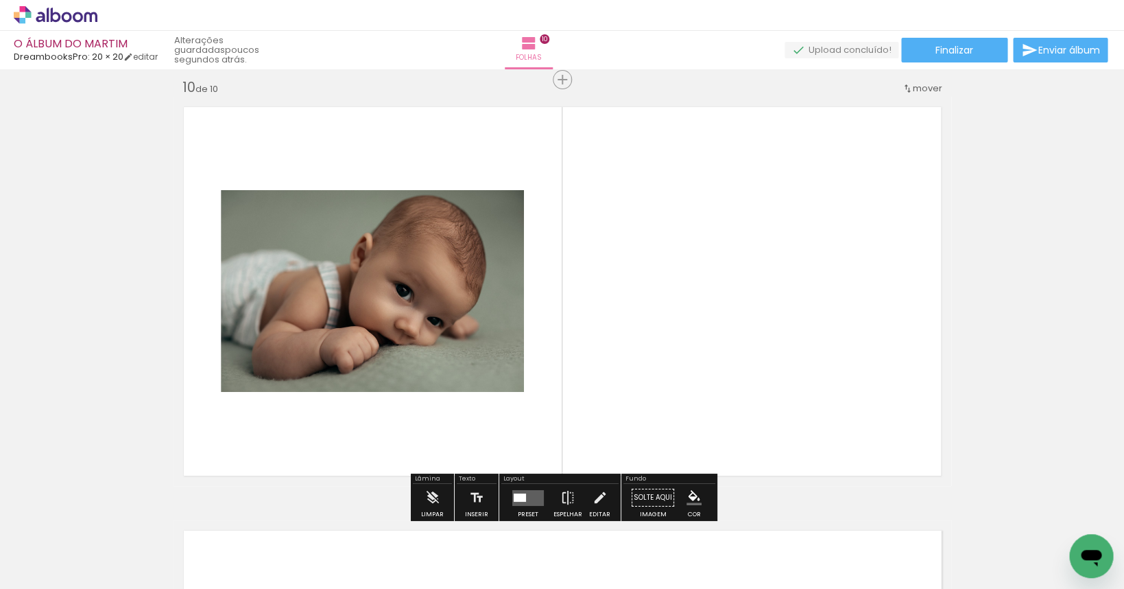
scroll to position [3835, 0]
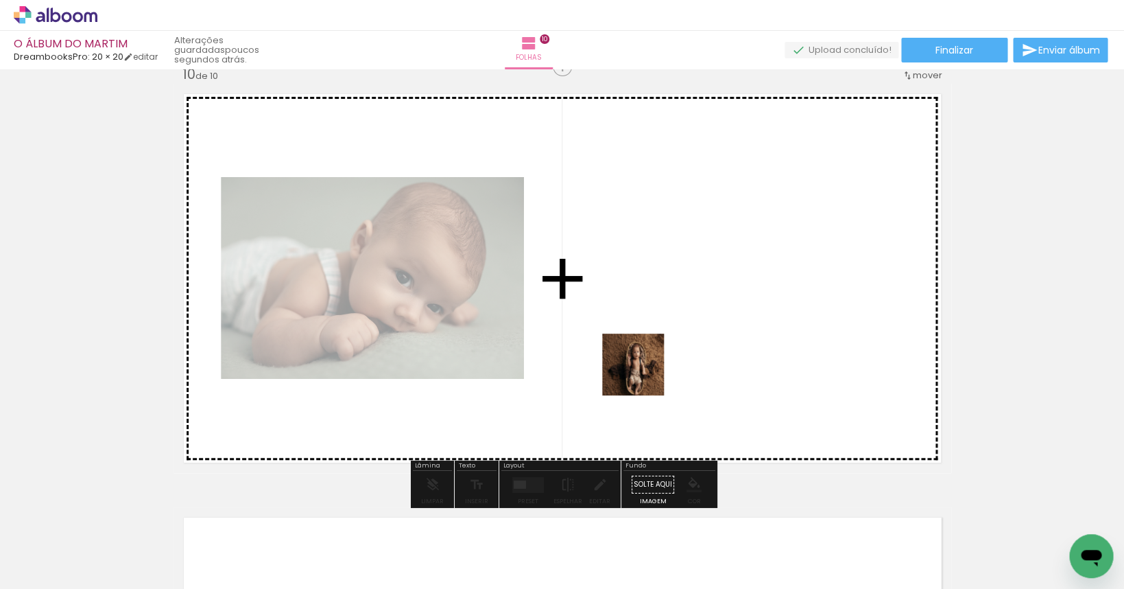
drag, startPoint x: 406, startPoint y: 531, endPoint x: 683, endPoint y: 343, distance: 334.9
click at [683, 343] on quentale-workspace at bounding box center [562, 294] width 1124 height 589
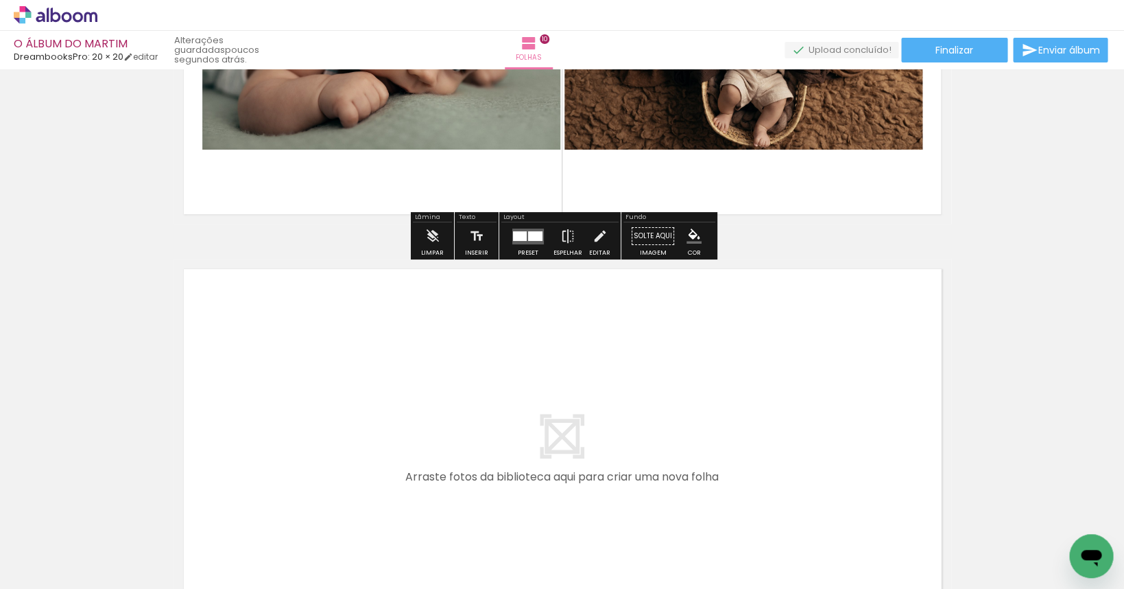
scroll to position [4217, 0]
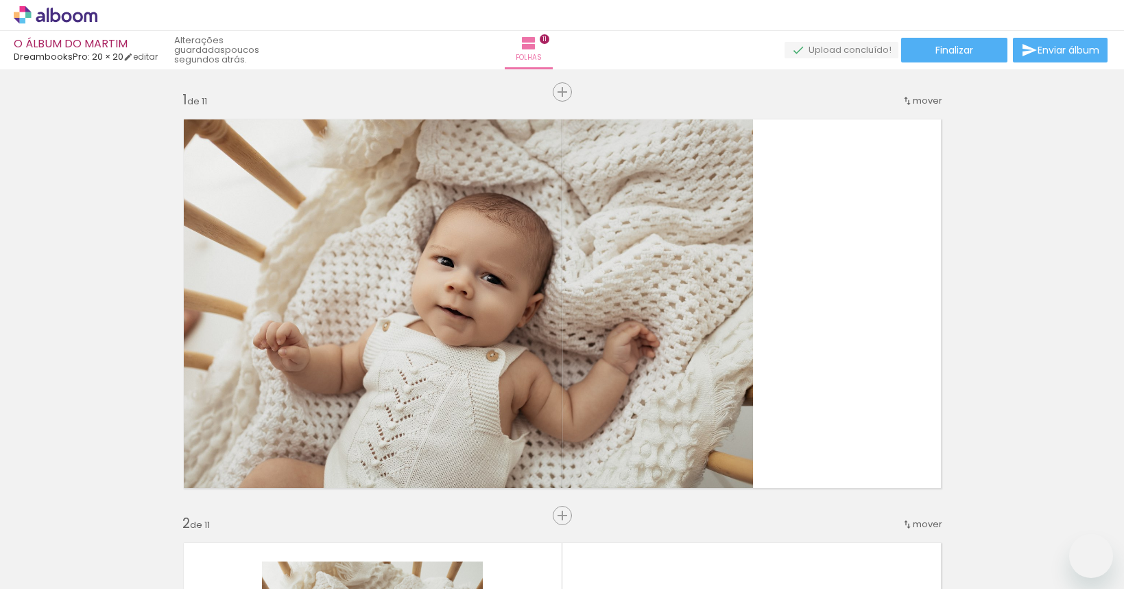
click at [530, 350] on quentale-workspace at bounding box center [562, 294] width 1124 height 589
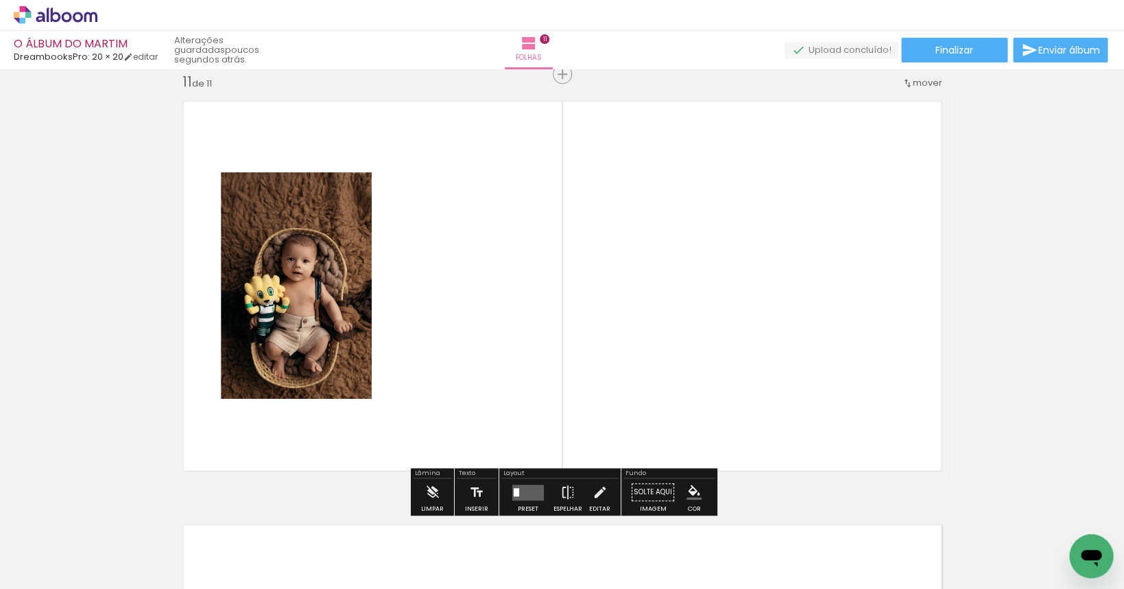
scroll to position [0, 2282]
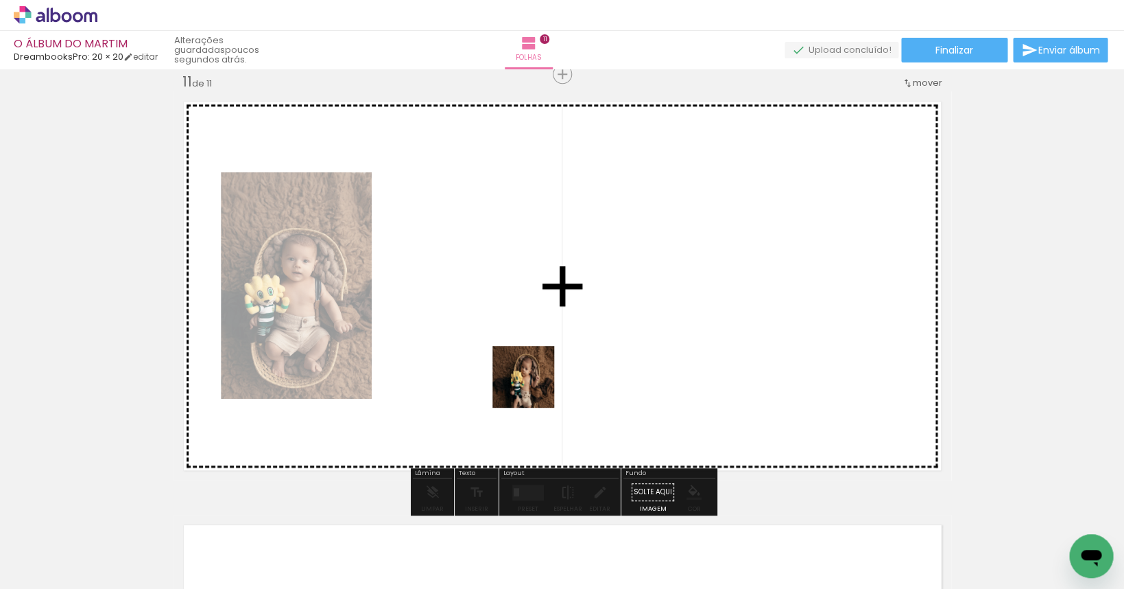
drag, startPoint x: 540, startPoint y: 536, endPoint x: 676, endPoint y: 479, distance: 147.9
click at [521, 342] on quentale-workspace at bounding box center [562, 294] width 1124 height 589
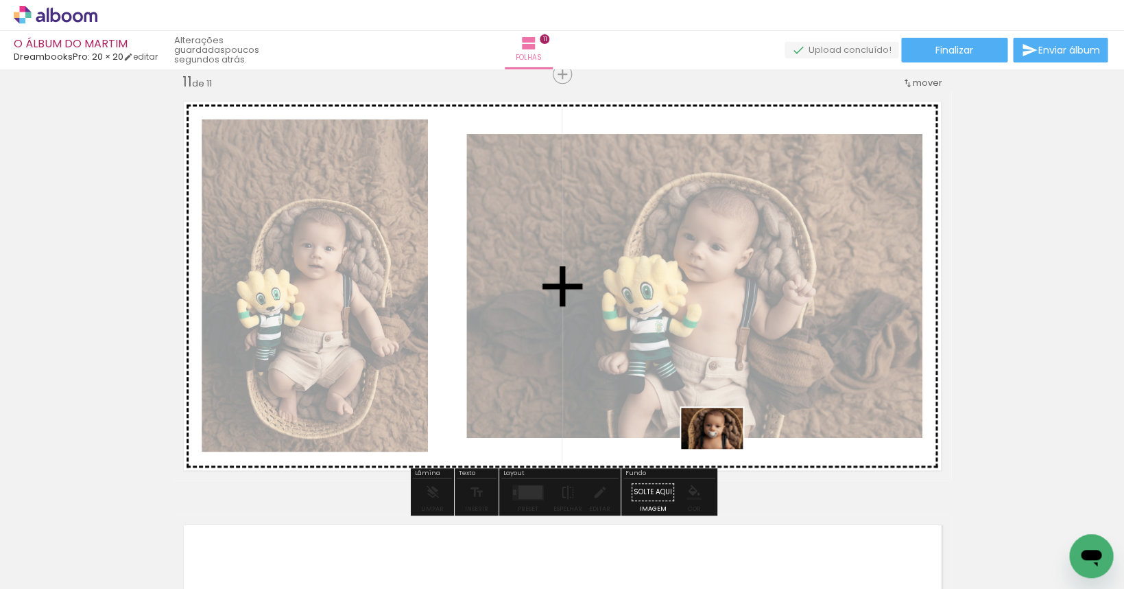
drag, startPoint x: 711, startPoint y: 549, endPoint x: 718, endPoint y: 423, distance: 126.4
click at [718, 421] on quentale-workspace at bounding box center [562, 294] width 1124 height 589
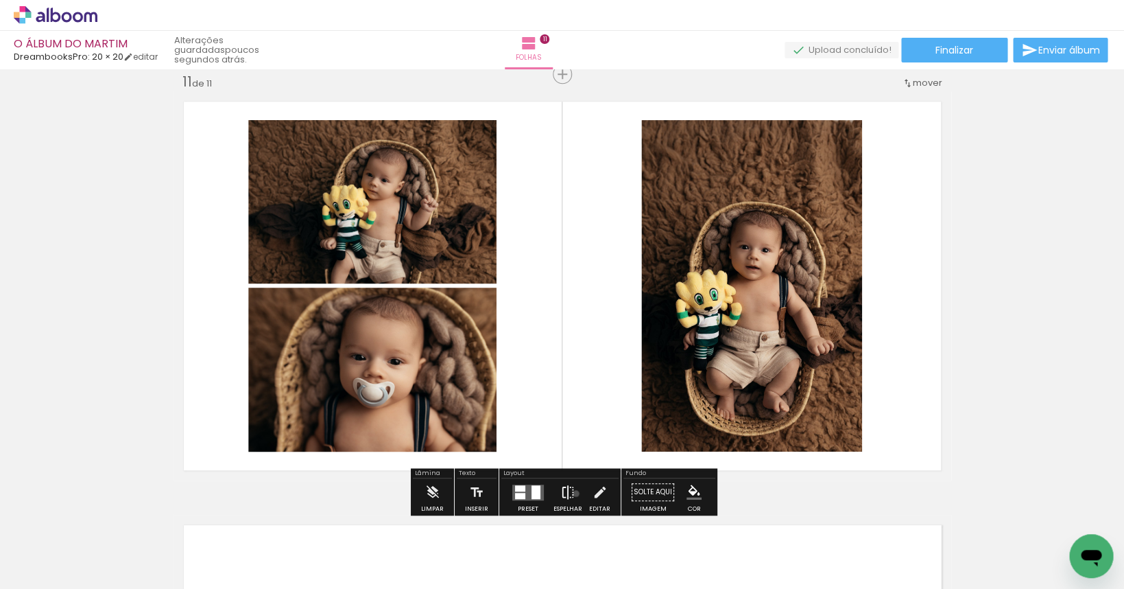
click at [573, 493] on paper-button "Espelhar" at bounding box center [568, 495] width 36 height 35
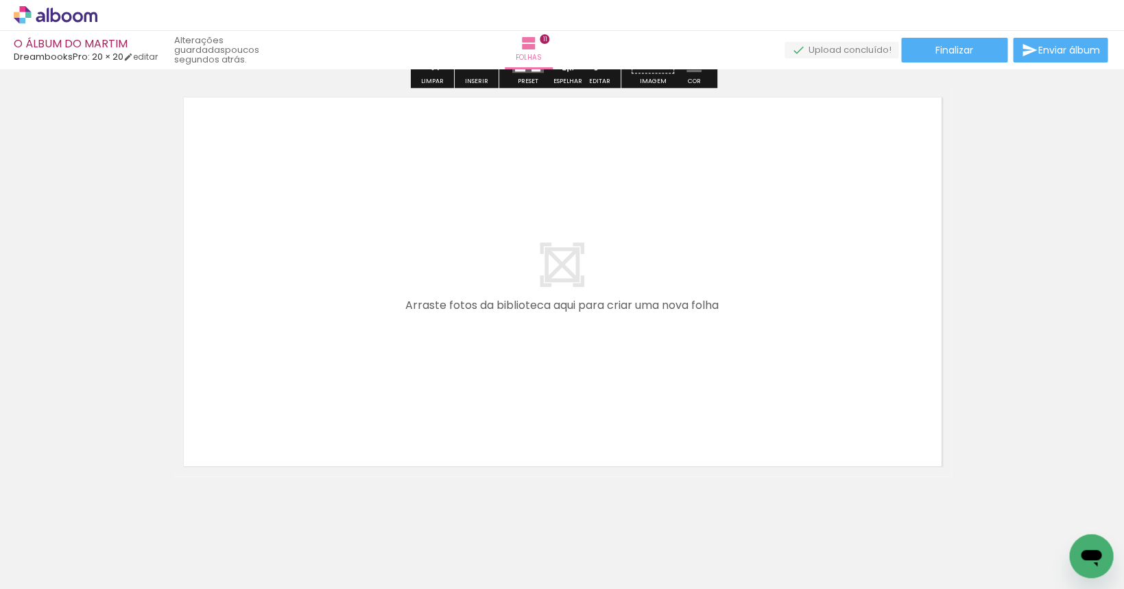
scroll to position [4700, 0]
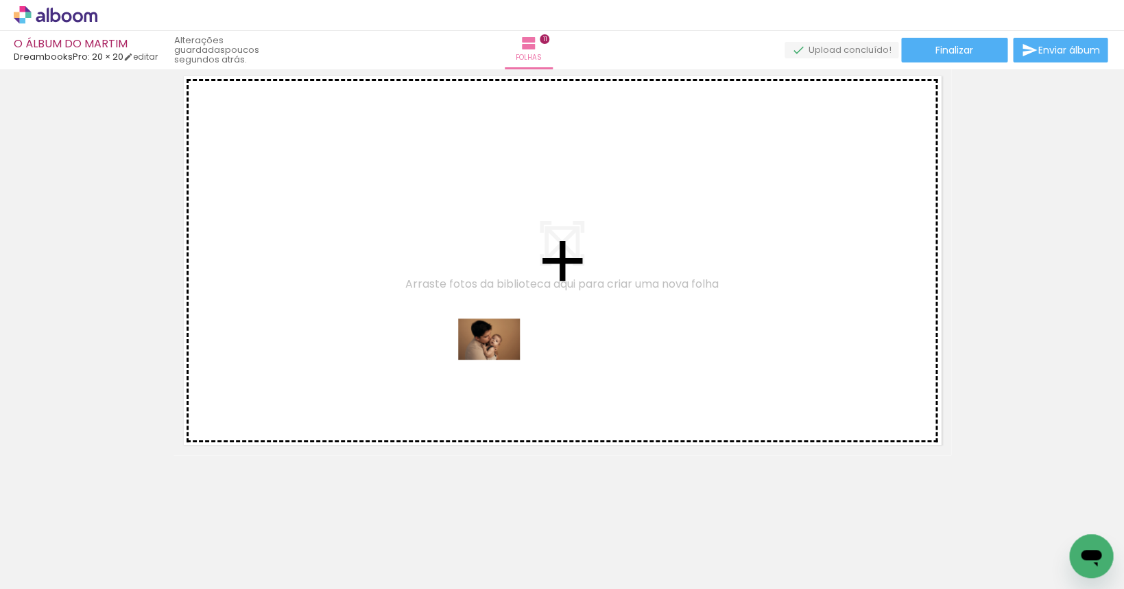
drag, startPoint x: 870, startPoint y: 549, endPoint x: 499, endPoint y: 359, distance: 416.3
click at [499, 359] on quentale-workspace at bounding box center [562, 294] width 1124 height 589
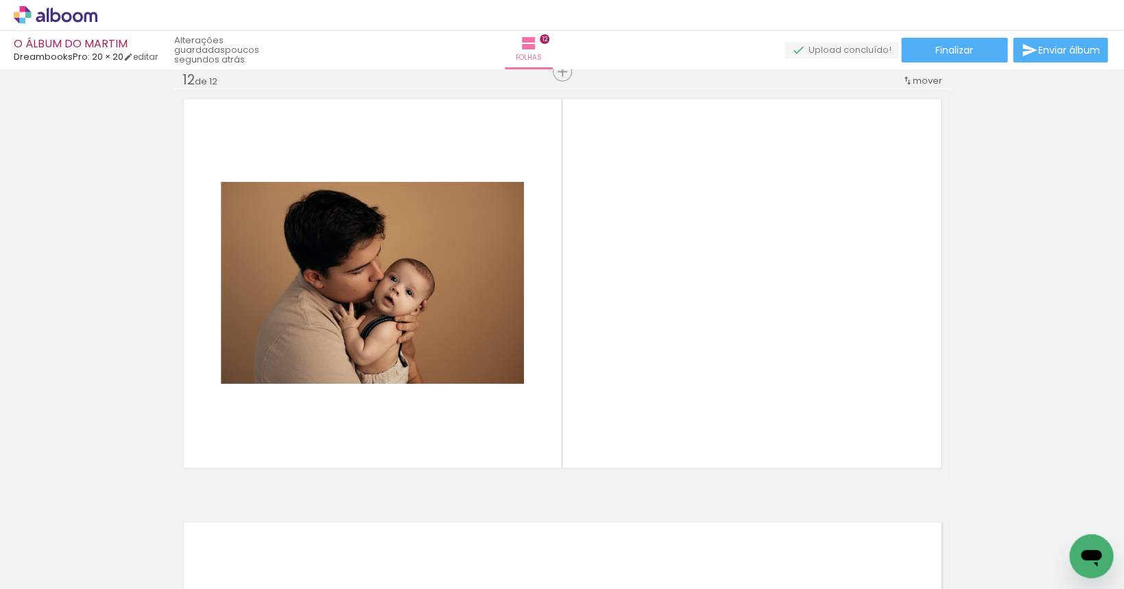
scroll to position [4673, 0]
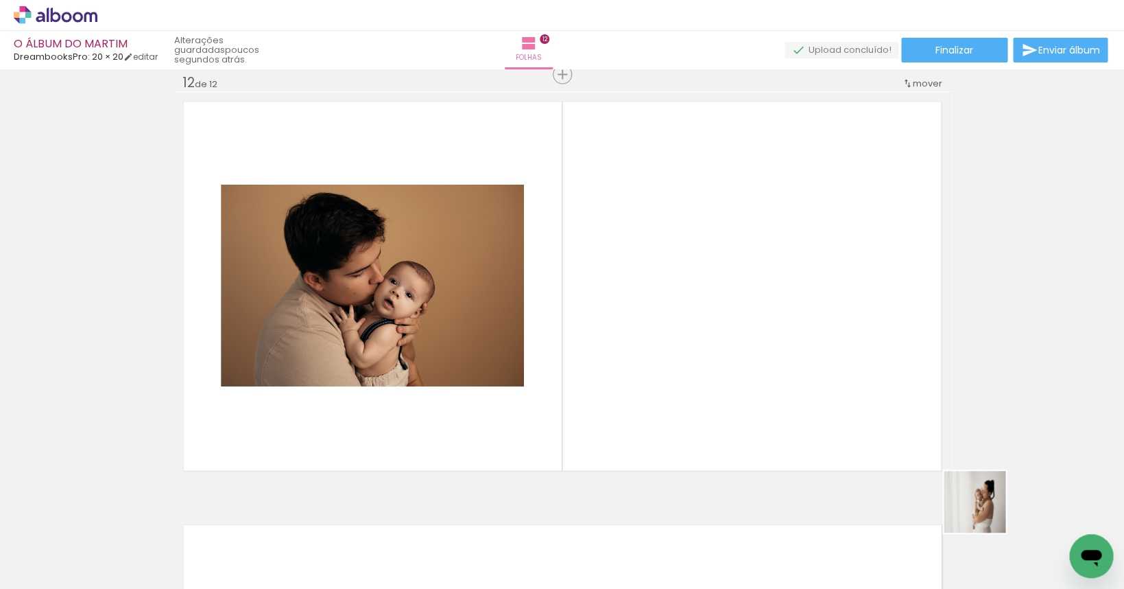
drag, startPoint x: 985, startPoint y: 512, endPoint x: 737, endPoint y: 344, distance: 298.9
click at [737, 344] on quentale-workspace at bounding box center [562, 294] width 1124 height 589
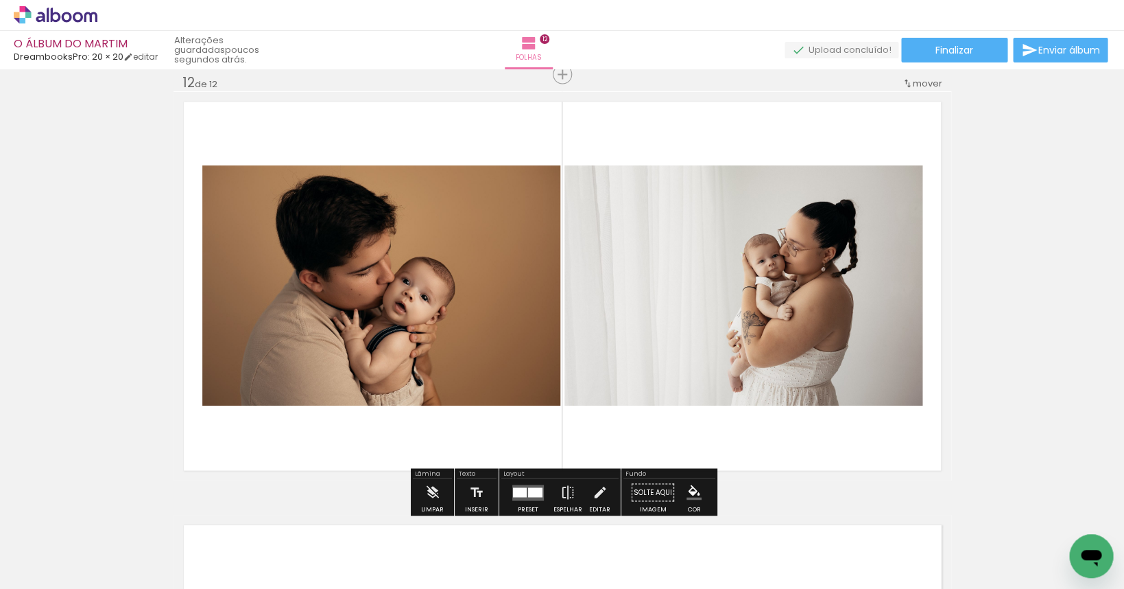
click at [1120, 537] on quentale-thumb at bounding box center [1081, 542] width 77 height 79
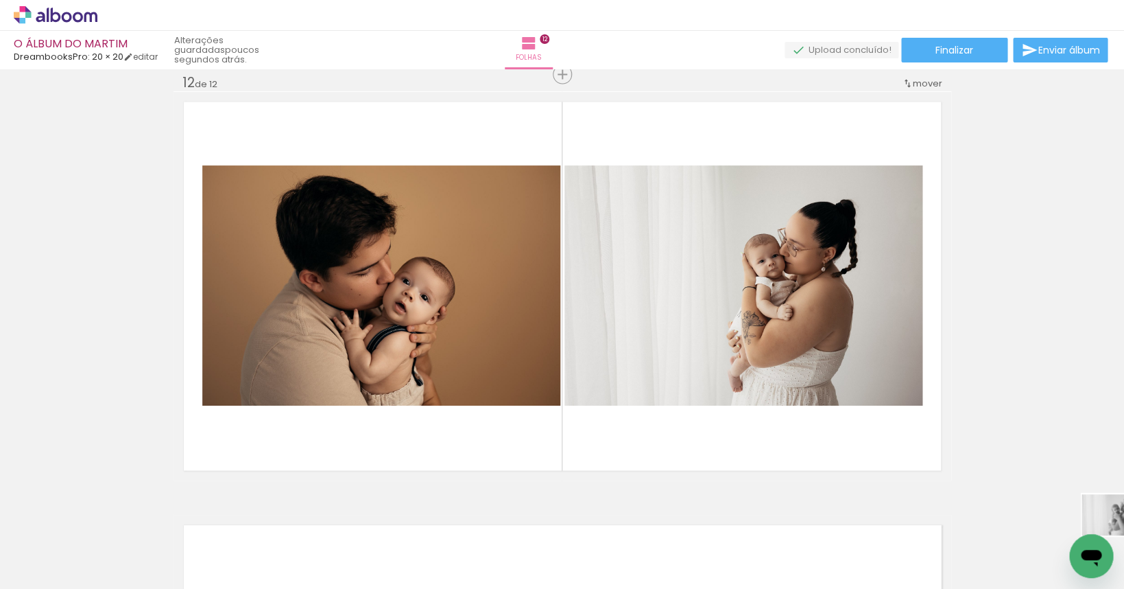
scroll to position [0, 2426]
drag, startPoint x: 1055, startPoint y: 532, endPoint x: 944, endPoint y: 571, distance: 117.8
click at [944, 565] on div at bounding box center [939, 542] width 68 height 45
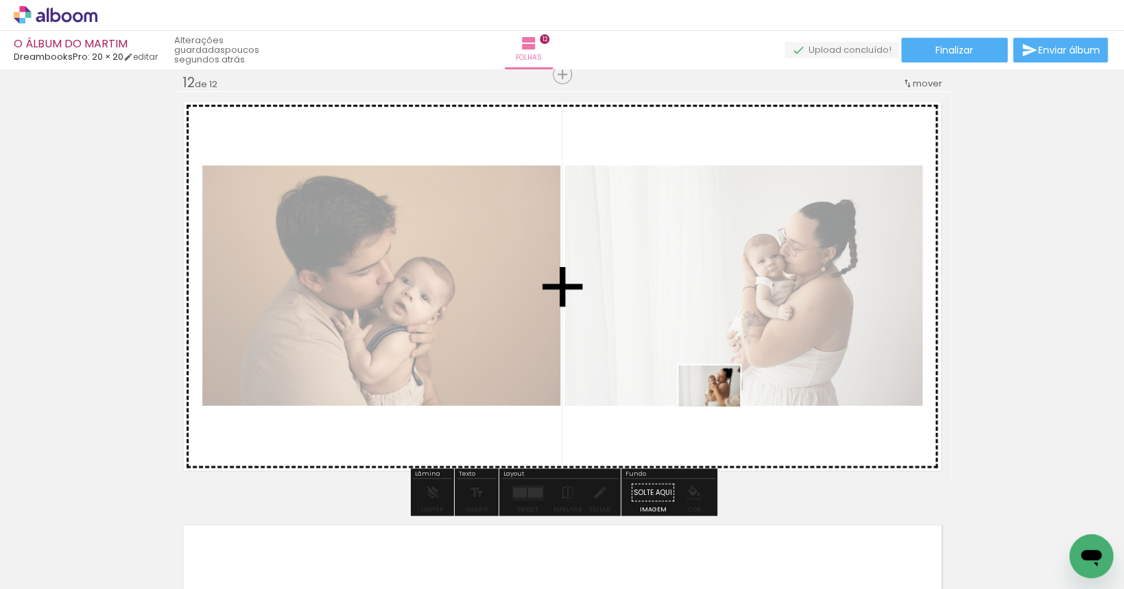
drag, startPoint x: 1017, startPoint y: 565, endPoint x: 720, endPoint y: 406, distance: 337.6
click at [720, 406] on quentale-workspace at bounding box center [562, 294] width 1124 height 589
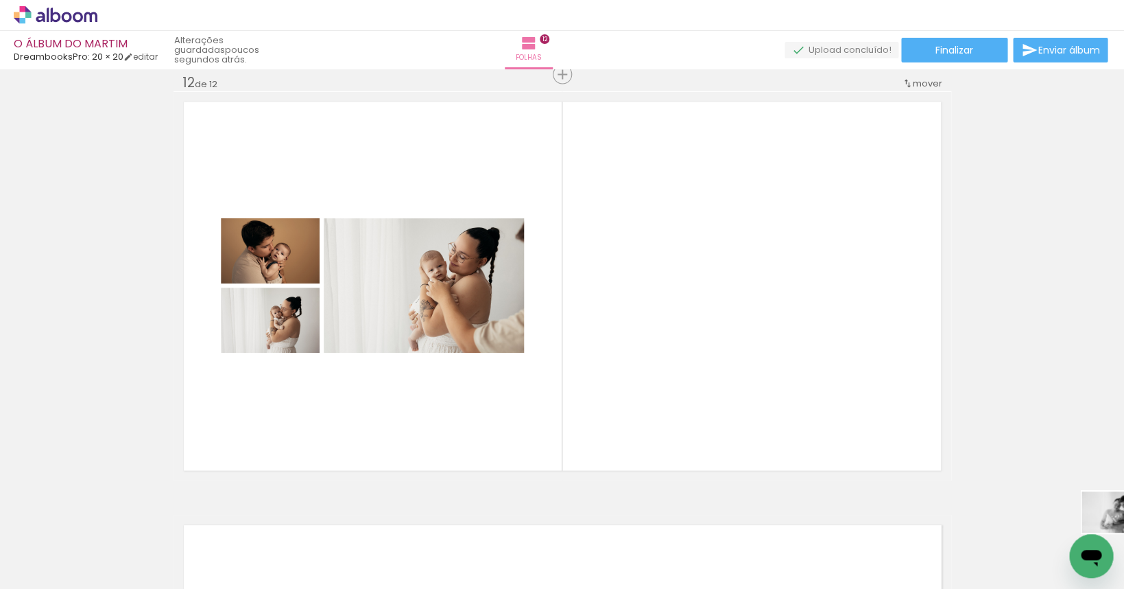
scroll to position [0, 2667]
drag, startPoint x: 1091, startPoint y: 525, endPoint x: 862, endPoint y: 570, distance: 234.1
click at [862, 565] on div at bounding box center [851, 541] width 68 height 45
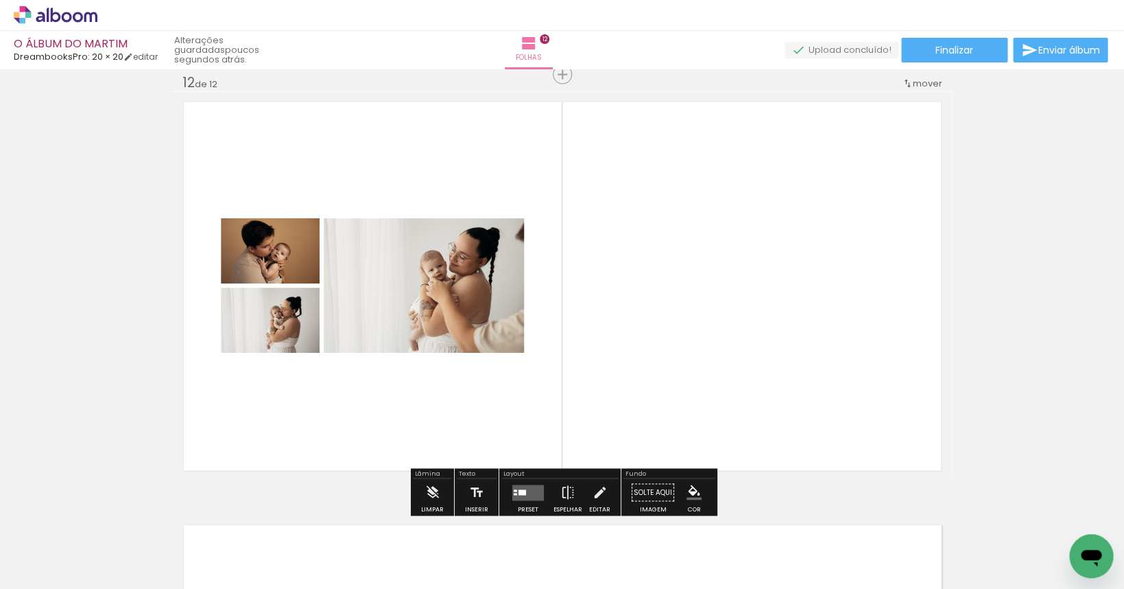
click at [506, 494] on paper-button "Preset" at bounding box center [528, 495] width 44 height 35
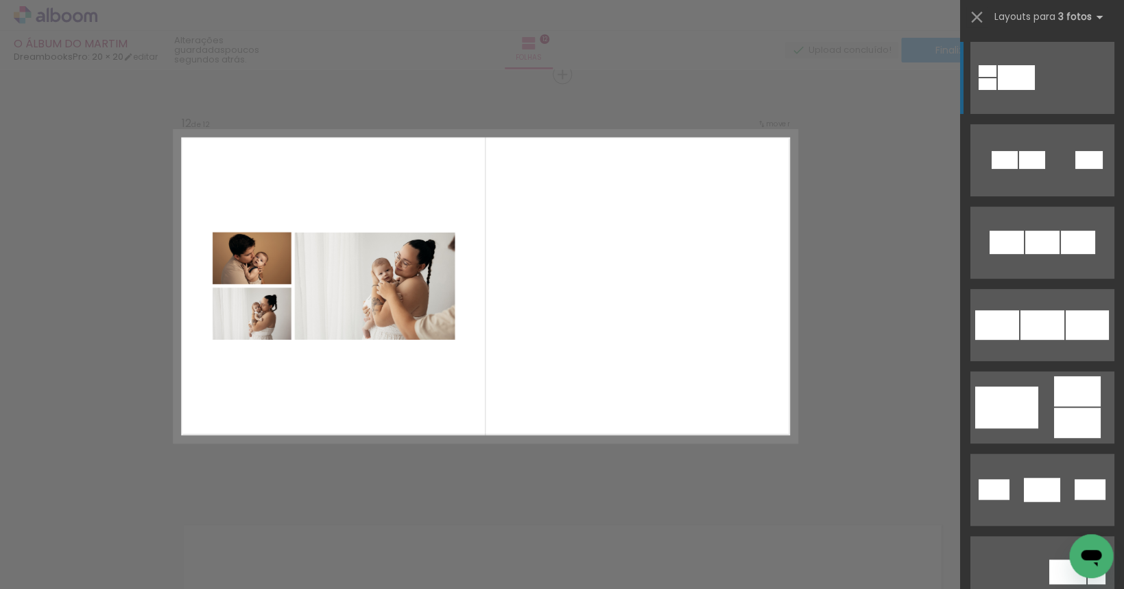
scroll to position [4673, 0]
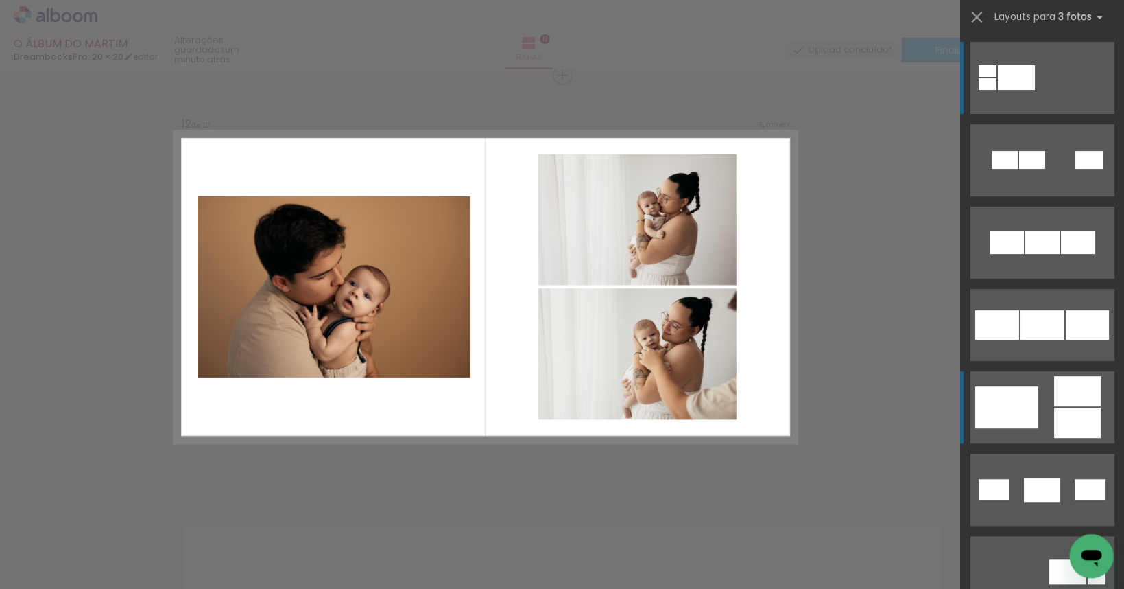
click at [1063, 396] on div at bounding box center [1077, 391] width 47 height 30
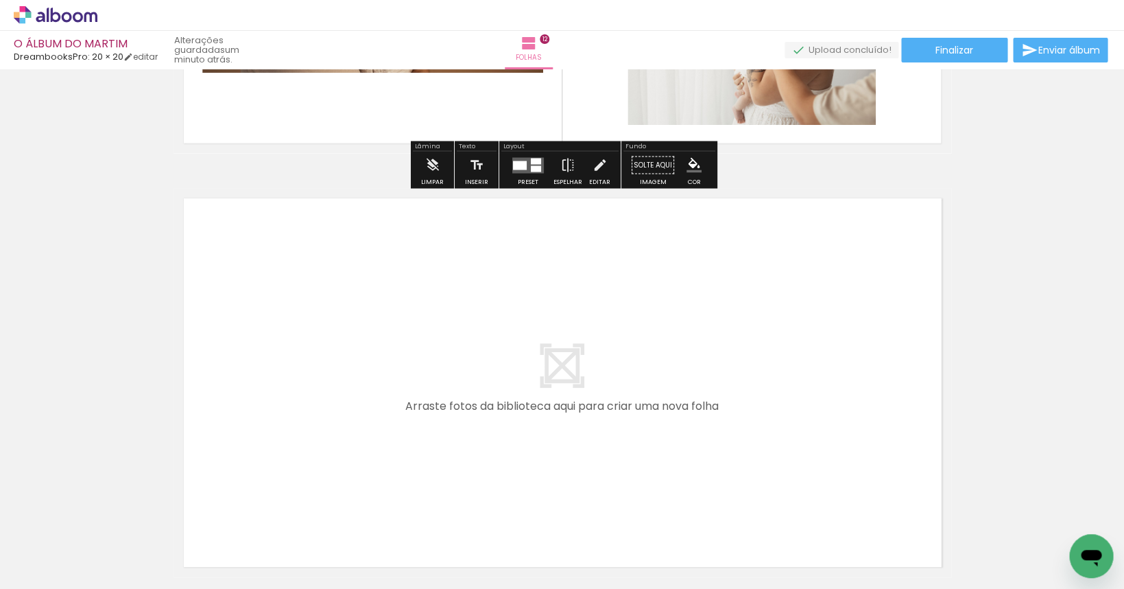
scroll to position [5052, 0]
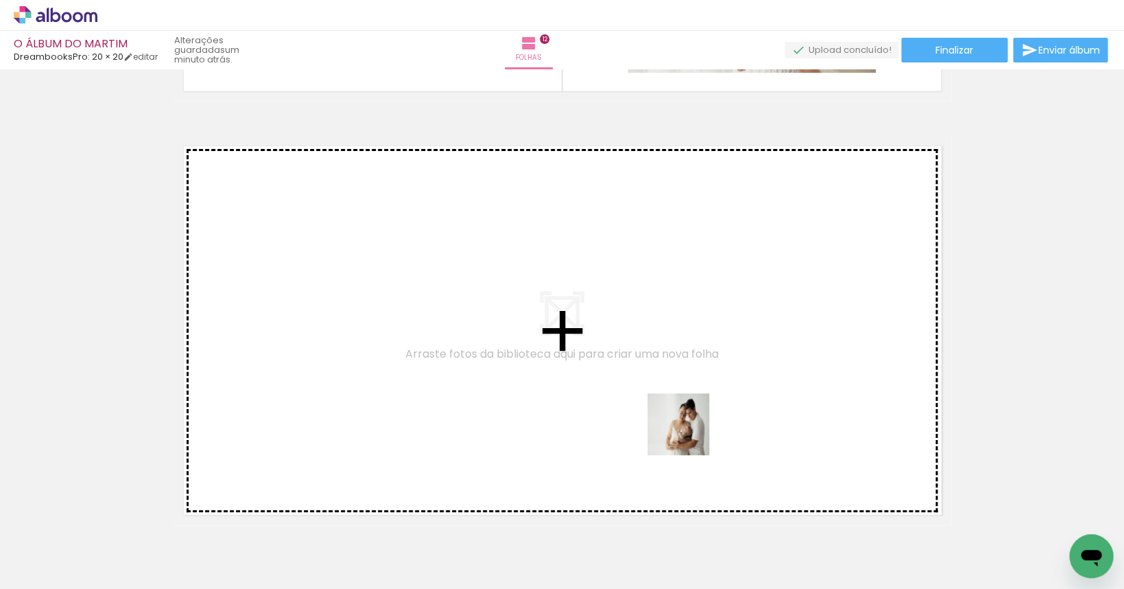
drag, startPoint x: 934, startPoint y: 545, endPoint x: 630, endPoint y: 408, distance: 333.8
click at [630, 408] on quentale-workspace at bounding box center [562, 294] width 1124 height 589
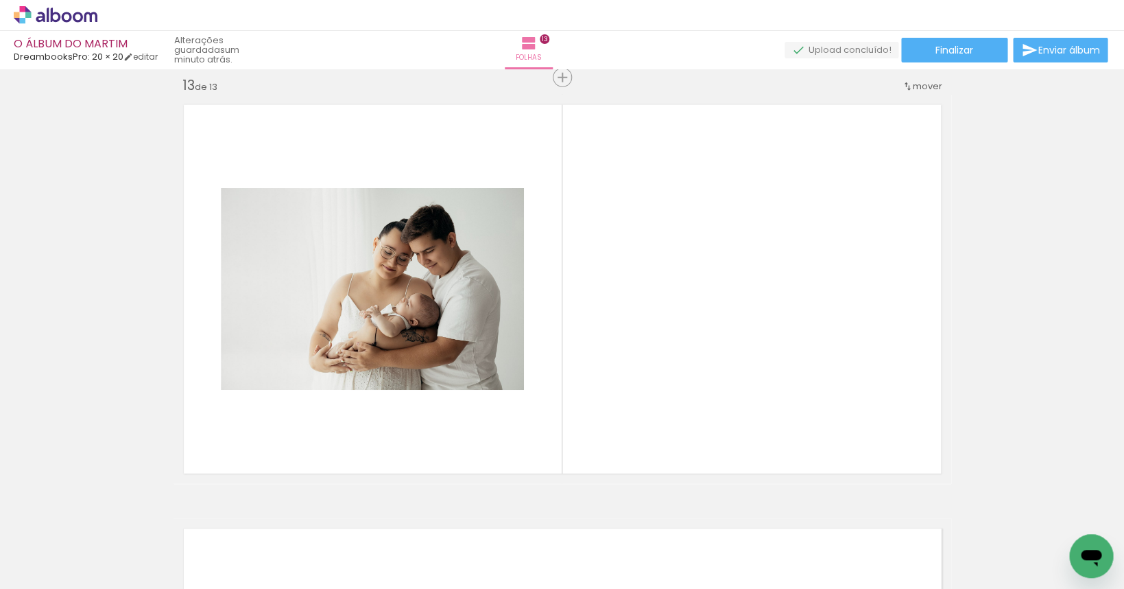
scroll to position [5096, 0]
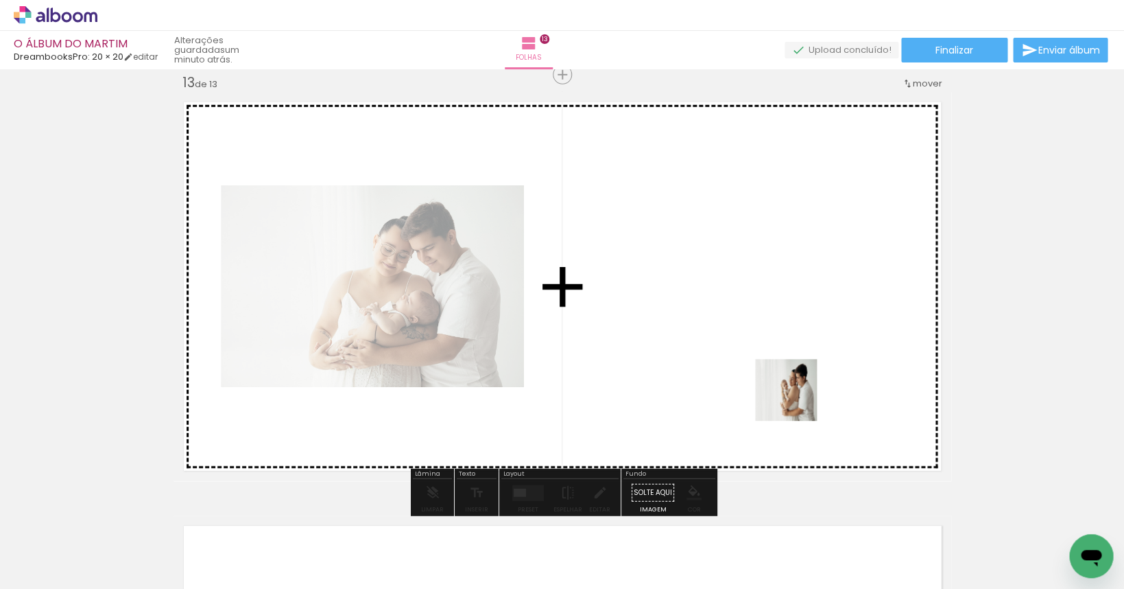
drag, startPoint x: 1087, startPoint y: 528, endPoint x: 744, endPoint y: 378, distance: 374.4
click at [744, 378] on quentale-workspace at bounding box center [562, 294] width 1124 height 589
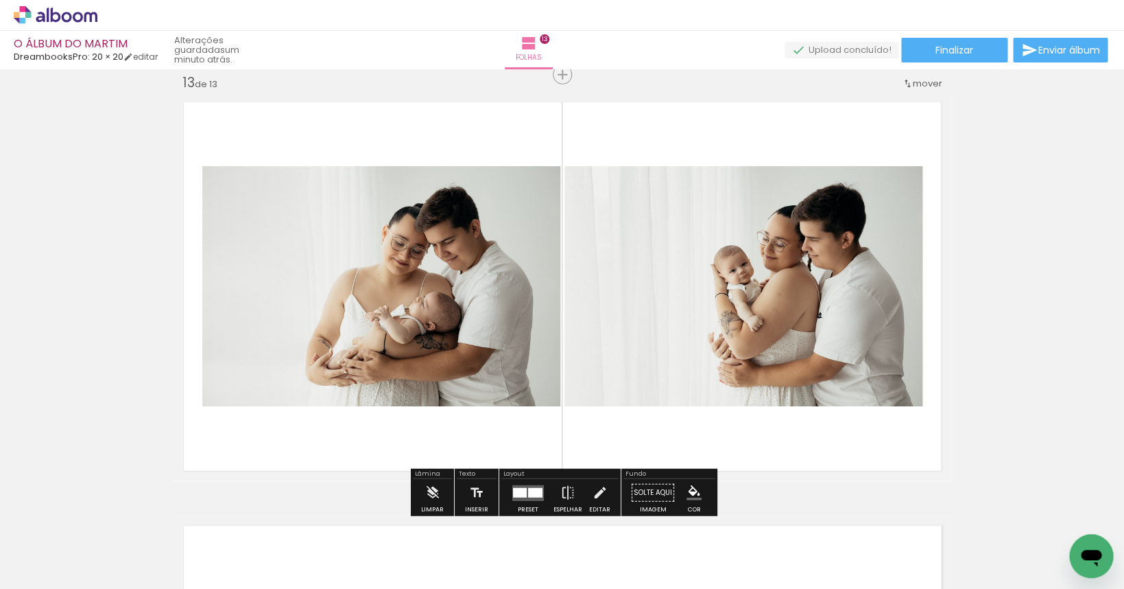
click at [0, 0] on slot "P&B" at bounding box center [0, 0] width 0 height 0
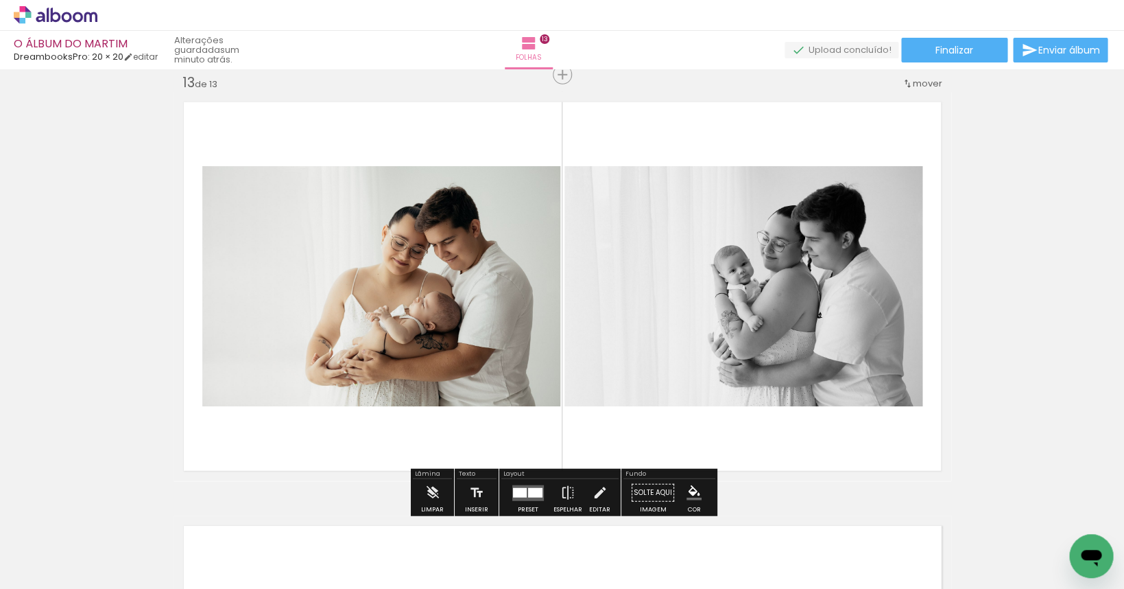
click at [0, 0] on slot "P&B" at bounding box center [0, 0] width 0 height 0
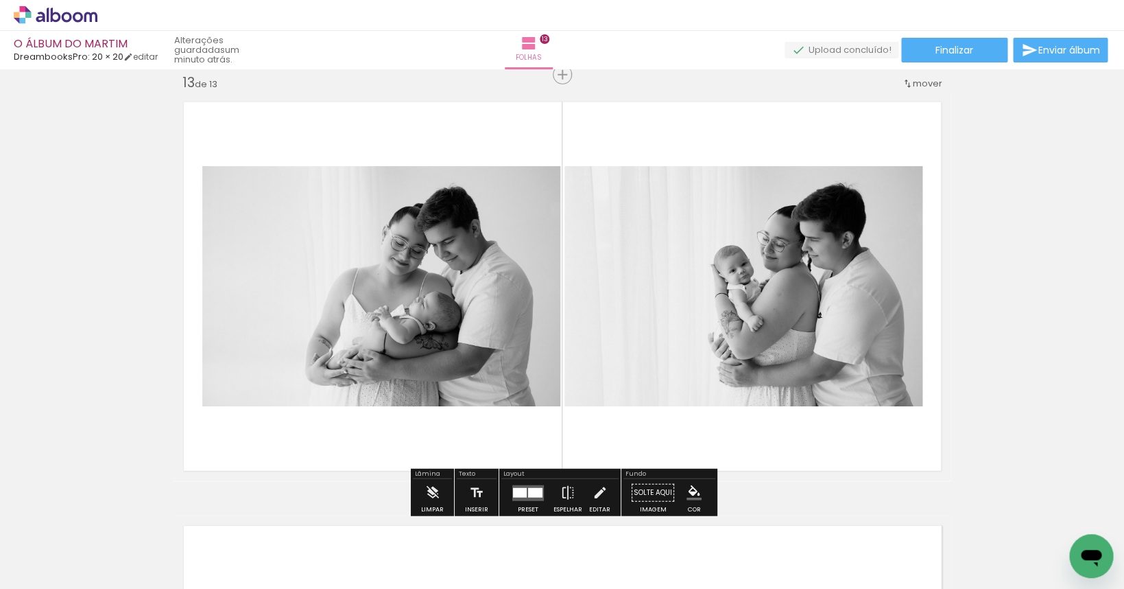
click at [365, 181] on quentale-photo at bounding box center [381, 286] width 358 height 240
click at [0, 0] on slot "P&B" at bounding box center [0, 0] width 0 height 0
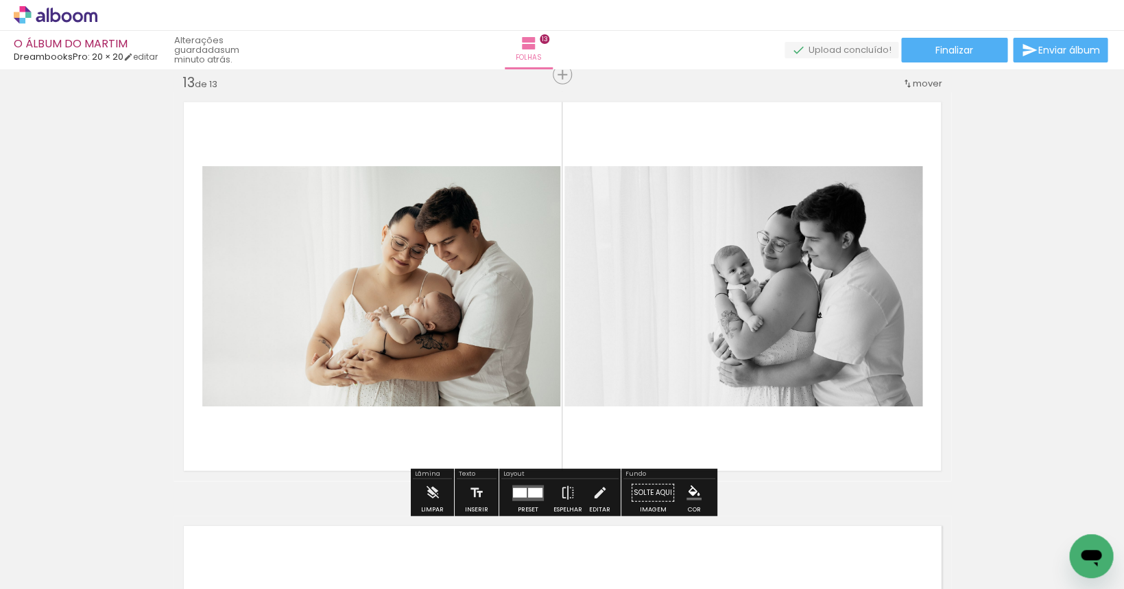
click at [860, 225] on quentale-photo at bounding box center [744, 286] width 358 height 240
click at [0, 0] on slot "P&B" at bounding box center [0, 0] width 0 height 0
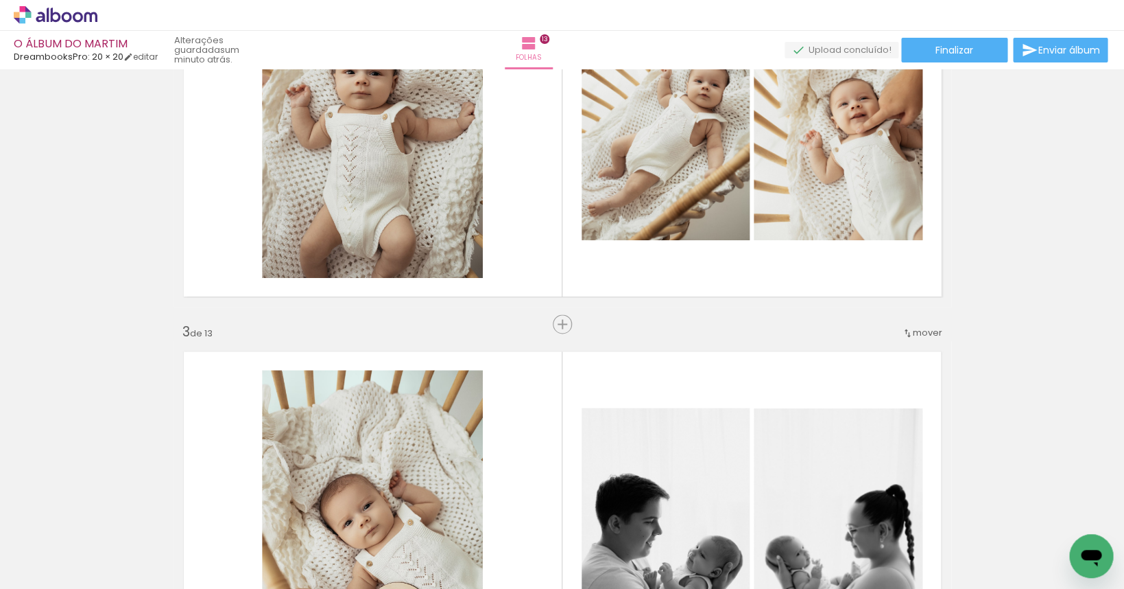
scroll to position [440, 0]
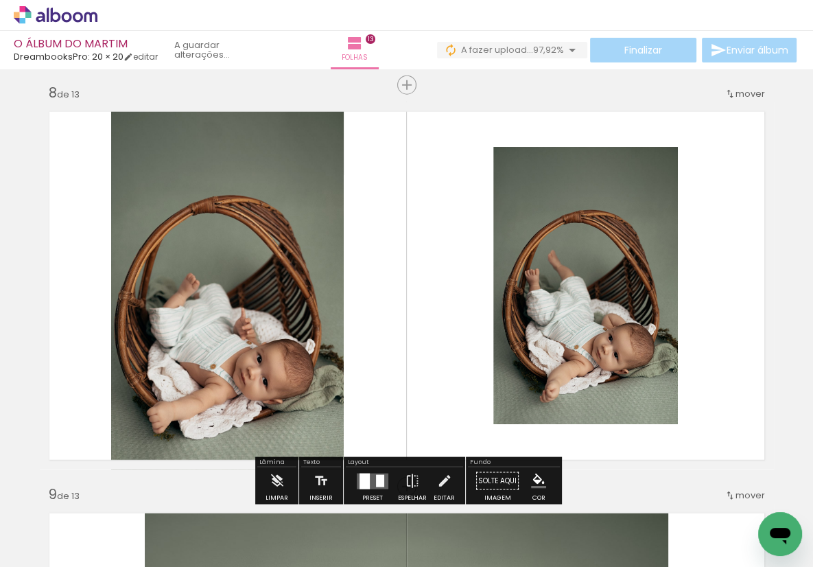
scroll to position [2826, 0]
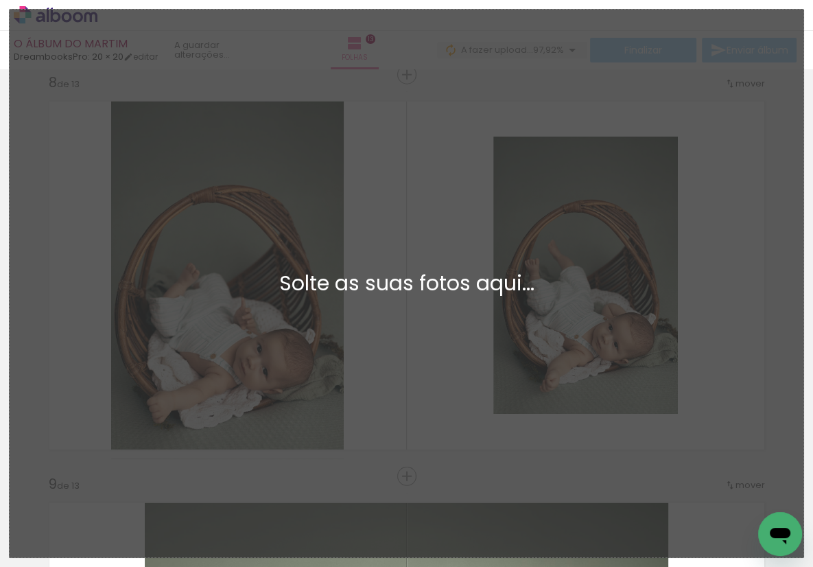
click at [709, 150] on div "Adicionar Fotos Solte as suas fotos aqui..." at bounding box center [407, 283] width 794 height 547
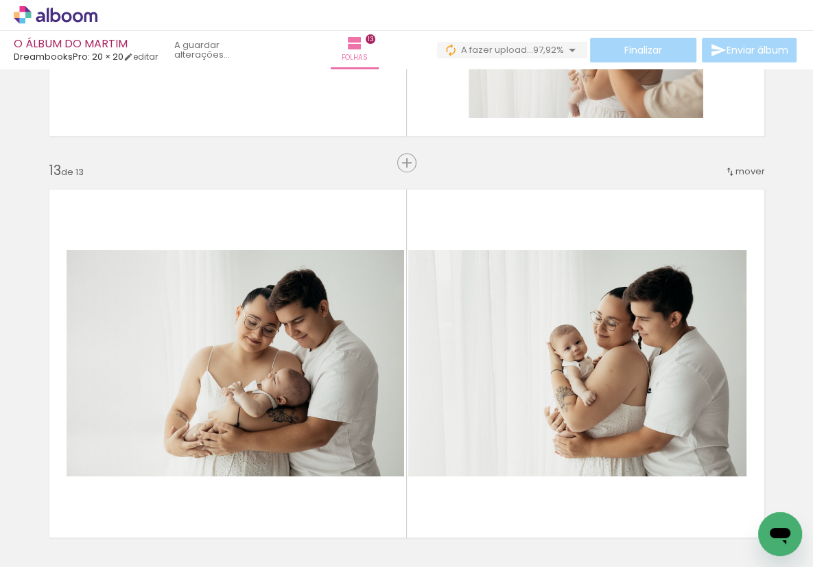
scroll to position [4922, 0]
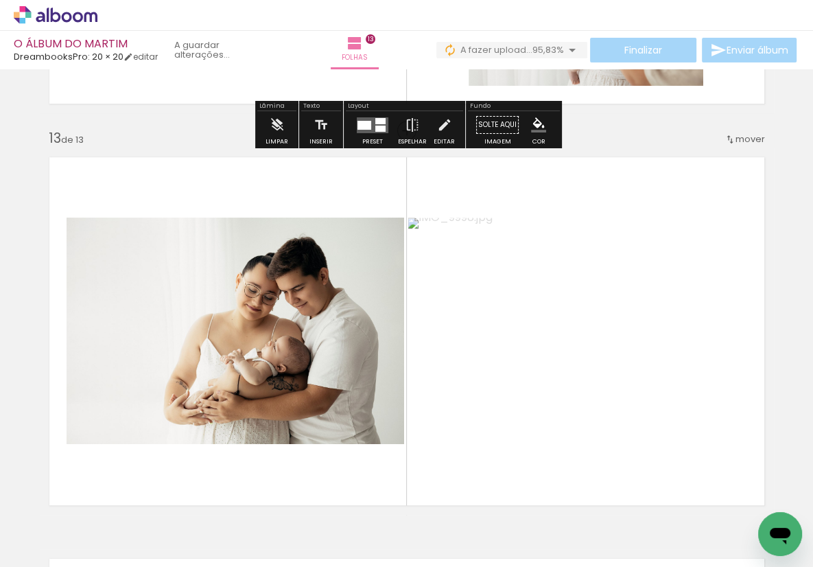
scroll to position [4848, 0]
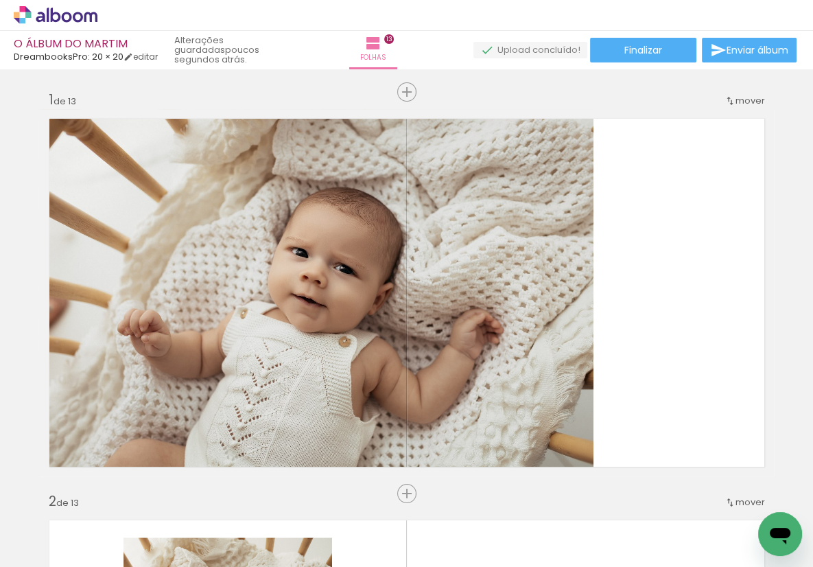
scroll to position [4741, 0]
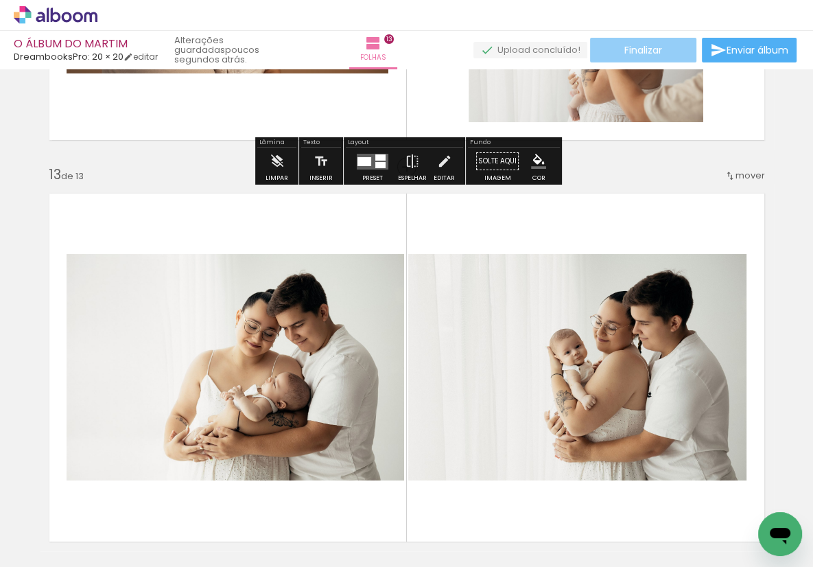
click at [626, 53] on span "Finalizar" at bounding box center [643, 50] width 38 height 10
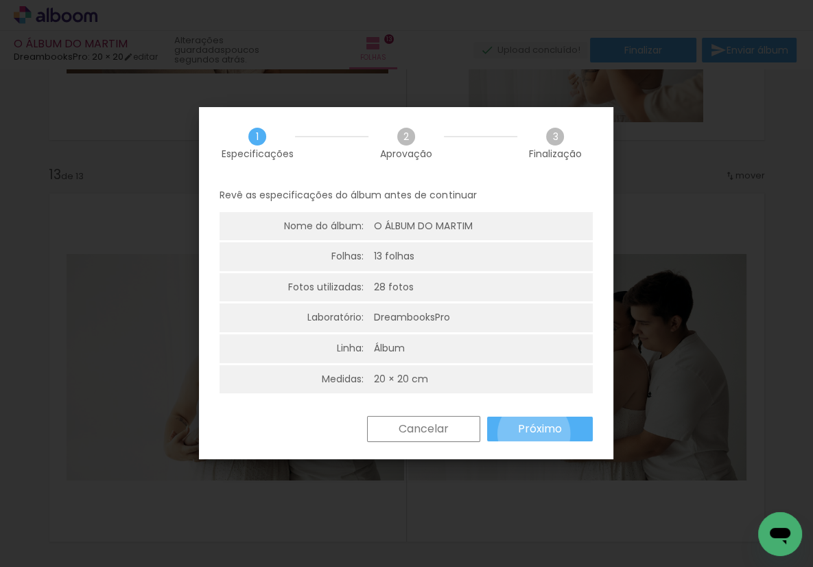
click at [0, 0] on slot "Próximo" at bounding box center [0, 0] width 0 height 0
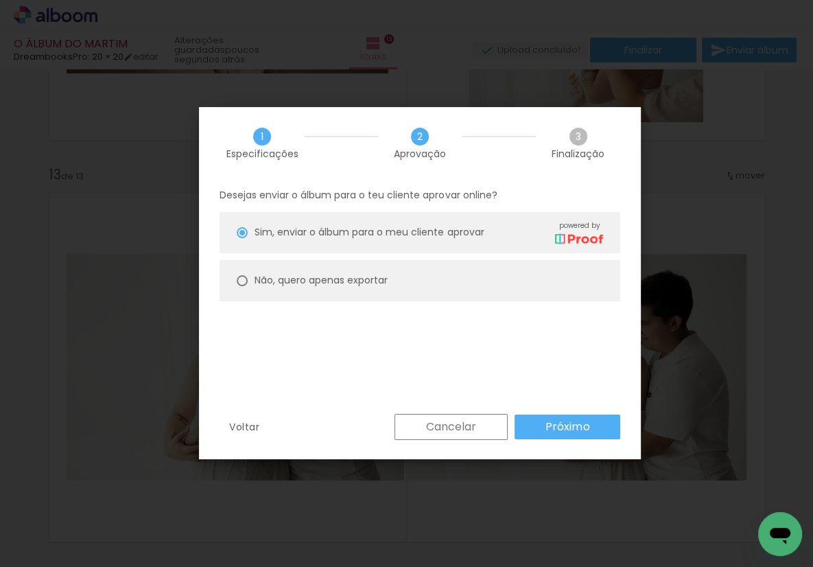
click at [543, 420] on paper-button "Próximo" at bounding box center [567, 426] width 106 height 25
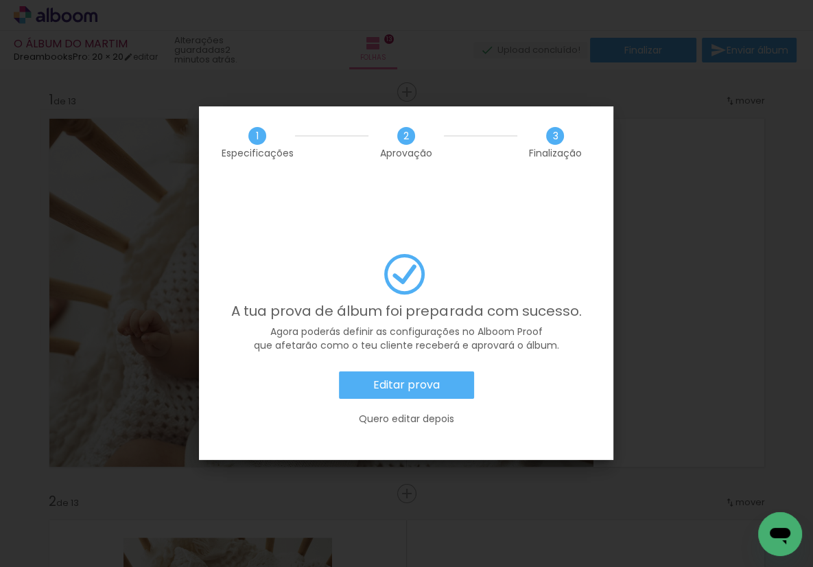
scroll to position [4741, 0]
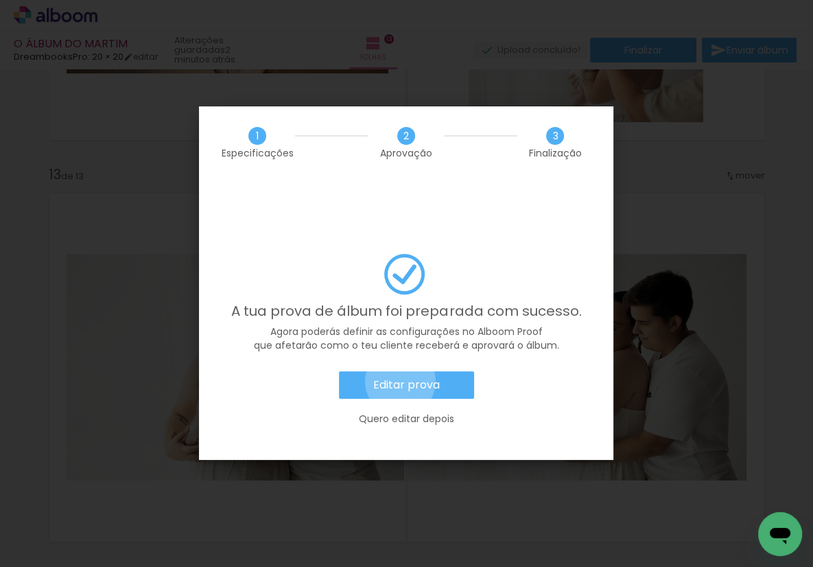
click at [0, 0] on slot "Editar prova" at bounding box center [0, 0] width 0 height 0
